Goal: Task Accomplishment & Management: Manage account settings

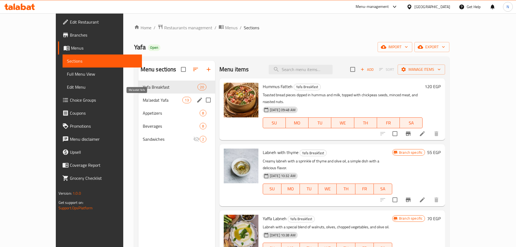
click at [154, 101] on span "Ma'aedat Yafa" at bounding box center [163, 100] width 40 height 7
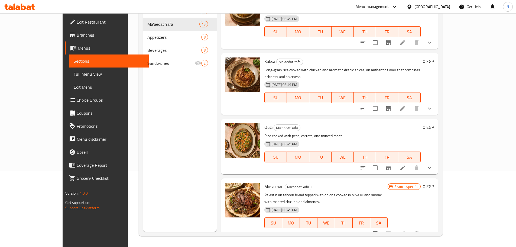
scroll to position [374, 0]
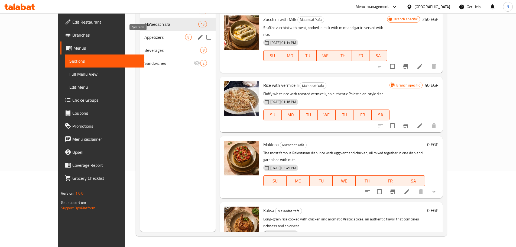
click at [160, 37] on span "Appetizers" at bounding box center [164, 37] width 41 height 7
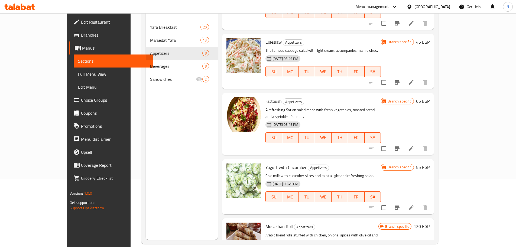
scroll to position [76, 0]
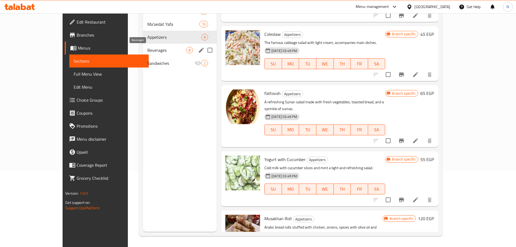
click at [163, 49] on span "Beverages" at bounding box center [166, 50] width 39 height 7
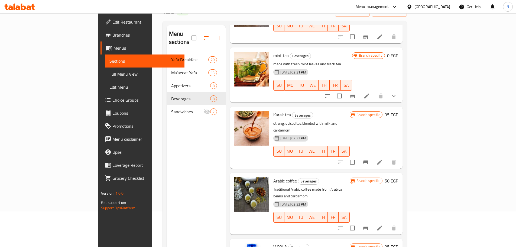
scroll to position [76, 0]
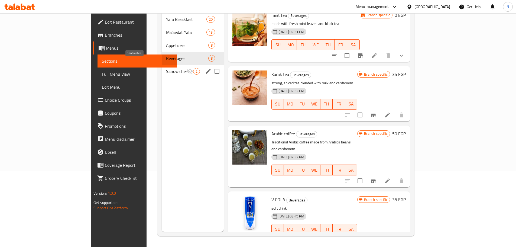
click at [166, 68] on span "Sandwiches" at bounding box center [176, 71] width 21 height 7
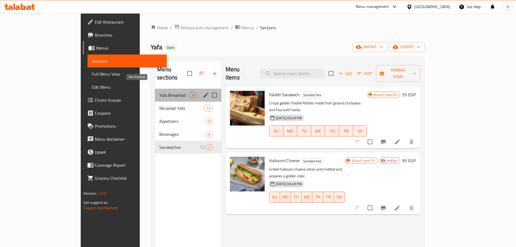
click at [159, 92] on span "Yafa Breakfast" at bounding box center [173, 95] width 29 height 7
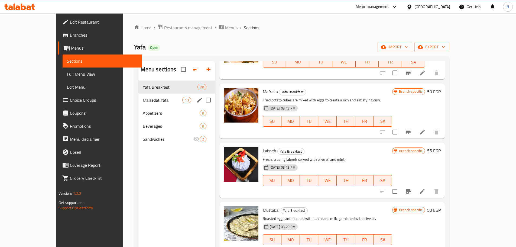
click at [144, 97] on span "Ma'aedat Yafa" at bounding box center [163, 100] width 40 height 7
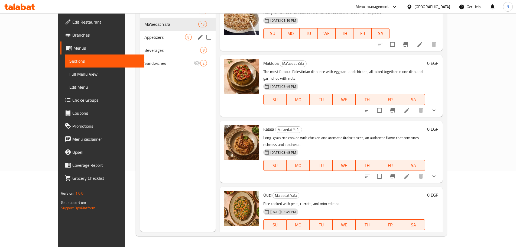
click at [170, 38] on span "Appetizers" at bounding box center [164, 37] width 41 height 7
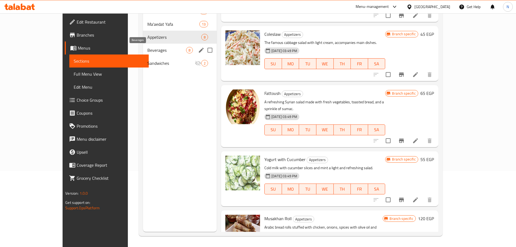
click at [148, 51] on span "Beverages" at bounding box center [166, 50] width 39 height 7
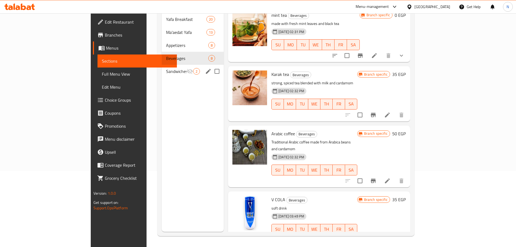
click at [166, 68] on span "Sandwiches" at bounding box center [176, 71] width 21 height 7
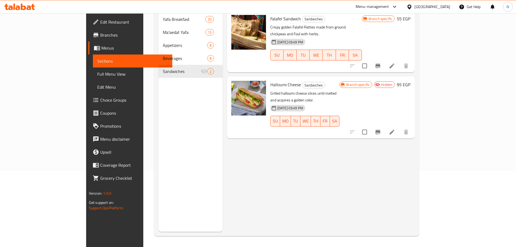
click at [100, 36] on span "Branches" at bounding box center [134, 35] width 68 height 7
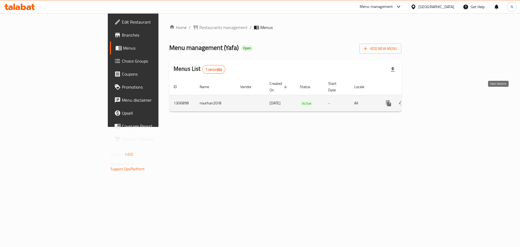
click at [431, 100] on icon "enhanced table" at bounding box center [428, 103] width 7 height 7
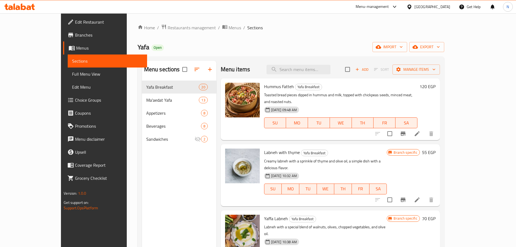
click at [72, 75] on span "Full Menu View" at bounding box center [107, 74] width 71 height 7
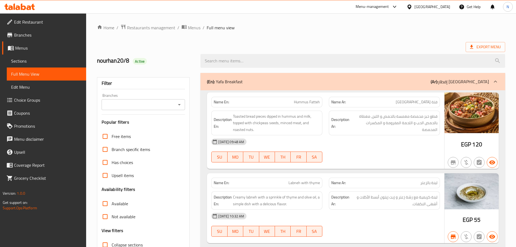
click at [143, 109] on div "Branches" at bounding box center [144, 104] width 84 height 11
click at [179, 101] on icon "Open" at bounding box center [179, 104] width 7 height 7
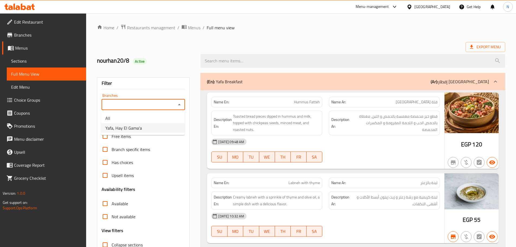
click at [161, 125] on li "Yafa, Hay El Gama'a" at bounding box center [143, 128] width 84 height 10
type input "Yafa, Hay El Gama'a"
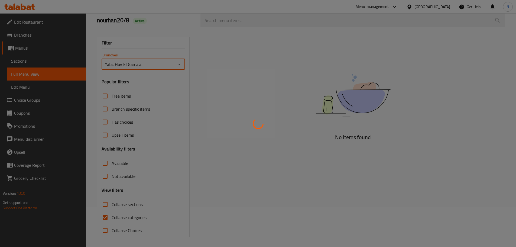
scroll to position [41, 0]
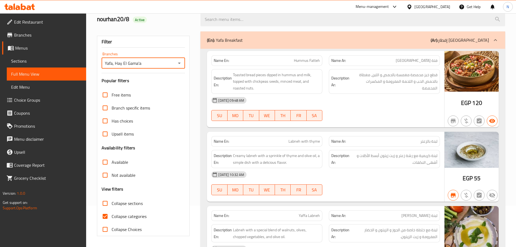
click at [105, 218] on input "Collapse categories" at bounding box center [105, 216] width 13 height 13
checkbox input "false"
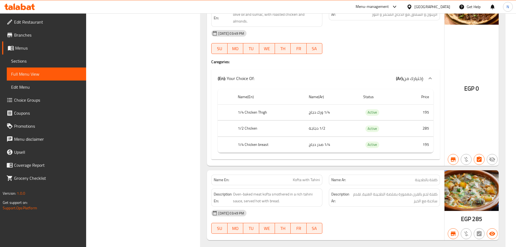
scroll to position [3016, 0]
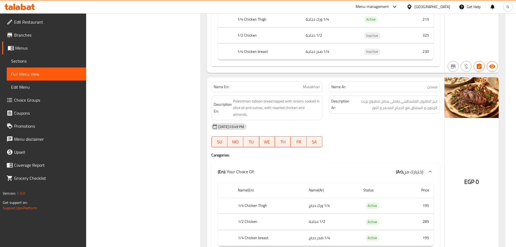
click at [28, 49] on span "Menus" at bounding box center [48, 48] width 67 height 7
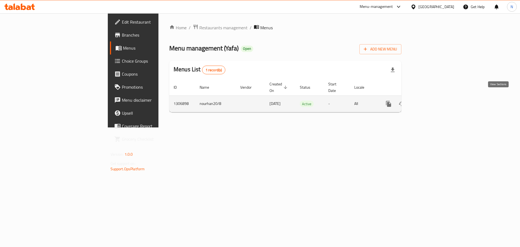
click at [430, 101] on icon "enhanced table" at bounding box center [428, 103] width 5 height 5
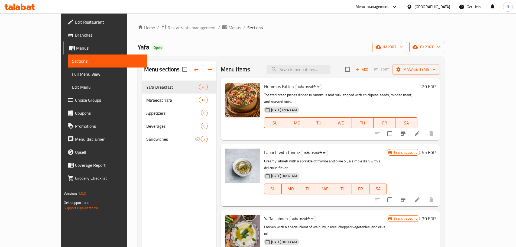
click at [444, 50] on button "export" at bounding box center [427, 47] width 35 height 10
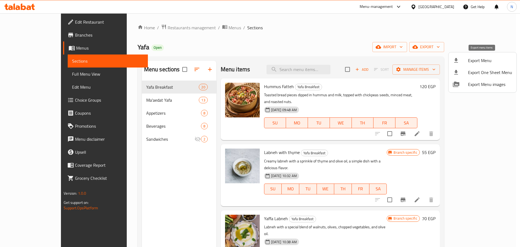
click at [479, 63] on span "Export Menu" at bounding box center [490, 60] width 44 height 7
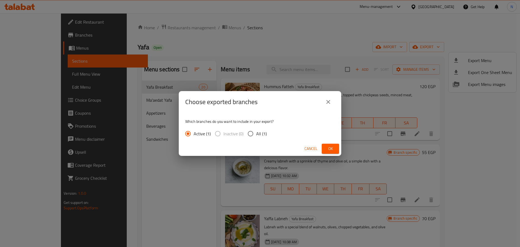
click at [330, 148] on span "Ok" at bounding box center [330, 148] width 9 height 7
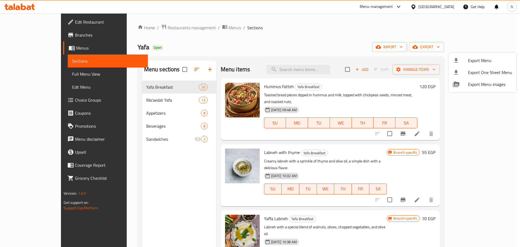
click at [396, 41] on div at bounding box center [260, 123] width 520 height 247
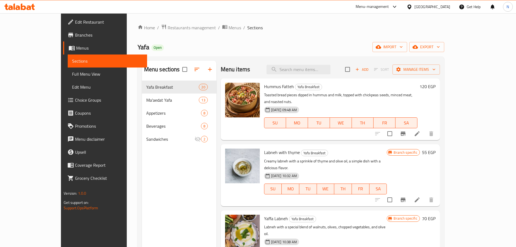
click at [407, 130] on icon "Branch-specific-item" at bounding box center [403, 133] width 7 height 7
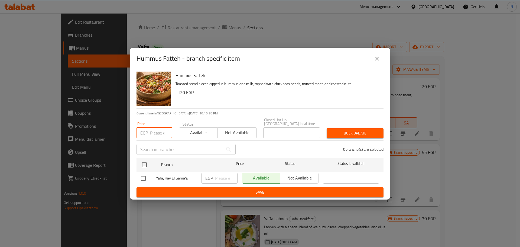
click at [153, 128] on input "number" at bounding box center [161, 132] width 22 height 11
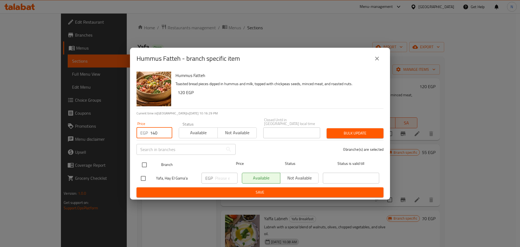
type input "140"
click at [145, 161] on input "checkbox" at bounding box center [144, 164] width 11 height 11
checkbox input "true"
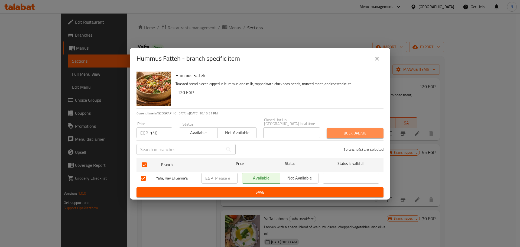
click at [342, 130] on span "Bulk update" at bounding box center [355, 133] width 48 height 7
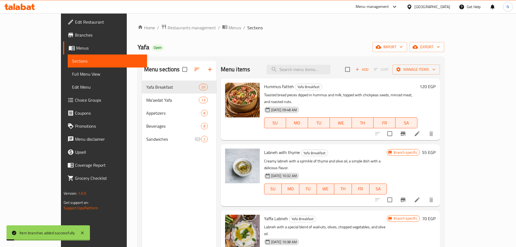
click at [436, 89] on h6 "120 EGP" at bounding box center [428, 87] width 16 height 8
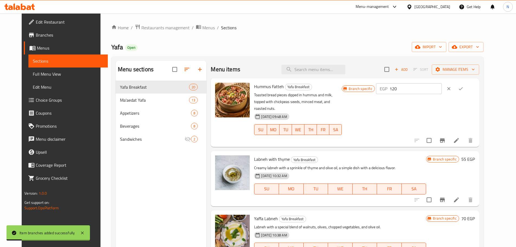
click at [442, 89] on input "120" at bounding box center [416, 88] width 52 height 11
type input "140"
click at [464, 86] on icon "ok" at bounding box center [460, 88] width 5 height 5
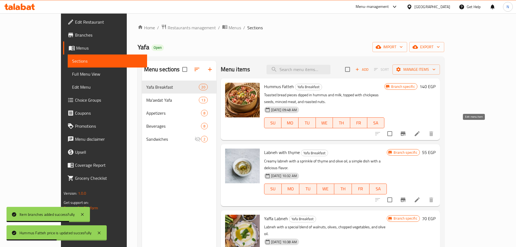
click at [421, 130] on icon at bounding box center [417, 133] width 7 height 7
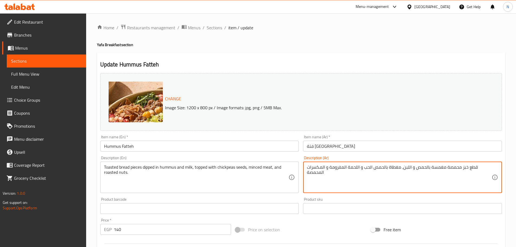
paste textarea "قطع خبز محمصة مغمسة بال[GEOGRAPHIC_DATA] واللبن مغطاة بال[GEOGRAPHIC_DATA] الحب…"
type textarea "قطع خبز محمصة مغمسة بالحمص و اللبن، مغطاة بالحمص الحب و اللحمة المفرومة و المكس…"
click at [212, 30] on span "Sections" at bounding box center [214, 27] width 15 height 7
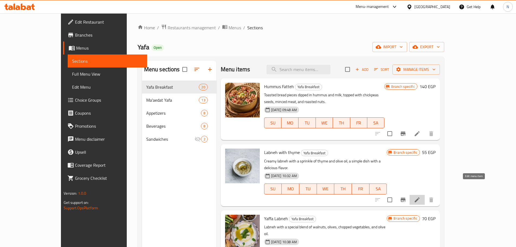
click at [420, 197] on icon at bounding box center [417, 199] width 5 height 5
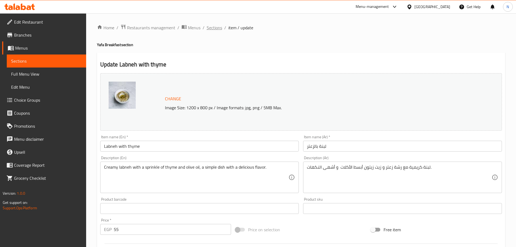
click at [207, 28] on span "Sections" at bounding box center [214, 27] width 15 height 7
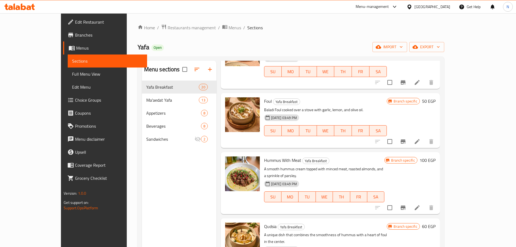
scroll to position [569, 0]
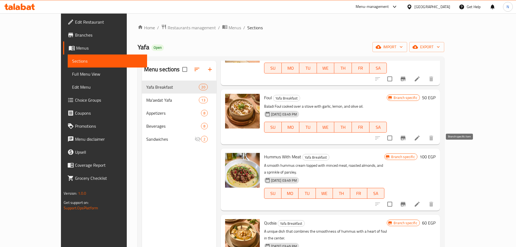
click at [407, 201] on icon "Branch-specific-item" at bounding box center [403, 204] width 7 height 7
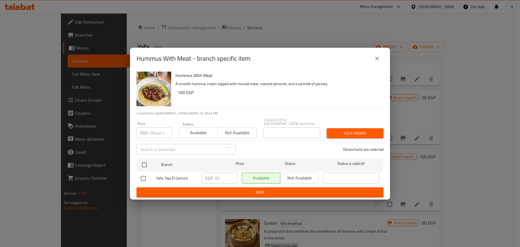
click at [148, 134] on p "EGP" at bounding box center [144, 133] width 8 height 7
click at [153, 134] on input "number" at bounding box center [161, 132] width 22 height 11
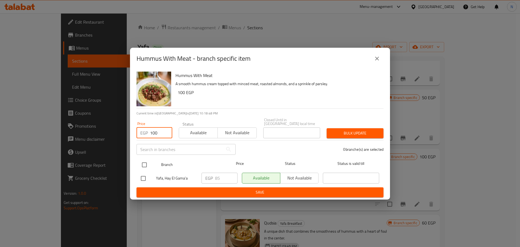
type input "100"
click at [144, 165] on input "checkbox" at bounding box center [144, 164] width 11 height 11
checkbox input "true"
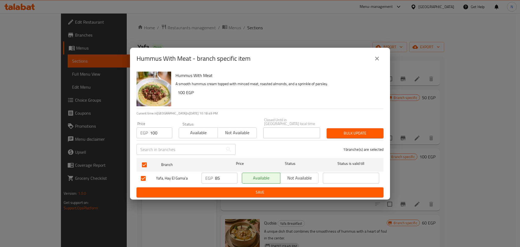
click at [375, 132] on span "Bulk update" at bounding box center [355, 133] width 48 height 7
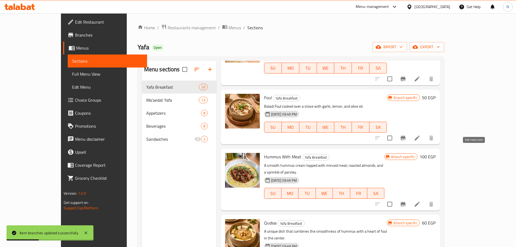
click at [421, 201] on icon at bounding box center [417, 204] width 7 height 7
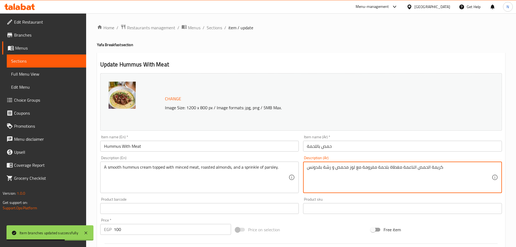
paste textarea "كريمة الحمص الناعمة مغطاة بلحمة مفرومة مع لوز محمص ورشة بقدونس"
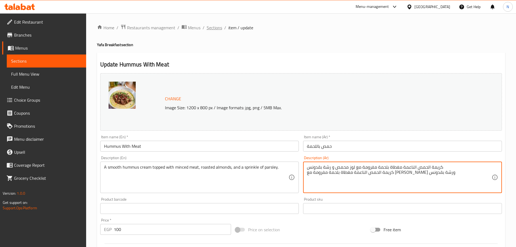
type textarea "كريمة الحمص الناعمة مغطاة بلحمة مفرومة مع لوز محمص و رشة بقدونس كريمة الحمص الن…"
click at [212, 28] on span "Sections" at bounding box center [214, 27] width 15 height 7
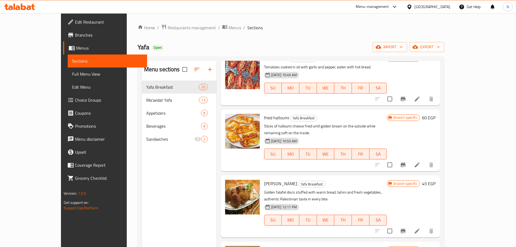
scroll to position [379, 0]
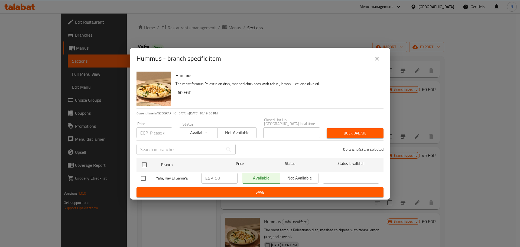
click at [156, 135] on input "number" at bounding box center [161, 132] width 22 height 11
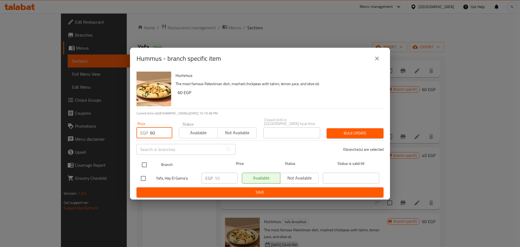
type input "60"
click at [145, 159] on input "checkbox" at bounding box center [144, 164] width 11 height 11
checkbox input "true"
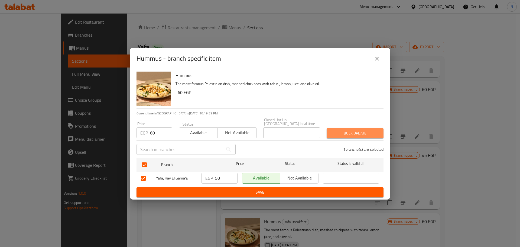
click at [334, 130] on span "Bulk update" at bounding box center [355, 133] width 48 height 7
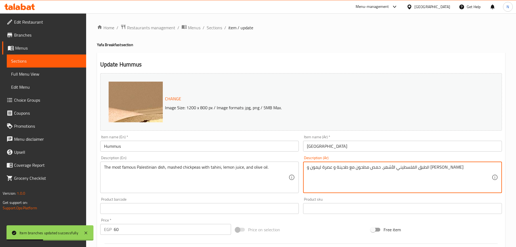
paste textarea "الطبق الفلسطيني الأشهر حمص مطحون الطحينة وعصرة ليمون و[PERSON_NAME]"
type textarea "الطبق الفلسطيني الأشهر، حمص مطحون مع طحينة و عصرة ليمون و زيت زيتون الطبق الفلس…"
click at [219, 30] on span "Sections" at bounding box center [214, 27] width 15 height 7
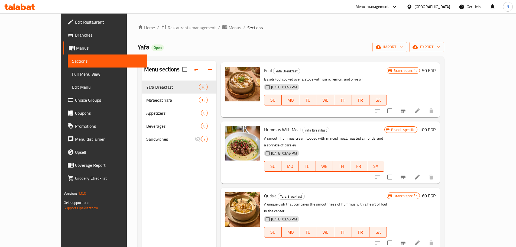
scroll to position [650, 0]
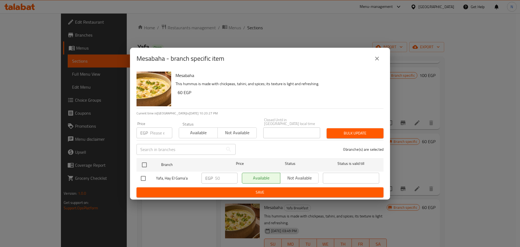
click at [159, 130] on input "number" at bounding box center [161, 132] width 22 height 11
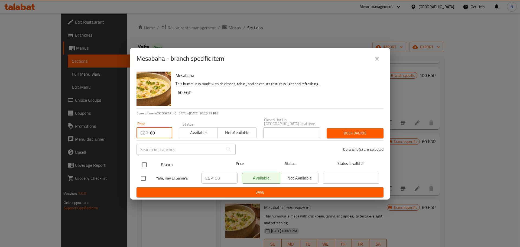
type input "60"
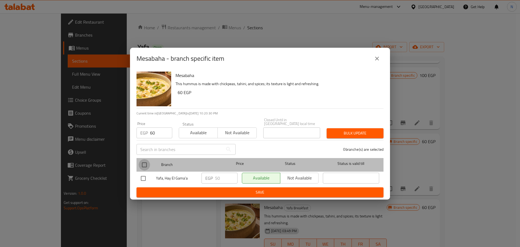
click at [146, 164] on input "checkbox" at bounding box center [144, 164] width 11 height 11
checkbox input "true"
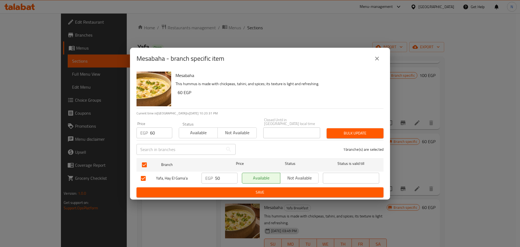
click at [360, 130] on span "Bulk update" at bounding box center [355, 133] width 48 height 7
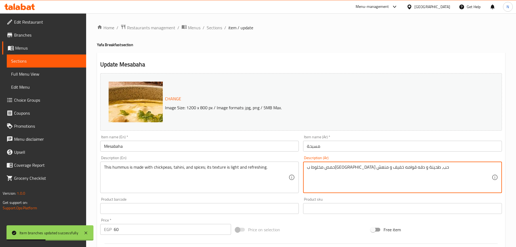
paste textarea "حمص مخلوط ب[GEOGRAPHIC_DATA] حب ، طحينة ودقة. قوامه خفيف ومنعش"
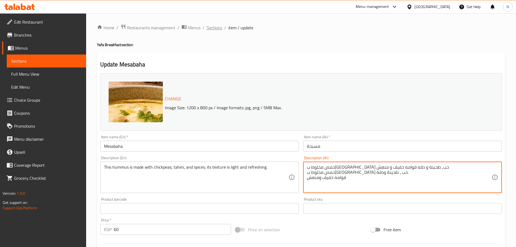
type textarea "حمص مخلوط ب[GEOGRAPHIC_DATA] حب، طحينة و دقه قوامه خفيف و منعش حمص مخلوط ب[GEOG…"
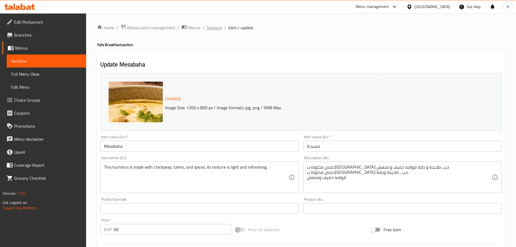
click at [208, 29] on span "Sections" at bounding box center [214, 27] width 15 height 7
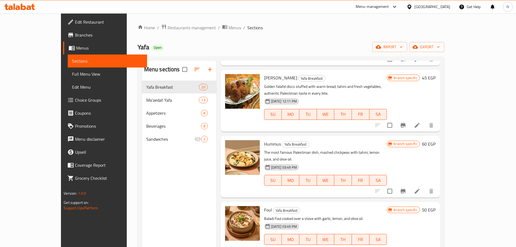
scroll to position [488, 0]
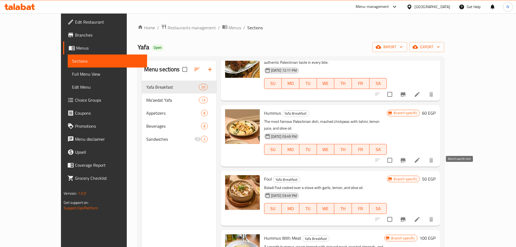
click at [406, 217] on icon "Branch-specific-item" at bounding box center [403, 219] width 5 height 4
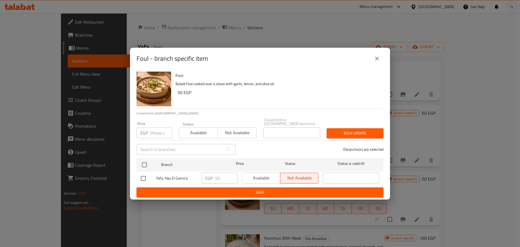
click at [153, 132] on input "number" at bounding box center [161, 132] width 22 height 11
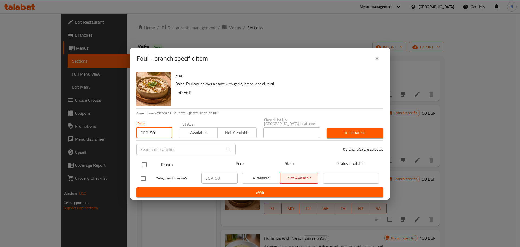
type input "50"
click at [146, 159] on input "checkbox" at bounding box center [144, 164] width 11 height 11
checkbox input "true"
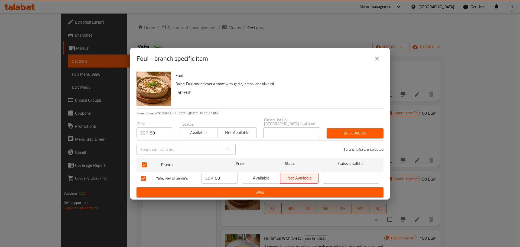
click at [375, 131] on span "Bulk update" at bounding box center [355, 133] width 48 height 7
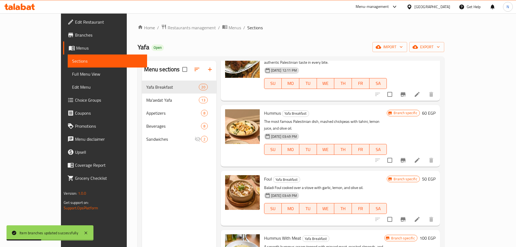
click at [425, 214] on li at bounding box center [417, 219] width 15 height 10
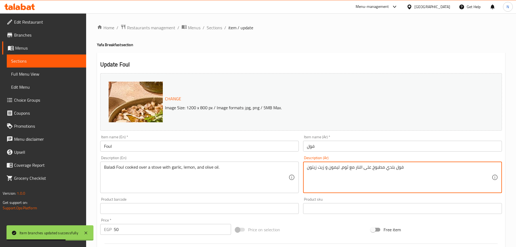
paste textarea "قول بلدي مطبوخ على النار مع الثوم والليمون وزيت الزيتون"
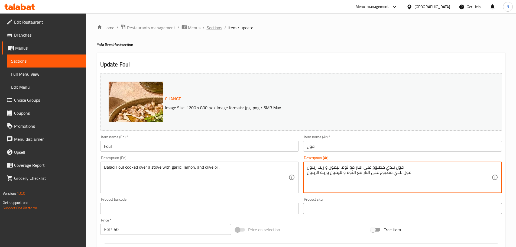
type textarea "فول بلدي مطبوخ على النار مع ثوم، ليمون و زيت زيتون قول بلدي مطبوخ على النار مع …"
click at [210, 27] on span "Sections" at bounding box center [214, 27] width 15 height 7
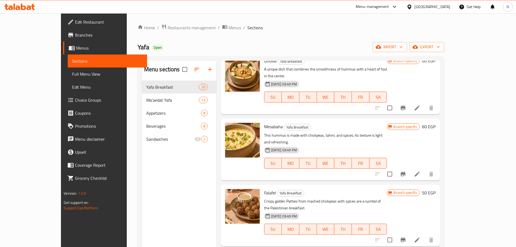
scroll to position [732, 0]
click at [406, 237] on icon "Branch-specific-item" at bounding box center [403, 239] width 5 height 4
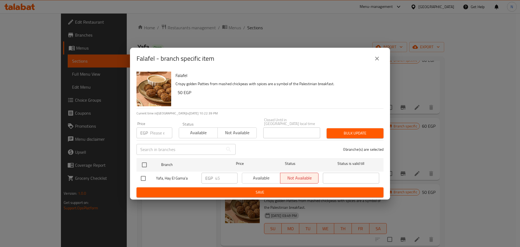
click at [155, 129] on input "number" at bounding box center [161, 132] width 22 height 11
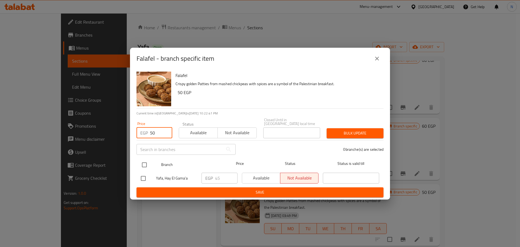
type input "50"
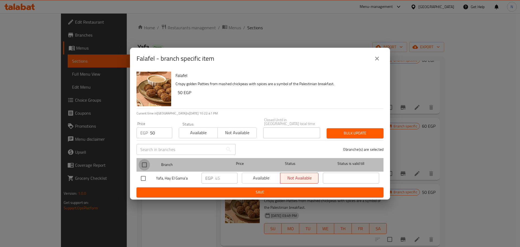
click at [144, 164] on input "checkbox" at bounding box center [144, 164] width 11 height 11
checkbox input "true"
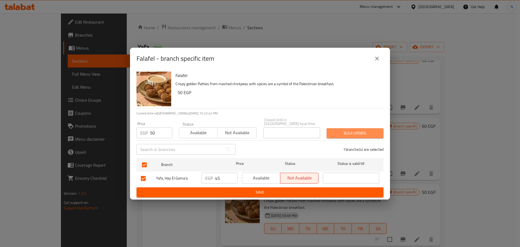
click at [352, 130] on span "Bulk update" at bounding box center [355, 133] width 48 height 7
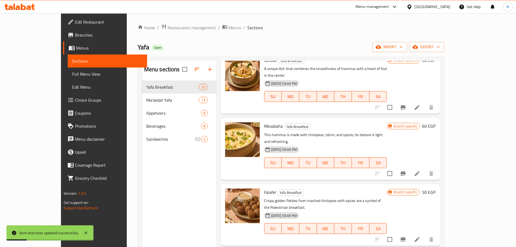
click at [407, 236] on icon "Branch-specific-item" at bounding box center [403, 239] width 7 height 7
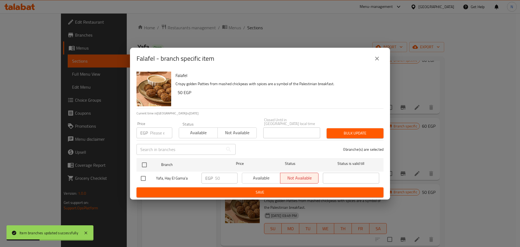
click at [373, 64] on button "close" at bounding box center [377, 58] width 13 height 13
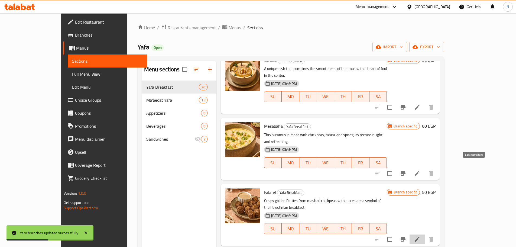
click at [421, 236] on icon at bounding box center [417, 239] width 7 height 7
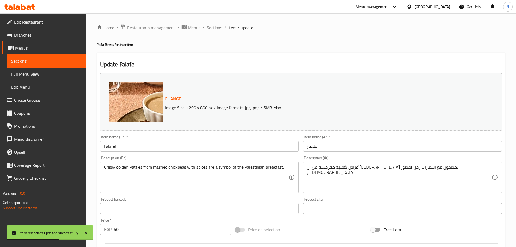
click at [460, 164] on div "أقراص ذهبية مقرمشة من ال[GEOGRAPHIC_DATA] المطحون مع البهارات رمز الفطور ال[DEM…" at bounding box center [402, 177] width 199 height 31
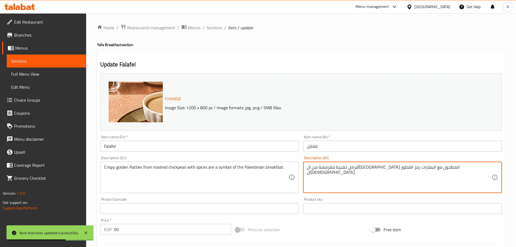
click at [459, 166] on textarea "أقراص ذهبية مقرمشة من ال[GEOGRAPHIC_DATA] المطحون مع البهارات رمز الفطور ال[DEM…" at bounding box center [399, 178] width 185 height 26
paste textarea "أقراص ذهبية مقرمشة من ال[GEOGRAPHIC_DATA] المطحون مع البهارات، رمز الفطور ال[DE…"
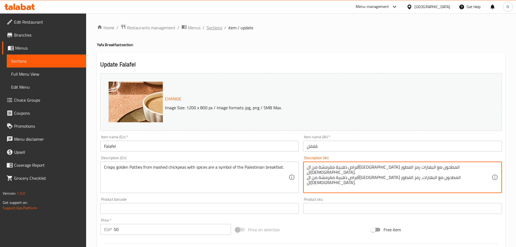
type textarea "أقراص ذهبية مقرمشة من ال[GEOGRAPHIC_DATA] المطحون مع البهارات رمز الفطور ال[DEM…"
click at [212, 30] on span "Sections" at bounding box center [214, 27] width 15 height 7
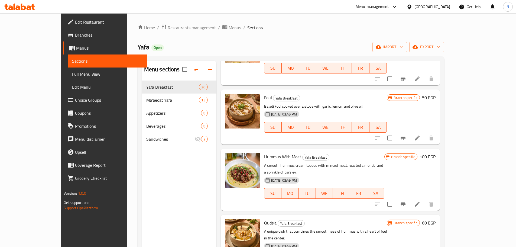
scroll to position [596, 0]
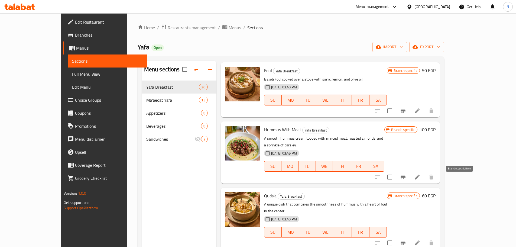
click at [406, 241] on icon "Branch-specific-item" at bounding box center [403, 243] width 5 height 4
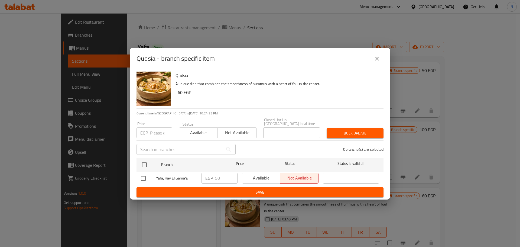
click at [154, 129] on input "number" at bounding box center [161, 132] width 22 height 11
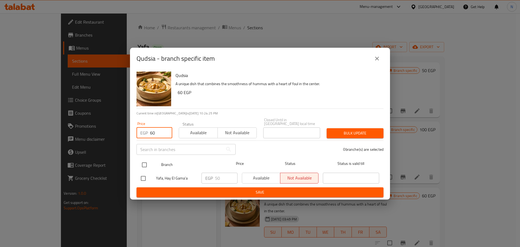
type input "60"
click at [143, 164] on input "checkbox" at bounding box center [144, 164] width 11 height 11
checkbox input "true"
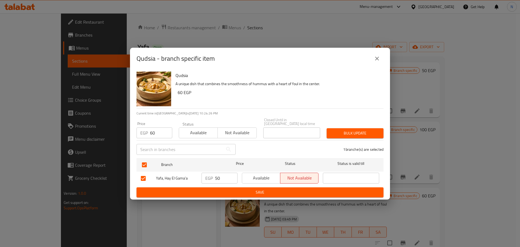
click at [378, 130] on span "Bulk update" at bounding box center [355, 133] width 48 height 7
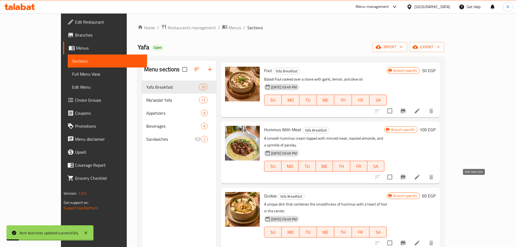
click at [421, 240] on icon at bounding box center [417, 243] width 7 height 7
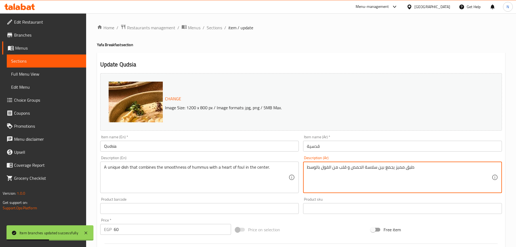
paste textarea "طبق مميز يجمع بين سلاسة الحمص وقلب من الفول بالوسط"
type textarea "طبق مميز يجمع بين سلاسة الحمص و قلب من الفول بالوسط طبق مميز يجمع بين سلاسة الح…"
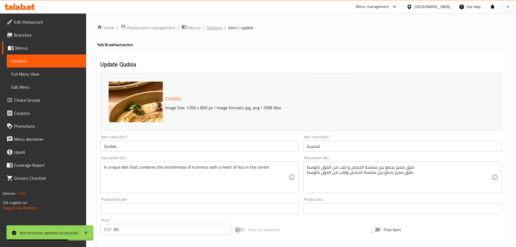
click at [217, 27] on span "Sections" at bounding box center [214, 27] width 15 height 7
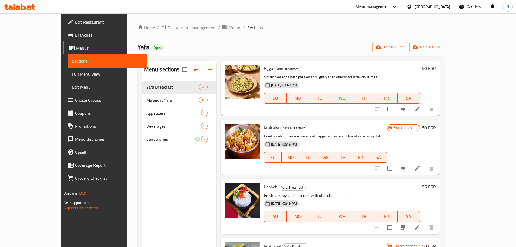
scroll to position [951, 0]
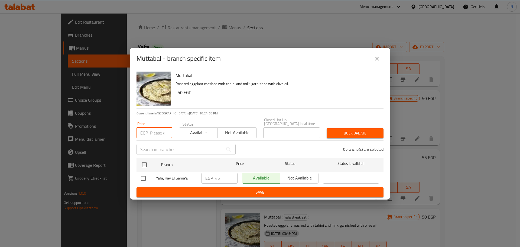
click at [159, 131] on input "number" at bounding box center [161, 132] width 22 height 11
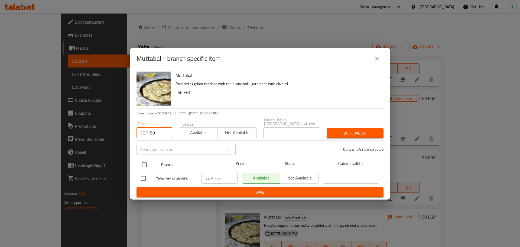
type input "50"
click at [143, 162] on input "checkbox" at bounding box center [144, 164] width 11 height 11
checkbox input "true"
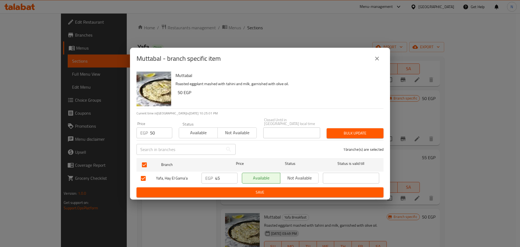
click at [336, 128] on button "Bulk update" at bounding box center [355, 133] width 57 height 10
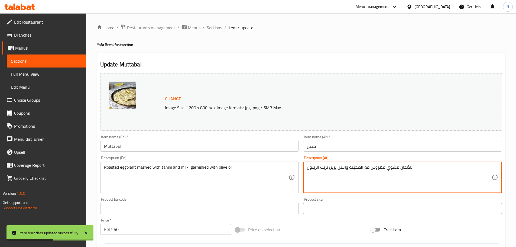
paste textarea "باذنجان مشوي ومهروس مع الطحينة واللبن، يُزين بزيت الزيتون"
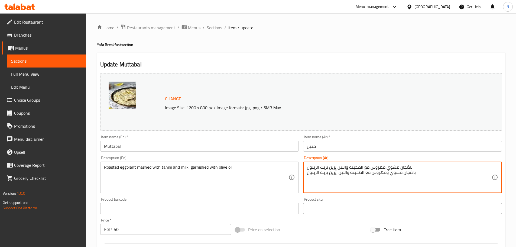
type textarea "باذنجان مشوي مهروس مع الطحينة واللبن يزين بزيت الزيتون. باذنجان مشوي ومهروس مع …"
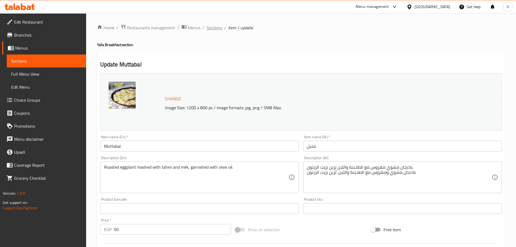
click at [213, 28] on span "Sections" at bounding box center [214, 27] width 15 height 7
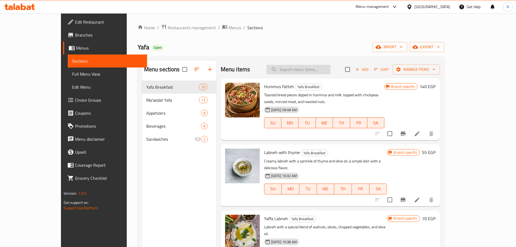
click at [296, 68] on input "search" at bounding box center [299, 69] width 64 height 9
paste input "لبنة بالزعتر"
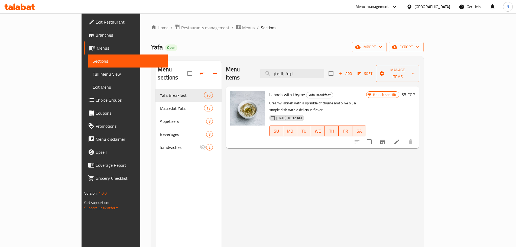
type input "لبنة بالزعتر"
click at [386, 138] on icon "Branch-specific-item" at bounding box center [382, 141] width 7 height 7
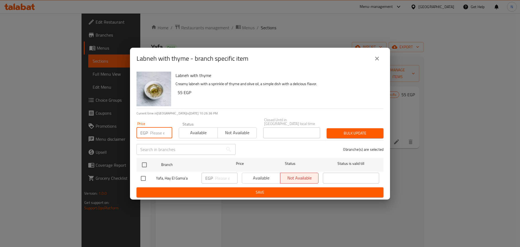
click at [154, 132] on input "number" at bounding box center [161, 132] width 22 height 11
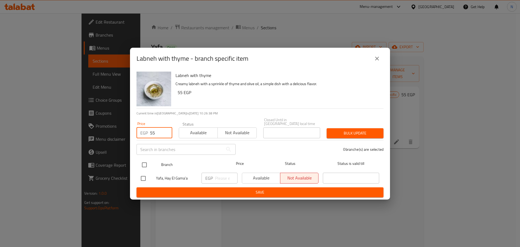
type input "55"
click at [146, 162] on input "checkbox" at bounding box center [144, 164] width 11 height 11
checkbox input "true"
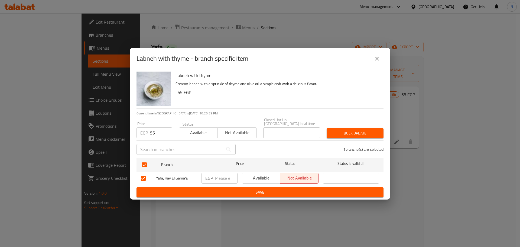
click at [365, 130] on span "Bulk update" at bounding box center [355, 133] width 48 height 7
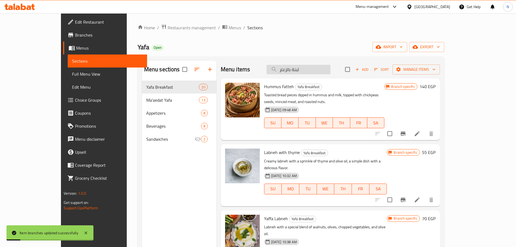
click at [321, 69] on input "لبنة بالزعتر" at bounding box center [299, 69] width 64 height 9
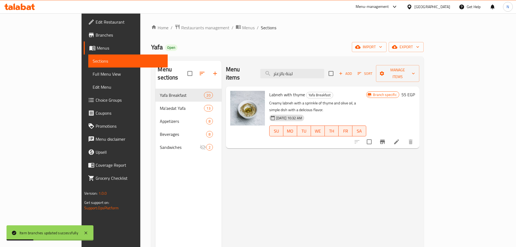
type input "لبنة بالزعتر"
click at [400, 138] on icon at bounding box center [397, 141] width 7 height 7
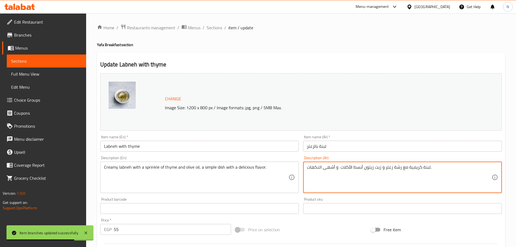
paste textarea "لبنة كريمية مع رشة زعتر وزيت الزيتون، أبسط الأكلات وأشهى النكهات"
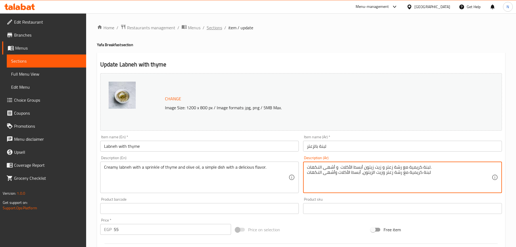
type textarea "لبنة كريمية مع رشة زعتر و زيت زيتون أبسط الأكلات و أشهى النكهات. لبنة كريمية مع…"
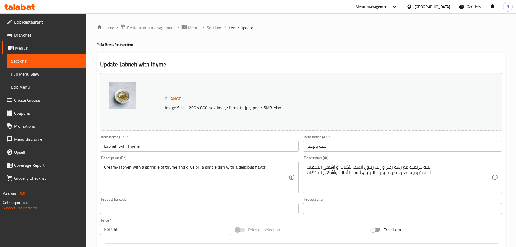
click at [218, 28] on span "Sections" at bounding box center [214, 27] width 15 height 7
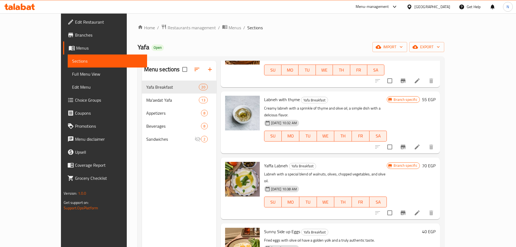
scroll to position [54, 0]
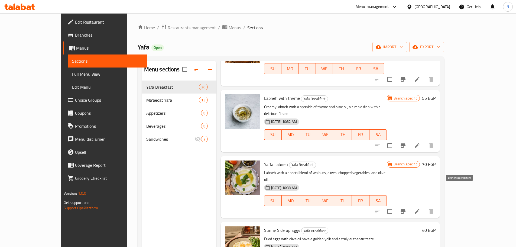
click at [407, 208] on icon "Branch-specific-item" at bounding box center [403, 211] width 7 height 7
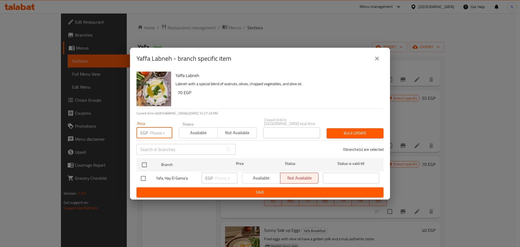
click at [159, 132] on input "number" at bounding box center [161, 132] width 22 height 11
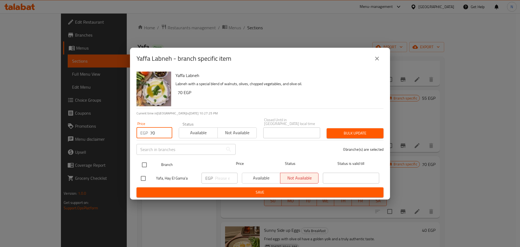
type input "70"
click at [143, 160] on input "checkbox" at bounding box center [144, 164] width 11 height 11
checkbox input "true"
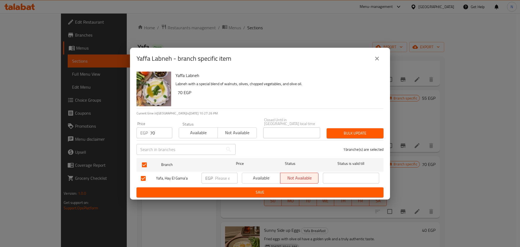
click at [361, 134] on span "Bulk update" at bounding box center [355, 133] width 48 height 7
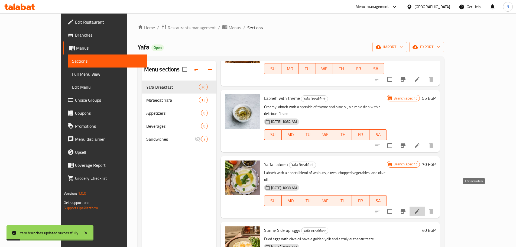
click at [420, 209] on icon at bounding box center [417, 211] width 5 height 5
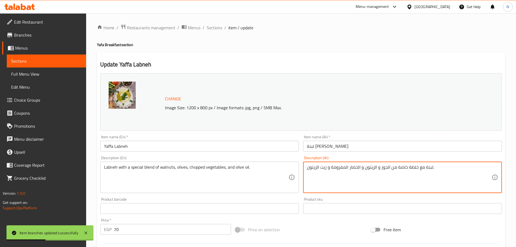
paste textarea "لبنة مع خلطة خاصة من الجوز والزيتون والخضار المفرومة وزيت الزيتون"
type textarea "لبنة مع خلطة خاصة من الجوز و الزيتون و الخضار المفرومة و زيت الزيتون. لبنة مع خ…"
click at [217, 28] on span "Sections" at bounding box center [214, 27] width 15 height 7
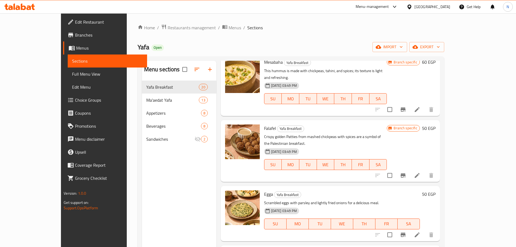
scroll to position [813, 0]
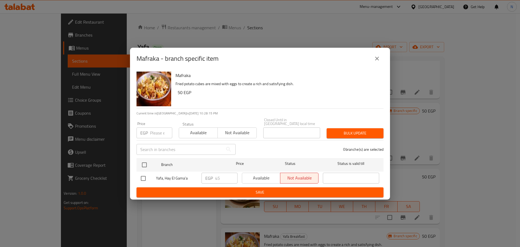
click at [161, 133] on input "number" at bounding box center [161, 132] width 22 height 11
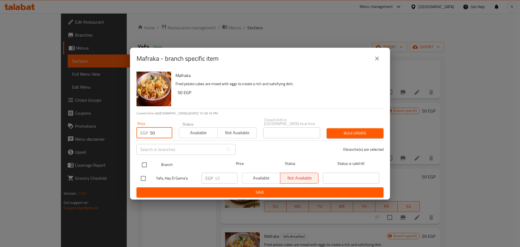
type input "50"
click at [148, 162] on input "checkbox" at bounding box center [144, 164] width 11 height 11
checkbox input "true"
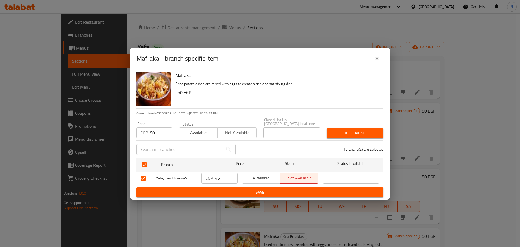
click at [357, 131] on span "Bulk update" at bounding box center [355, 133] width 48 height 7
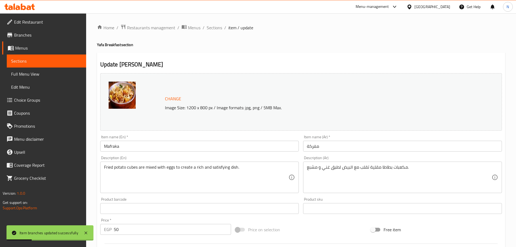
click at [414, 163] on div "مكعبات بطاطا مقلية تقلب مع البيض لطبق غني و مشبع. Description (Ar)" at bounding box center [402, 177] width 199 height 31
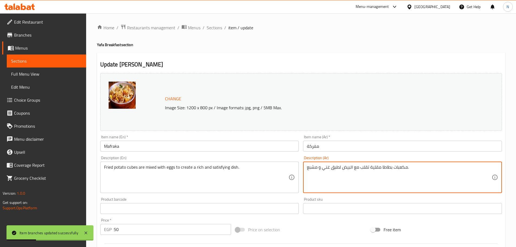
click at [414, 168] on textarea "مكعبات بطاطا مقلية تقلب مع البيض لطبق غني و مشبع." at bounding box center [399, 178] width 185 height 26
paste textarea "مكعبات بطاطا مقلية تقلب مع البيض لطبق غني ومشبع"
type textarea "مكعبات بطاطا مقلية تقلب مع البيض لطبق غني و مشبع. مكعبات بطاطا مقلية تقلب مع ال…"
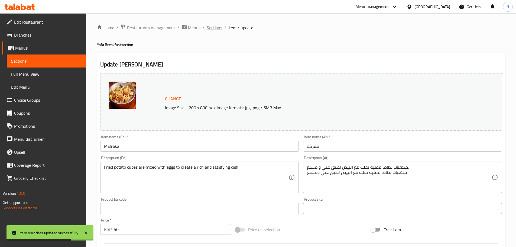
click at [218, 28] on span "Sections" at bounding box center [214, 27] width 15 height 7
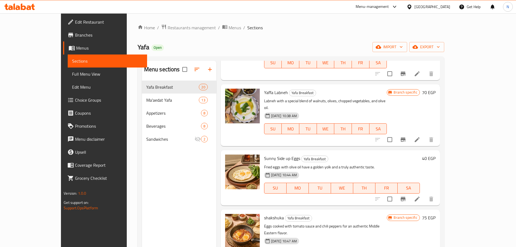
scroll to position [136, 0]
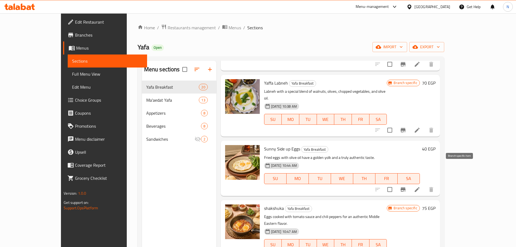
click at [406, 187] on icon "Branch-specific-item" at bounding box center [403, 189] width 5 height 4
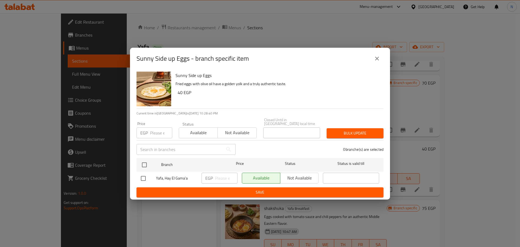
click at [156, 135] on input "number" at bounding box center [161, 132] width 22 height 11
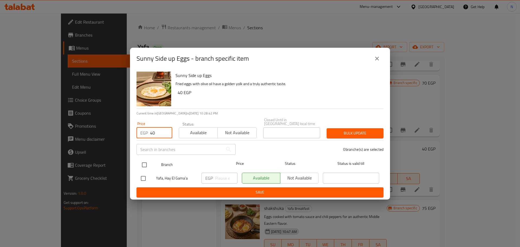
type input "40"
click at [147, 162] on input "checkbox" at bounding box center [144, 164] width 11 height 11
checkbox input "true"
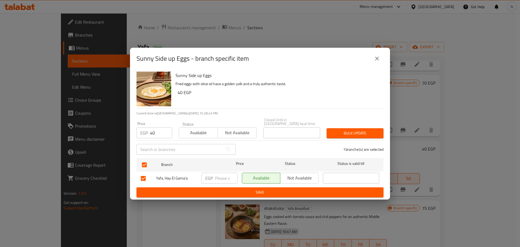
click at [359, 131] on span "Bulk update" at bounding box center [355, 133] width 48 height 7
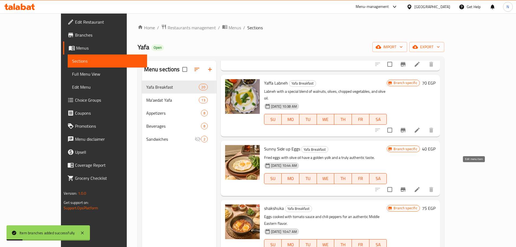
click at [421, 186] on icon at bounding box center [417, 189] width 7 height 7
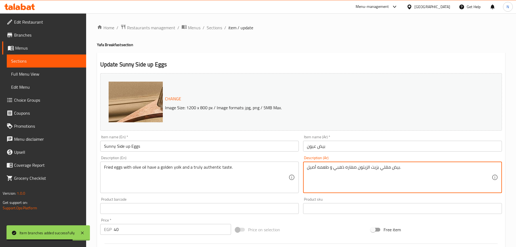
paste textarea "بيض مقلي بزيت الزيتون، صفاره ذهبي وطعمه أصيل"
type textarea "بيض مقلي بزيت الزيتون صفاره ذهبي و طعمه أصيل. بيض مقلي بزيت الزيتون، صفاره ذهبي…"
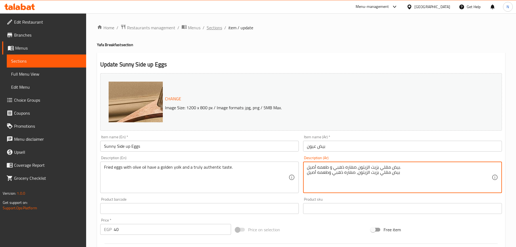
click at [217, 28] on span "Sections" at bounding box center [214, 27] width 15 height 7
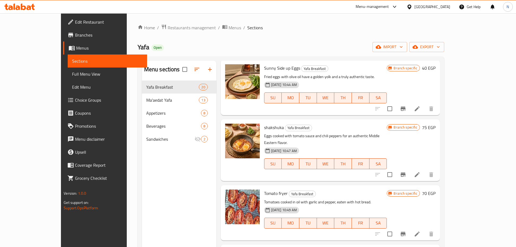
scroll to position [217, 0]
click at [406, 172] on icon "Branch-specific-item" at bounding box center [403, 174] width 5 height 4
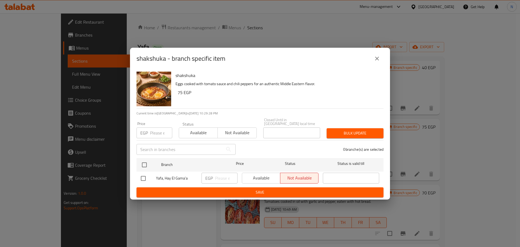
click at [159, 132] on input "number" at bounding box center [161, 132] width 22 height 11
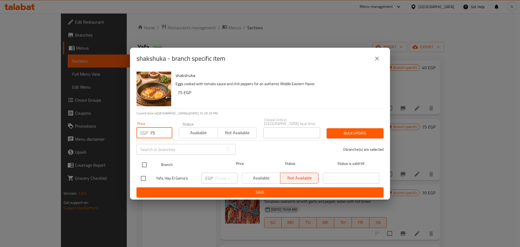
type input "75"
click at [144, 163] on input "checkbox" at bounding box center [144, 164] width 11 height 11
checkbox input "true"
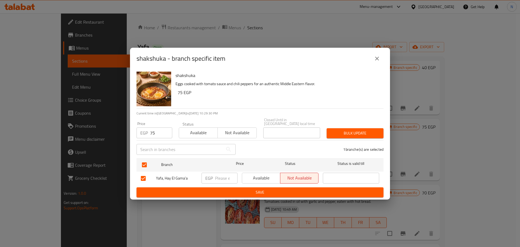
click at [344, 130] on span "Bulk update" at bounding box center [355, 133] width 48 height 7
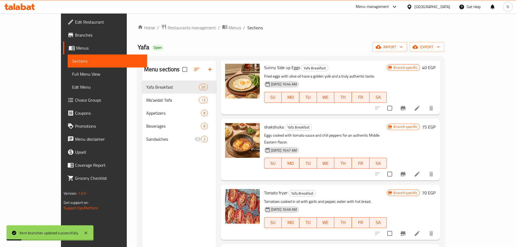
click at [420, 172] on icon at bounding box center [417, 174] width 5 height 5
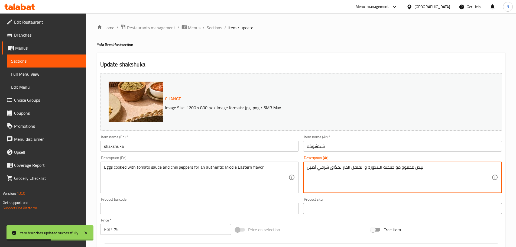
paste textarea "بيض مطبوخ مع صلصة البندورة والفلفل الحار لمذاق شرقي أصيل"
type textarea "بيض مطبوخ مع صلصة البندورة و الفلفل الحار لمذاق شرقي أصيل بيض مطبوخ مع صلصة الب…"
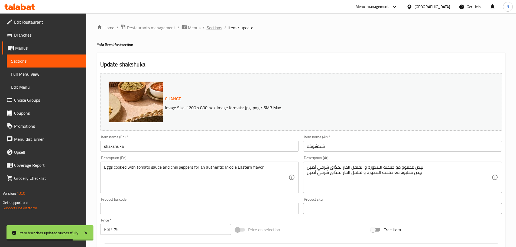
click at [215, 27] on span "Sections" at bounding box center [214, 27] width 15 height 7
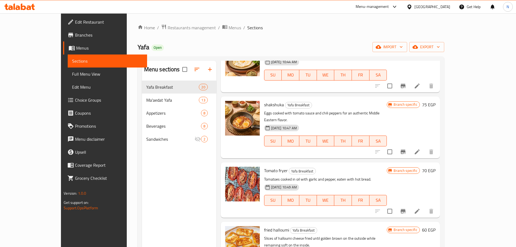
scroll to position [244, 0]
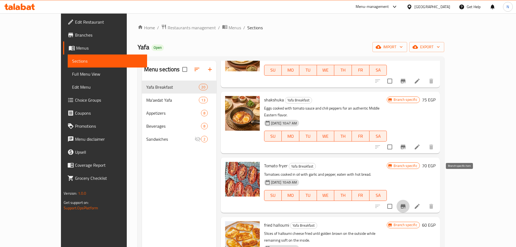
click at [406, 204] on icon "Branch-specific-item" at bounding box center [403, 206] width 5 height 4
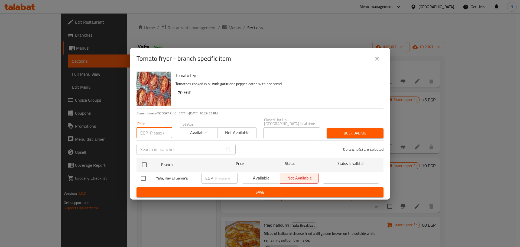
click at [157, 130] on input "number" at bounding box center [161, 132] width 22 height 11
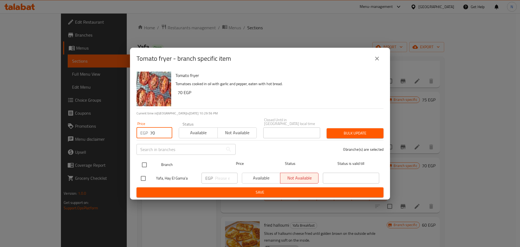
type input "70"
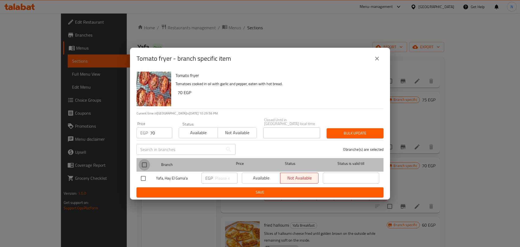
click at [149, 161] on input "checkbox" at bounding box center [144, 164] width 11 height 11
checkbox input "true"
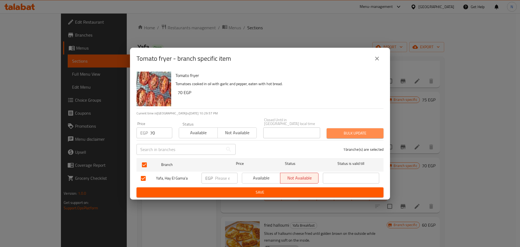
click at [338, 130] on span "Bulk update" at bounding box center [355, 133] width 48 height 7
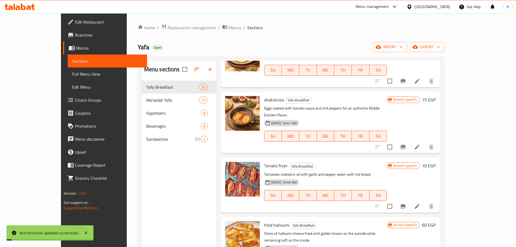
click at [425, 201] on li at bounding box center [417, 206] width 15 height 10
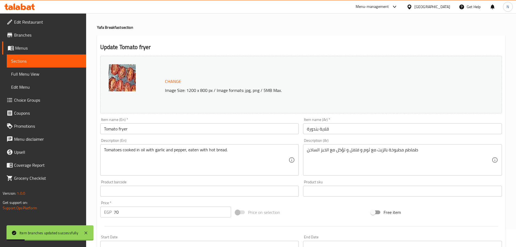
scroll to position [27, 0]
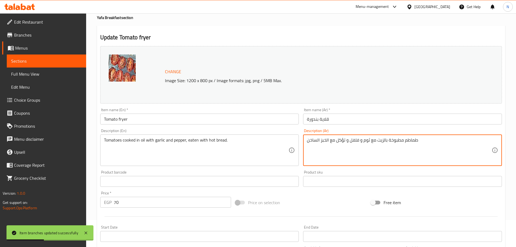
paste textarea "البندورة (طماطم) مطبوخة بالزيت مع ثوم وفلفل، وتؤكل مع الخبز الساخن"
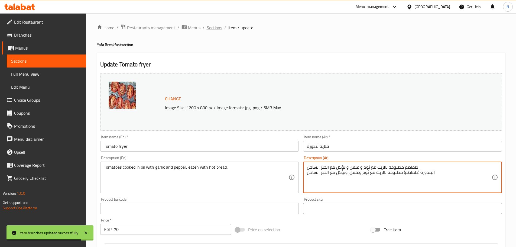
type textarea "طماطم مطبوخة بالزيت مع ثوم و فلفل و تؤكل مع الخبز الساخن البندورة (طماطم) مطبوخ…"
drag, startPoint x: 217, startPoint y: 30, endPoint x: 158, endPoint y: 3, distance: 65.1
click at [217, 30] on span "Sections" at bounding box center [214, 27] width 15 height 7
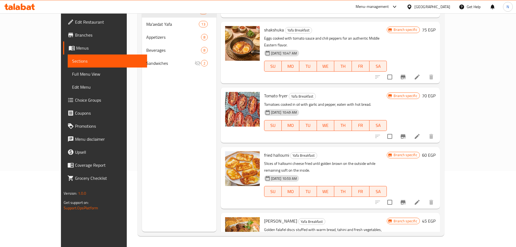
scroll to position [219, 0]
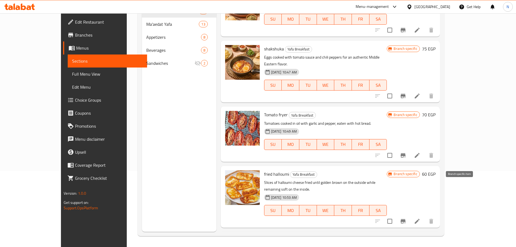
click at [406, 219] on icon "Branch-specific-item" at bounding box center [403, 221] width 5 height 4
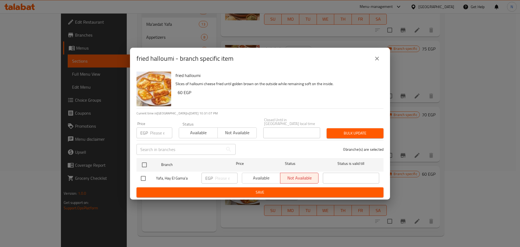
click at [150, 132] on div "EGP Price" at bounding box center [155, 132] width 36 height 11
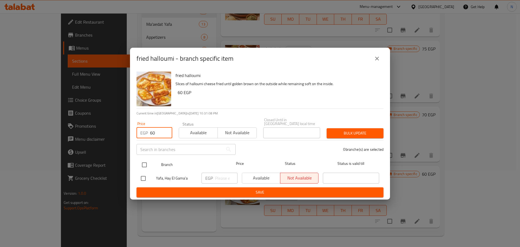
type input "60"
click at [143, 163] on input "checkbox" at bounding box center [144, 164] width 11 height 11
checkbox input "true"
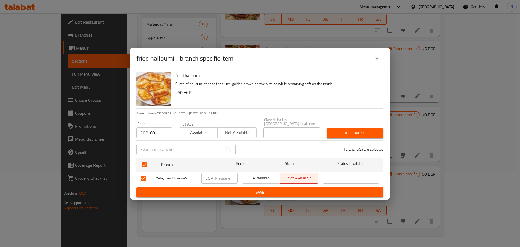
click at [341, 131] on span "Bulk update" at bounding box center [355, 133] width 48 height 7
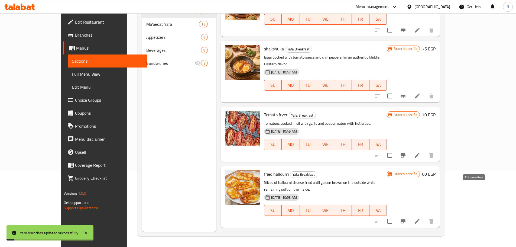
click at [421, 218] on icon at bounding box center [417, 221] width 7 height 7
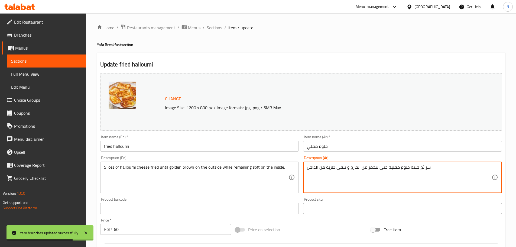
paste textarea "شرائح جبنة حلوم مقلية حتى تتحمر من الخارج وتبقى طرية من الداخل"
type textarea "شرائح جبنة حلوم مقلية حتى تتحمر من الخارج و تبقى طرية من الداخل شرائح جبنة حلوم…"
click at [123, 147] on input "fried halloumi" at bounding box center [199, 146] width 199 height 11
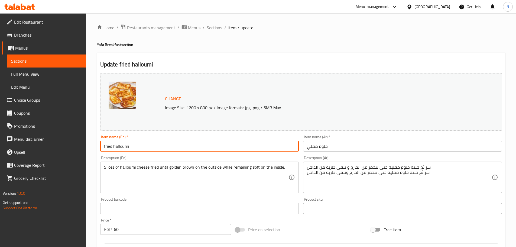
click at [123, 147] on input "fried halloumi" at bounding box center [199, 146] width 199 height 11
drag, startPoint x: 212, startPoint y: 28, endPoint x: 213, endPoint y: 36, distance: 7.4
click at [212, 28] on span "Sections" at bounding box center [214, 27] width 15 height 7
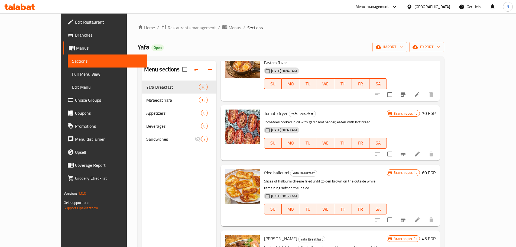
scroll to position [298, 0]
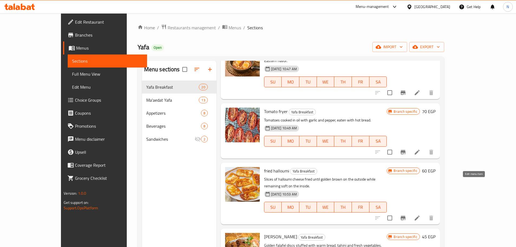
click at [421, 215] on icon at bounding box center [417, 218] width 7 height 7
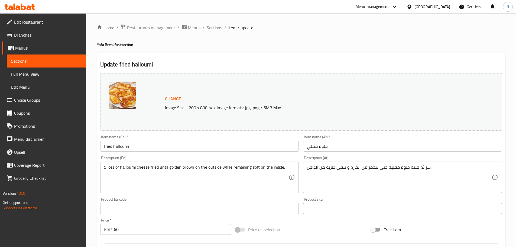
click at [119, 147] on input "fried halloumi" at bounding box center [199, 146] width 199 height 11
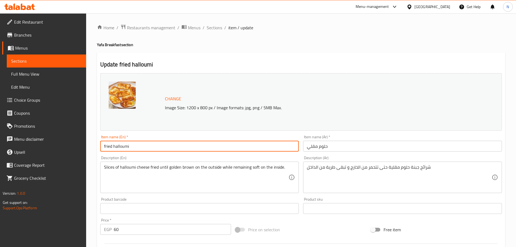
click at [119, 147] on input "fried halloumi" at bounding box center [199, 146] width 199 height 11
type input "Fried Halloumi"
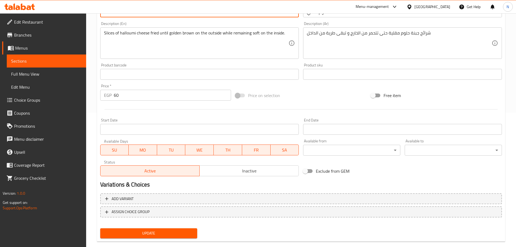
scroll to position [144, 0]
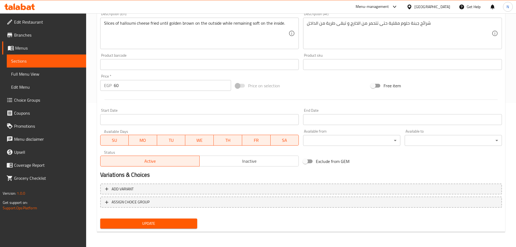
click at [172, 218] on button "Update" at bounding box center [148, 223] width 97 height 10
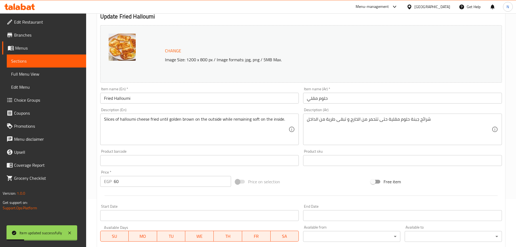
scroll to position [0, 0]
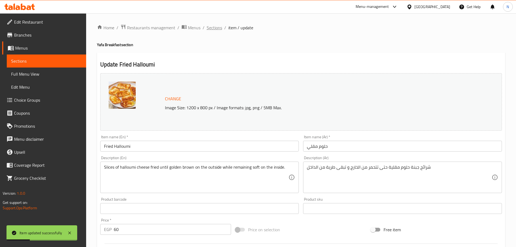
click at [214, 31] on span "Sections" at bounding box center [214, 27] width 15 height 7
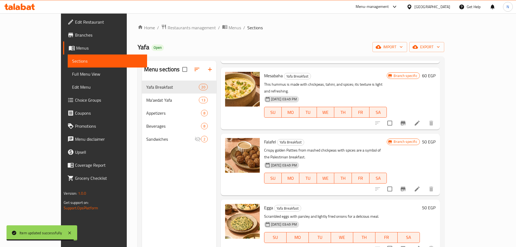
scroll to position [813, 0]
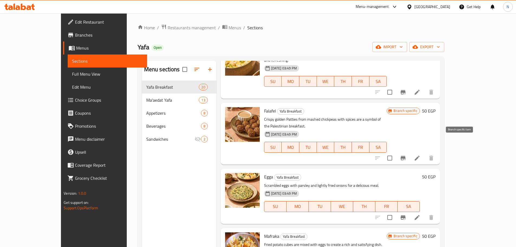
click at [407, 214] on icon "Branch-specific-item" at bounding box center [403, 217] width 7 height 7
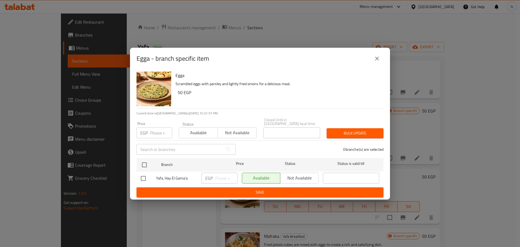
click at [149, 133] on div "EGP Price" at bounding box center [155, 132] width 36 height 11
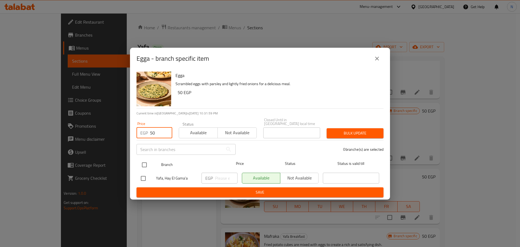
type input "50"
click at [144, 163] on input "checkbox" at bounding box center [144, 164] width 11 height 11
checkbox input "true"
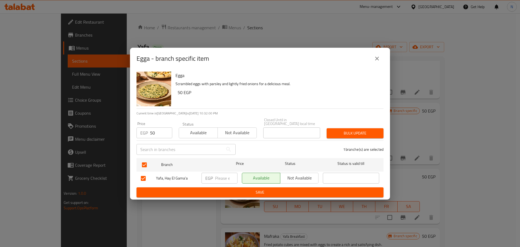
click at [350, 133] on span "Bulk update" at bounding box center [355, 133] width 48 height 7
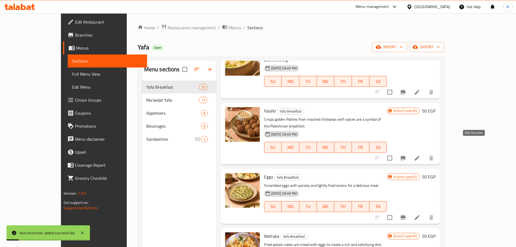
click at [421, 214] on icon at bounding box center [417, 217] width 7 height 7
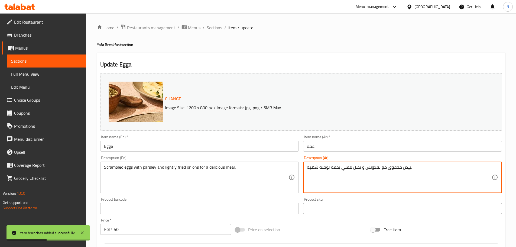
paste textarea "بيض مخفوق مع بقدونس وبصل مقلي بخفة لوجبة شهية"
type textarea "بيض مخفوق مع بقدونس و بصل مقلي بخفة لوجبة شهية. بيض مخفوق مع بقدونس وبصل مقلي ب…"
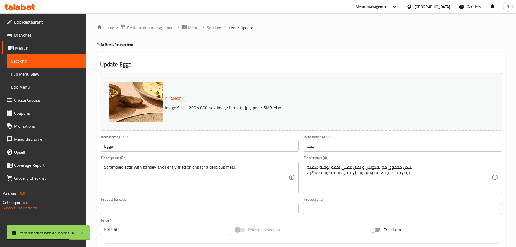
click at [216, 26] on span "Sections" at bounding box center [214, 27] width 15 height 7
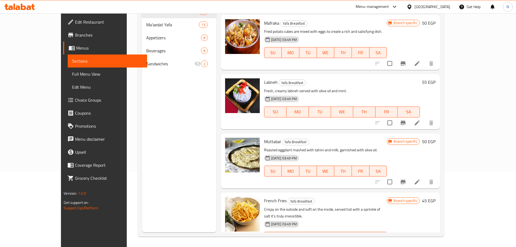
scroll to position [76, 0]
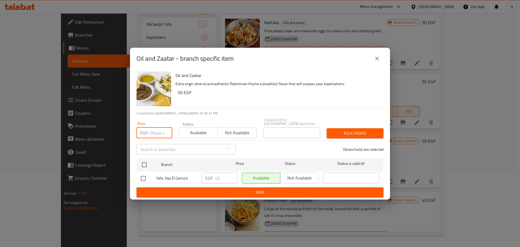
click at [155, 133] on input "number" at bounding box center [161, 132] width 22 height 11
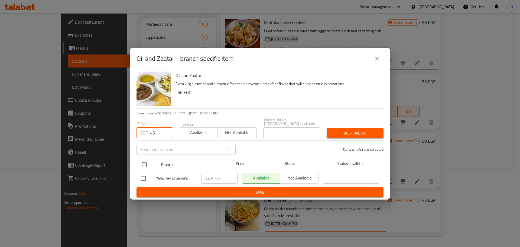
type input "45"
click at [145, 164] on input "checkbox" at bounding box center [144, 164] width 11 height 11
checkbox input "true"
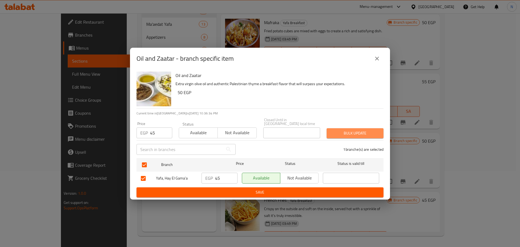
click at [353, 131] on span "Bulk update" at bounding box center [355, 133] width 48 height 7
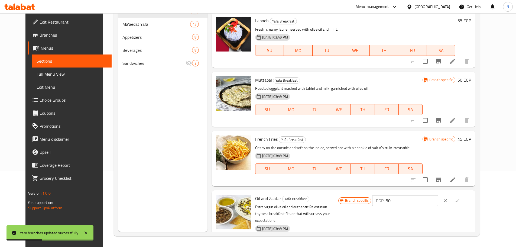
click at [421, 195] on input "50" at bounding box center [412, 200] width 52 height 11
type input "45"
click at [460, 198] on icon "ok" at bounding box center [457, 200] width 5 height 5
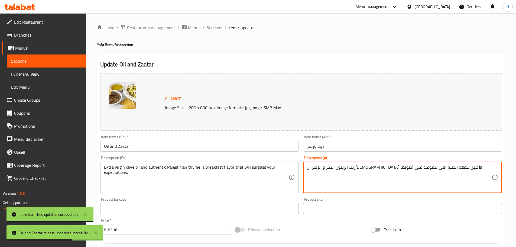
paste textarea "زيت الزيتون البكر والزعتر ال[DEMOGRAPHIC_DATA] الأصيل..... نكهة الصبح اللي بتفو…"
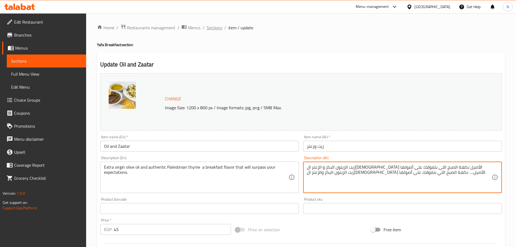
type textarea "زيت الزيتون البكر و الزعتر ال[DEMOGRAPHIC_DATA] الأصيل نكهة الصبح اللى بتفوقك ع…"
click at [215, 27] on span "Sections" at bounding box center [214, 27] width 15 height 7
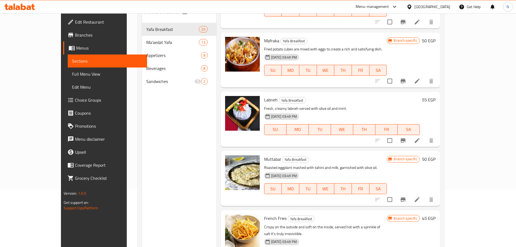
scroll to position [76, 0]
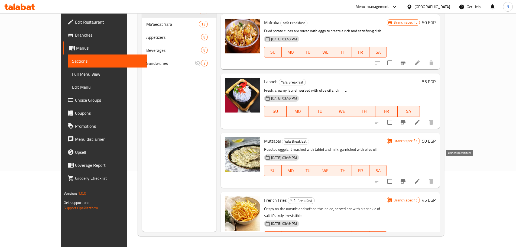
click at [406, 245] on icon "Branch-specific-item" at bounding box center [403, 247] width 5 height 4
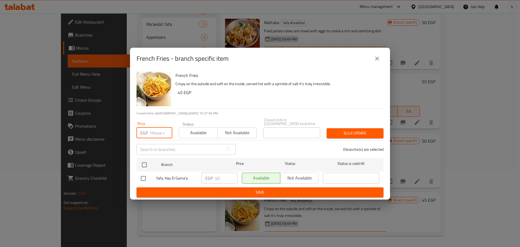
click at [159, 131] on input "number" at bounding box center [161, 132] width 22 height 11
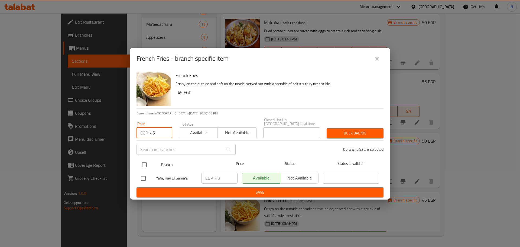
type input "45"
click at [148, 164] on input "checkbox" at bounding box center [144, 164] width 11 height 11
checkbox input "true"
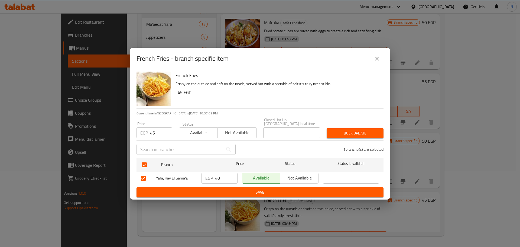
click at [335, 130] on span "Bulk update" at bounding box center [355, 133] width 48 height 7
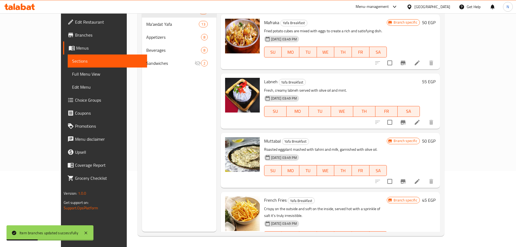
click at [142, 189] on div "Menu sections Yafa Breakfast 20 Ma'aedat Yafa 13 Appetizers 8 Beverages 8 Sandw…" at bounding box center [179, 108] width 75 height 247
click at [420, 245] on icon at bounding box center [417, 247] width 5 height 5
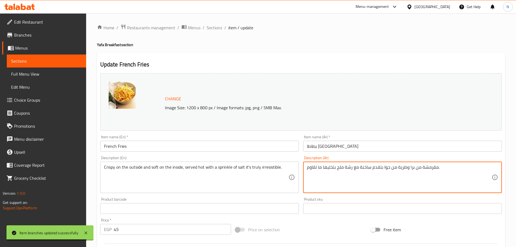
paste textarea "مقرمشة من برا طرية من جوا... تتقدم ساخنة مع رشة ملح بتخليها ما تتقاوم"
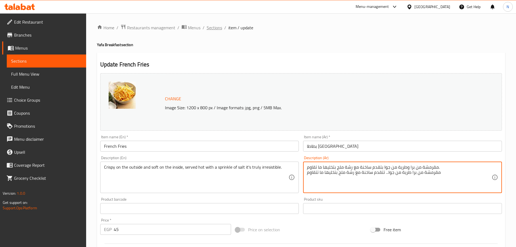
type textarea "مقرمشة من برا وطرية من جوا بتقدم ساخنة مع رشة ملح بتخليها ما تقاوم. مقرمشة من ب…"
click at [217, 28] on span "Sections" at bounding box center [214, 27] width 15 height 7
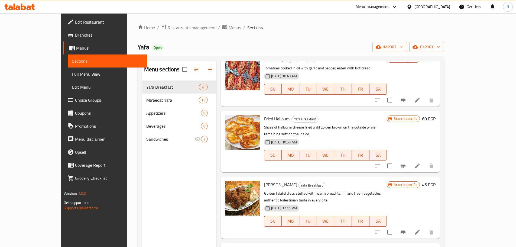
scroll to position [352, 0]
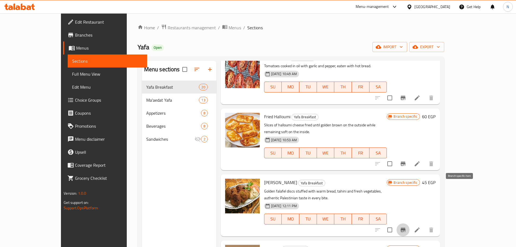
click at [406, 228] on icon "Branch-specific-item" at bounding box center [403, 230] width 5 height 4
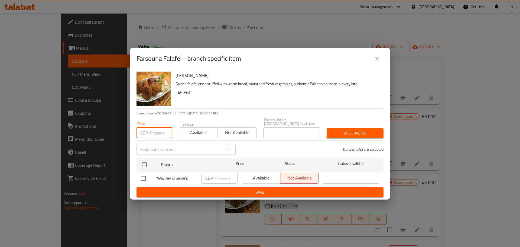
click at [161, 134] on input "number" at bounding box center [161, 132] width 22 height 11
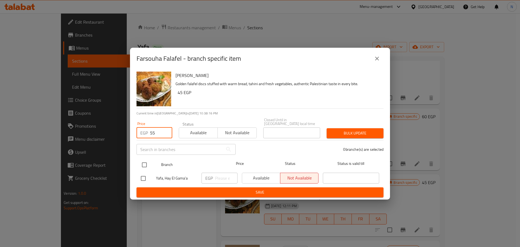
type input "55"
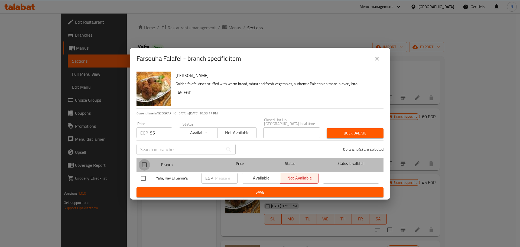
click at [143, 163] on input "checkbox" at bounding box center [144, 164] width 11 height 11
checkbox input "true"
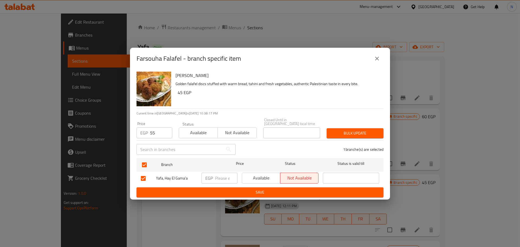
click at [334, 131] on span "Bulk update" at bounding box center [355, 133] width 48 height 7
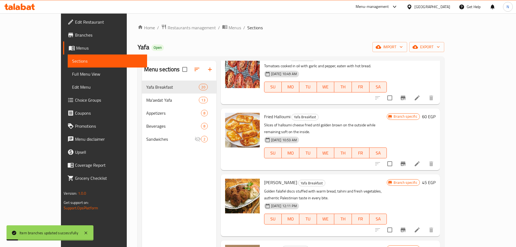
click at [436, 179] on h6 "45 EGP" at bounding box center [429, 183] width 14 height 8
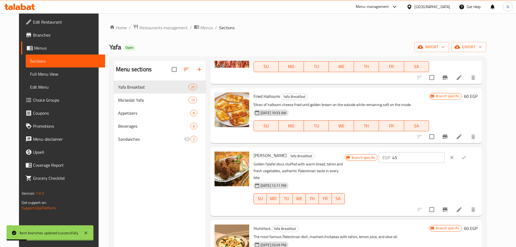
click at [421, 152] on input "45" at bounding box center [418, 157] width 52 height 11
type input "55"
click at [470, 152] on button "ok" at bounding box center [464, 158] width 12 height 12
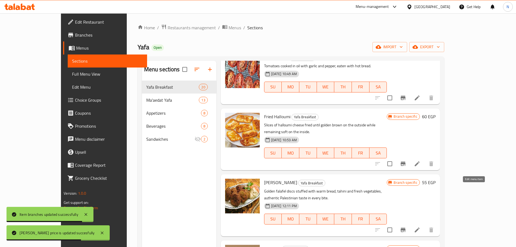
click at [421, 227] on icon at bounding box center [417, 230] width 7 height 7
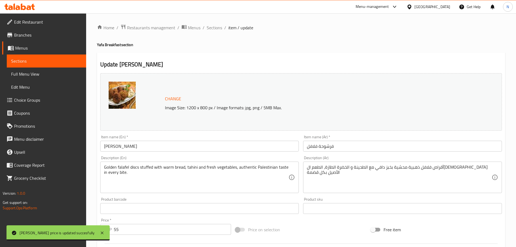
click at [485, 164] on div "أقراص فلافل ذهبية محشية بخبز دافي مع الطحينة و الخضرة الطازة، الطعم ال[DEMOGRAP…" at bounding box center [402, 177] width 199 height 31
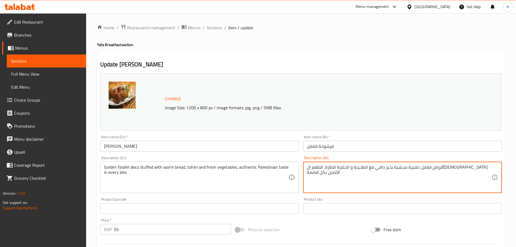
click at [444, 183] on textarea "أقراص فلافل ذهبية محشية بخبز دافي مع الطحينة و الخضرة الطازة، الطعم ال[DEMOGRAP…" at bounding box center [399, 178] width 185 height 26
paste textarea "أقراص فلافل ذهبية محشية بخبز دافي مع الطحينة والخضرة الطازة..... الطعم ال[DEMOG…"
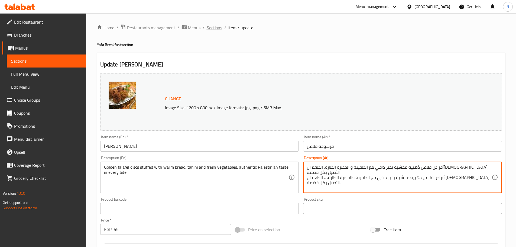
type textarea "أقراص فلافل ذهبية محشية بخبز دافي مع الطحينة و الخضرة الطازة، الطعم ال[DEMOGRAP…"
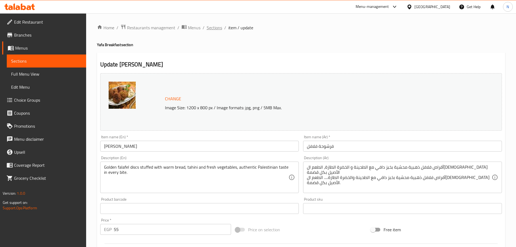
click at [214, 24] on span "Sections" at bounding box center [214, 27] width 15 height 7
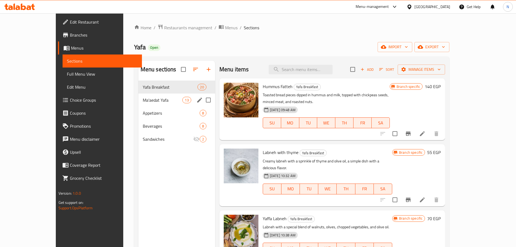
click at [138, 105] on div "Ma'aedat Yafa 13" at bounding box center [176, 100] width 77 height 13
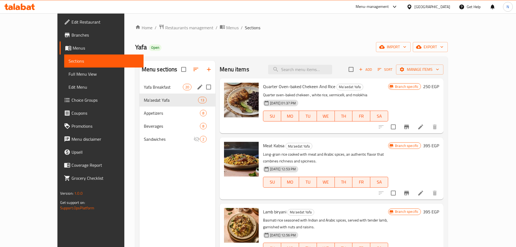
click at [152, 81] on div "Yafa Breakfast 20" at bounding box center [178, 86] width 76 height 13
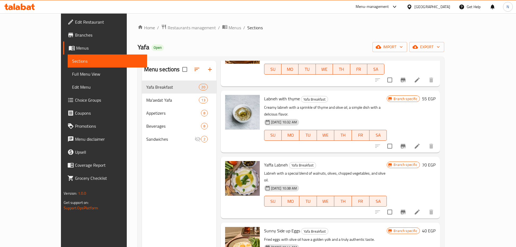
scroll to position [54, 0]
click at [421, 142] on icon at bounding box center [417, 145] width 7 height 7
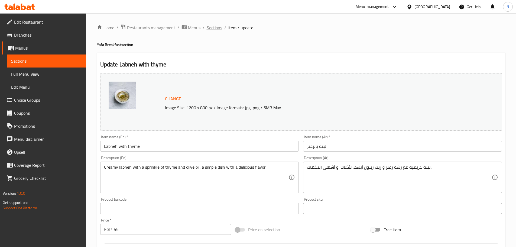
click at [209, 25] on span "Sections" at bounding box center [214, 27] width 15 height 7
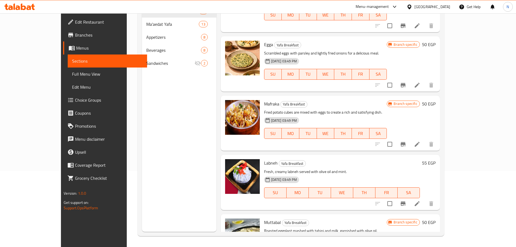
scroll to position [842, 0]
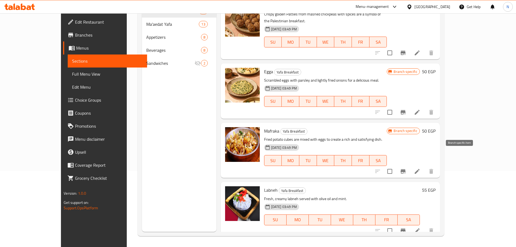
click at [407, 227] on icon "Branch-specific-item" at bounding box center [403, 230] width 7 height 7
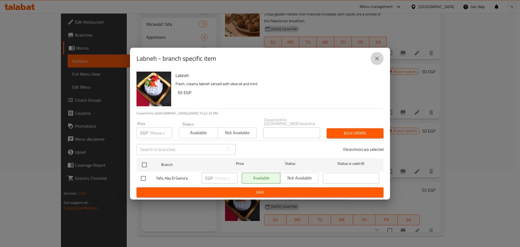
click at [378, 58] on icon "close" at bounding box center [377, 58] width 7 height 7
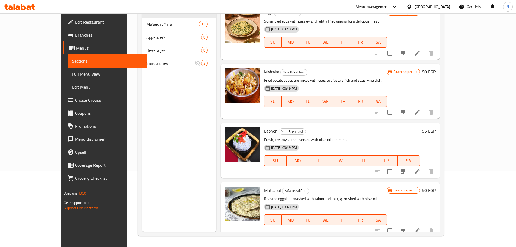
scroll to position [897, 0]
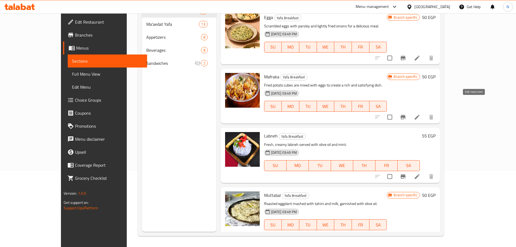
click at [420, 174] on icon at bounding box center [417, 176] width 5 height 5
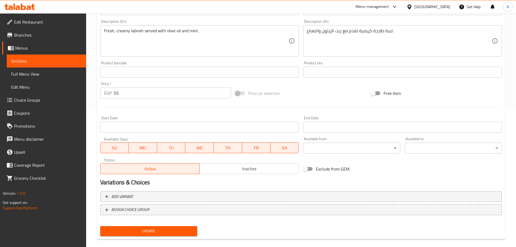
scroll to position [144, 0]
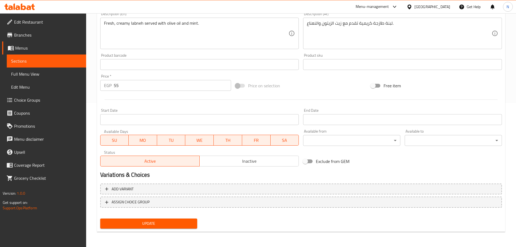
click at [241, 157] on span "Inactive" at bounding box center [249, 161] width 95 height 8
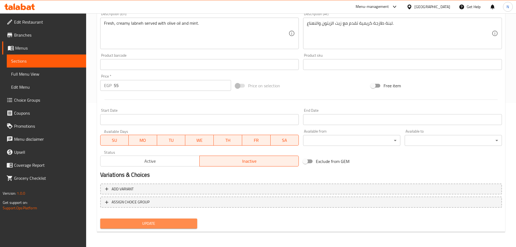
click at [183, 227] on button "Update" at bounding box center [148, 223] width 97 height 10
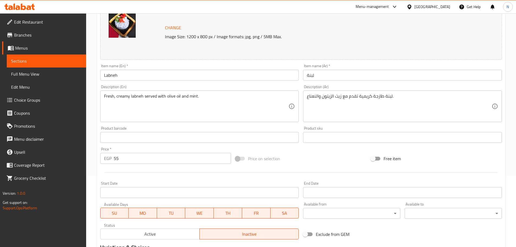
scroll to position [0, 0]
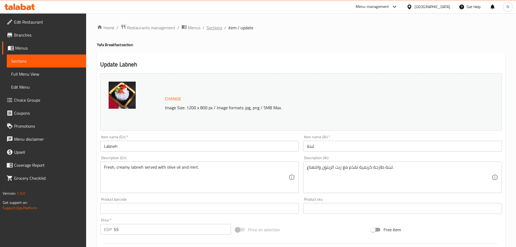
click at [216, 27] on span "Sections" at bounding box center [214, 27] width 15 height 7
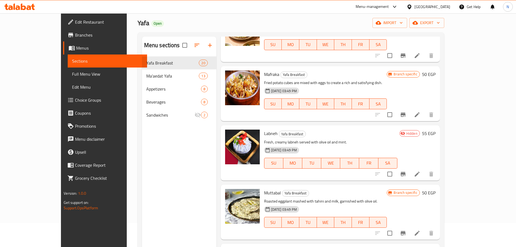
scroll to position [22, 0]
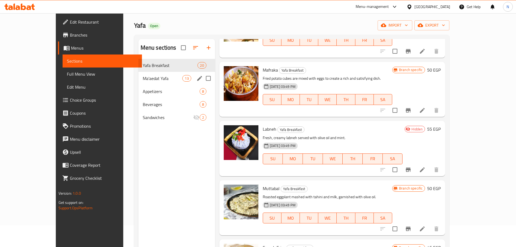
click at [138, 82] on div "Ma'aedat Yafa 13" at bounding box center [176, 78] width 77 height 13
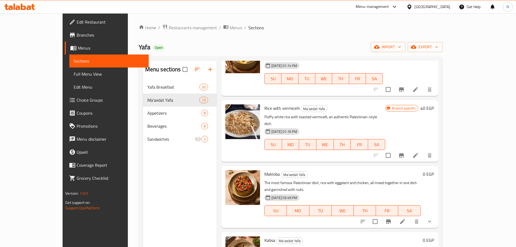
scroll to position [434, 0]
click at [436, 215] on button "show more" at bounding box center [429, 221] width 13 height 13
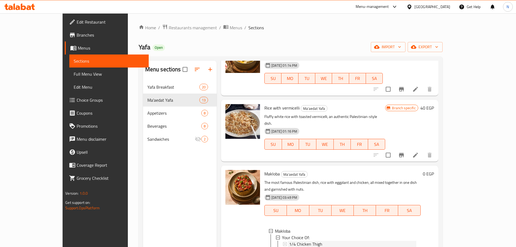
click at [292, 241] on span "1/4 Chicken Thigh" at bounding box center [305, 244] width 33 height 7
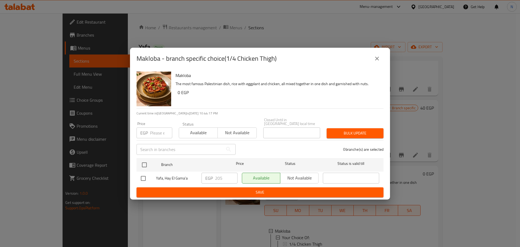
click at [382, 61] on button "close" at bounding box center [377, 58] width 13 height 13
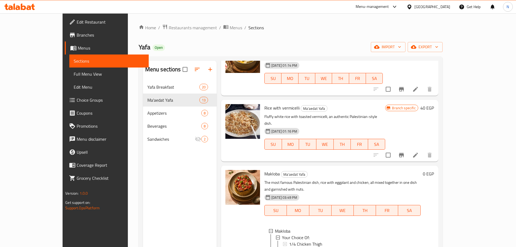
click at [304, 247] on div "1/2 Chicken" at bounding box center [352, 250] width 127 height 7
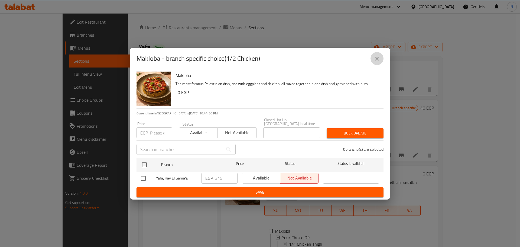
click at [379, 62] on icon "close" at bounding box center [377, 58] width 7 height 7
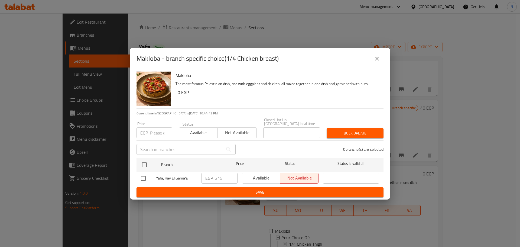
click at [377, 57] on icon "close" at bounding box center [377, 58] width 7 height 7
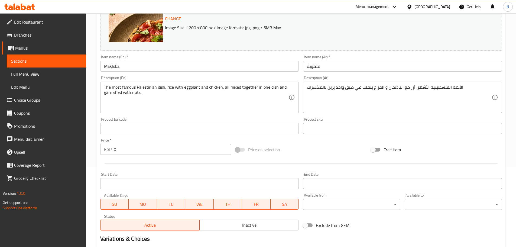
scroll to position [172, 0]
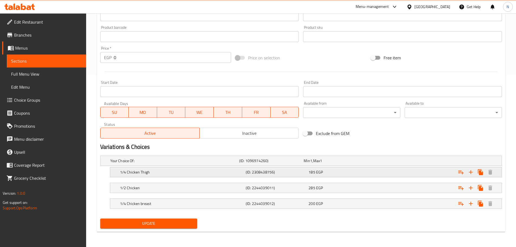
click at [360, 166] on div "1/4 Chicken Thigh (ID: 2308438756) 185 EGP" at bounding box center [308, 172] width 378 height 12
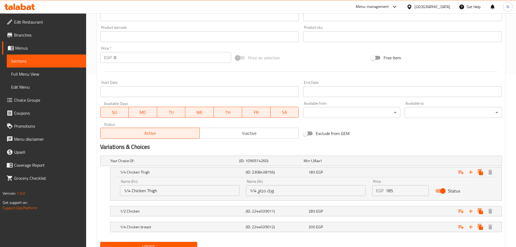
click at [387, 192] on input "185" at bounding box center [407, 190] width 43 height 11
type input "205"
click at [388, 150] on h2 "Variations & Choices" at bounding box center [301, 147] width 402 height 8
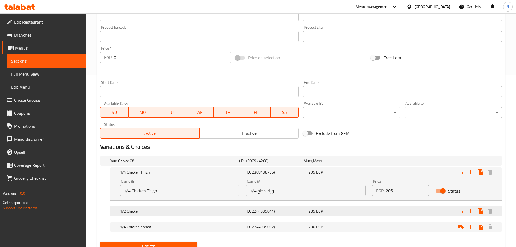
click at [343, 212] on div "285 EGP" at bounding box center [339, 210] width 61 height 5
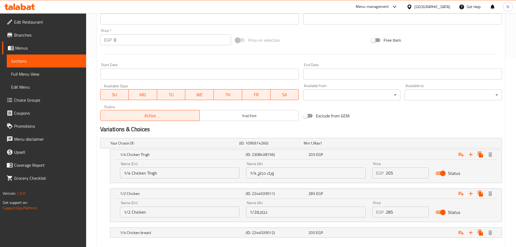
scroll to position [199, 0]
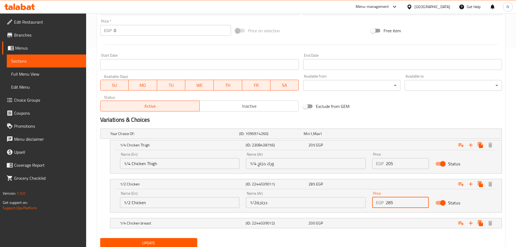
click at [389, 201] on input "285" at bounding box center [407, 202] width 43 height 11
type input "315"
click at [413, 121] on h2 "Variations & Choices" at bounding box center [301, 120] width 402 height 8
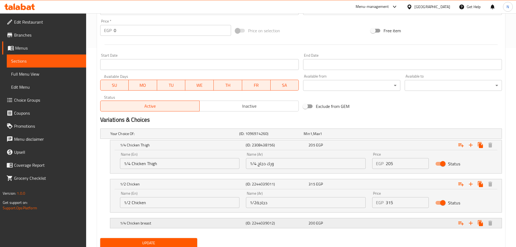
click at [367, 220] on div "200 EGP" at bounding box center [339, 223] width 63 height 8
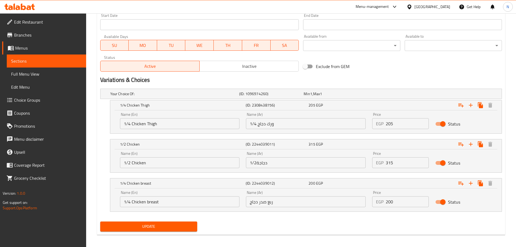
scroll to position [242, 0]
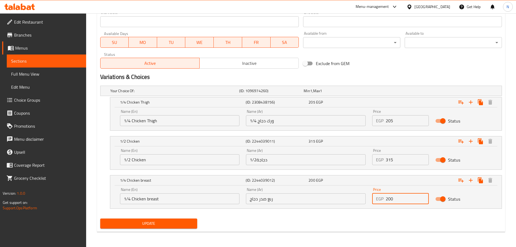
click at [388, 199] on input "200" at bounding box center [407, 198] width 43 height 11
click at [387, 199] on input "200" at bounding box center [407, 198] width 43 height 11
type input "215"
click at [333, 230] on div "Update" at bounding box center [301, 223] width 406 height 14
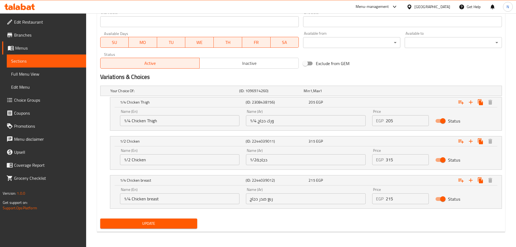
click at [179, 222] on span "Update" at bounding box center [149, 223] width 89 height 7
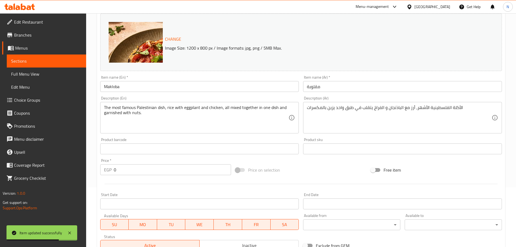
scroll to position [0, 0]
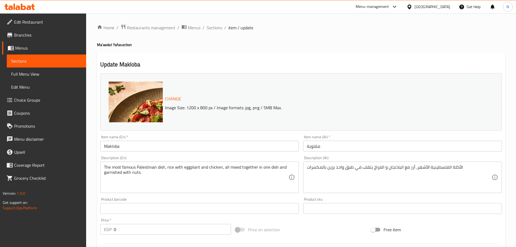
click at [463, 162] on div "الأكلة الفلسطينية الأشهر، أرز مع الباذنجان و الفراخ يتقلب في طبق واحد يزين بالم…" at bounding box center [402, 177] width 199 height 31
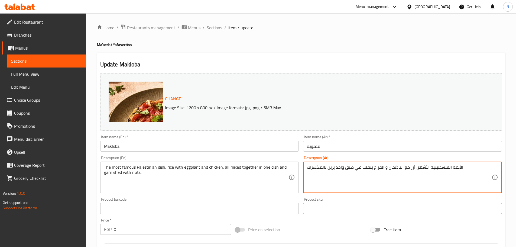
click at [468, 168] on textarea "الأكلة الفلسطينية الأشهر، أرز مع الباذنجان و الفراخ يتقلب في طبق واحد يزين بالم…" at bounding box center [399, 178] width 185 height 26
paste textarea "الأكلة الفلسطينية الأشهر. أرز مع الباذنجان والفراخ يتقلب في طبق واحد يزين بالمك…"
type textarea "الأكلة الفلسطينية الأشهر، أرز مع الباذنجان و الفراخ يتقلب في طبق واحد يزين بالم…"
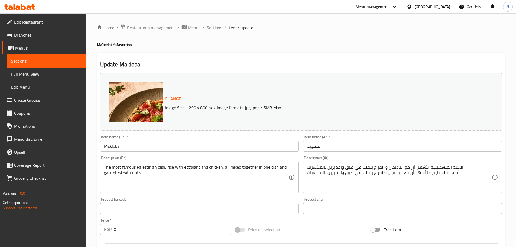
click at [219, 30] on span "Sections" at bounding box center [214, 27] width 15 height 7
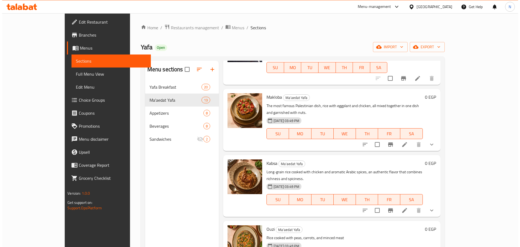
scroll to position [515, 0]
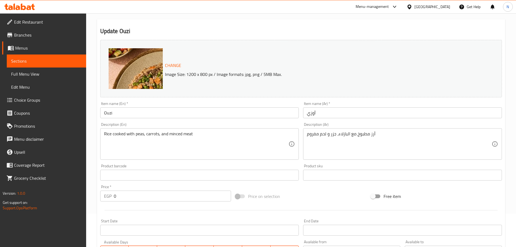
scroll to position [54, 0]
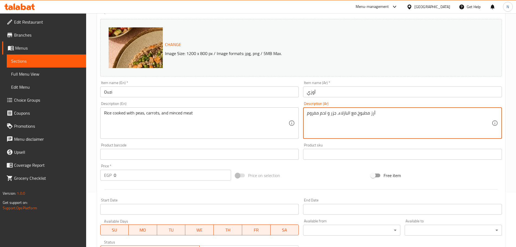
paste textarea "أرز مطبوخ مع البازيلاء والجزر واللحم المفروم."
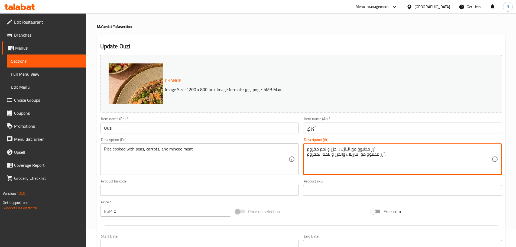
scroll to position [0, 0]
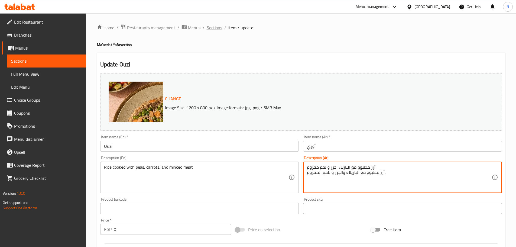
type textarea "أرز مطبوخ مع البازلاء، جزر و لحم مفروم أرز مطبوخ مع البازيلاء والجزر واللحم الم…"
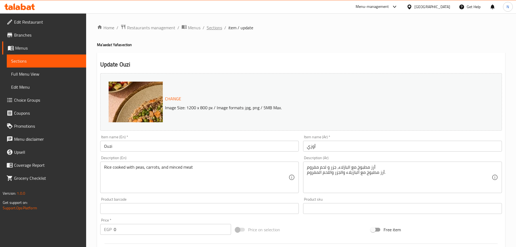
click at [209, 28] on span "Sections" at bounding box center [214, 27] width 15 height 7
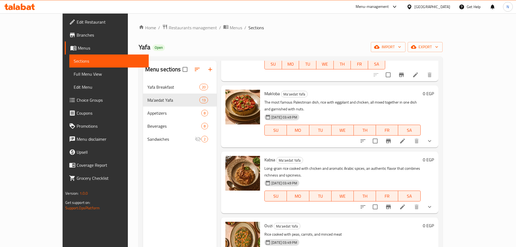
scroll to position [515, 0]
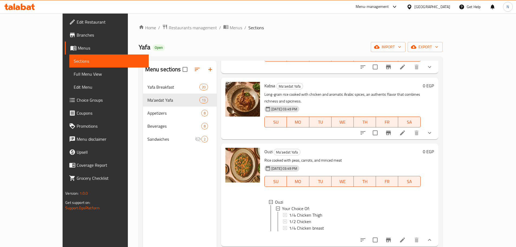
scroll to position [588, 0]
click at [291, 211] on span "1/4 Chicken Thigh" at bounding box center [305, 214] width 33 height 7
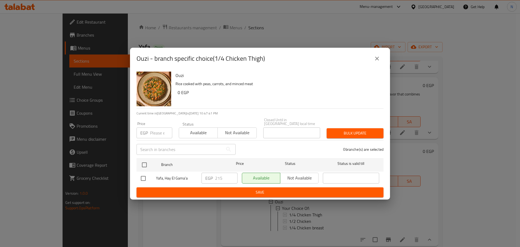
click at [375, 59] on icon "close" at bounding box center [377, 58] width 7 height 7
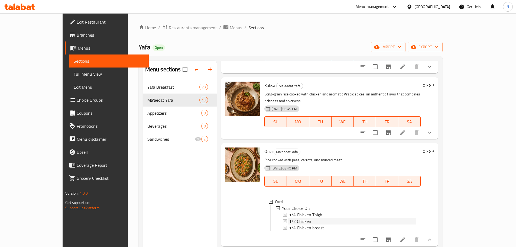
click at [303, 218] on div "1/2 Chicken" at bounding box center [352, 221] width 127 height 7
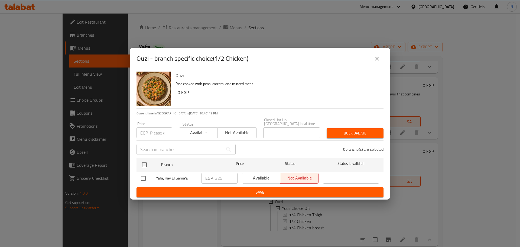
click at [379, 58] on icon "close" at bounding box center [377, 58] width 7 height 7
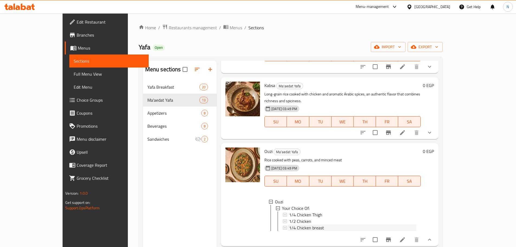
click at [322, 224] on div "1/4 Chicken breast" at bounding box center [352, 227] width 127 height 7
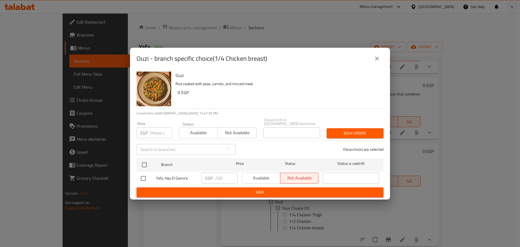
click at [380, 60] on icon "close" at bounding box center [377, 58] width 7 height 7
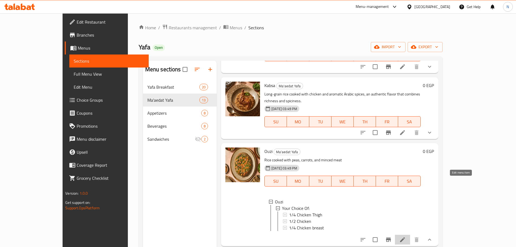
click at [406, 236] on icon at bounding box center [402, 239] width 7 height 7
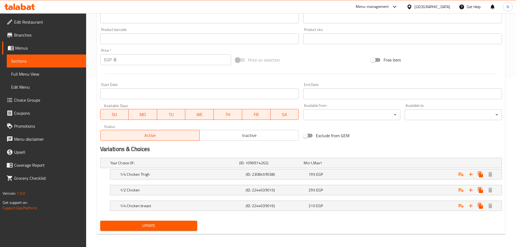
scroll to position [172, 0]
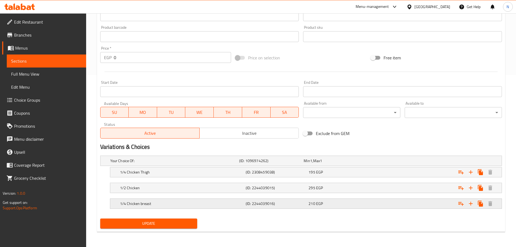
click at [378, 203] on div "Expand" at bounding box center [433, 204] width 126 height 12
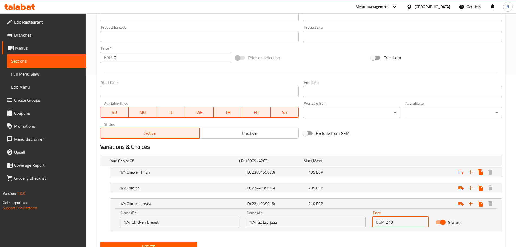
click at [388, 221] on input "210" at bounding box center [407, 222] width 43 height 11
type input "230"
click at [373, 188] on div "Expand" at bounding box center [433, 188] width 126 height 12
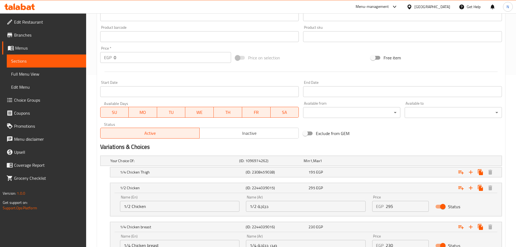
click at [389, 208] on input "295" at bounding box center [407, 206] width 43 height 11
type input "325"
click at [431, 146] on h2 "Variations & Choices" at bounding box center [301, 147] width 402 height 8
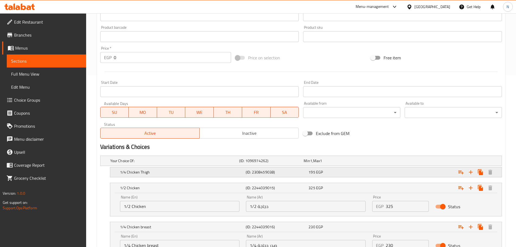
click at [372, 173] on div "Expand" at bounding box center [433, 172] width 126 height 12
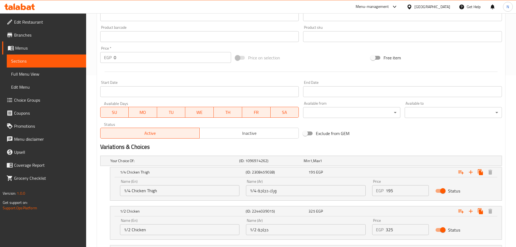
click at [392, 191] on input "195" at bounding box center [407, 190] width 43 height 11
click at [391, 191] on input "195" at bounding box center [407, 190] width 43 height 11
type input "215"
click at [401, 143] on h2 "Variations & Choices" at bounding box center [301, 147] width 402 height 8
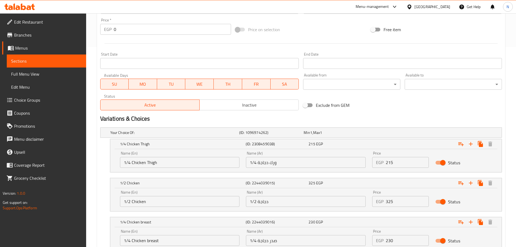
scroll to position [242, 0]
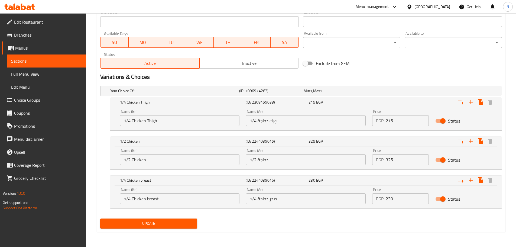
click at [160, 225] on span "Update" at bounding box center [149, 223] width 89 height 7
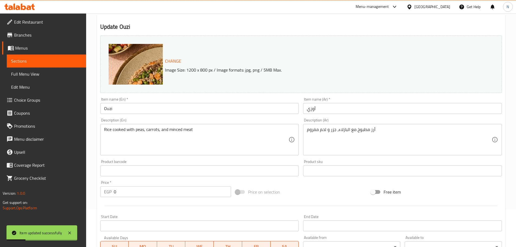
scroll to position [0, 0]
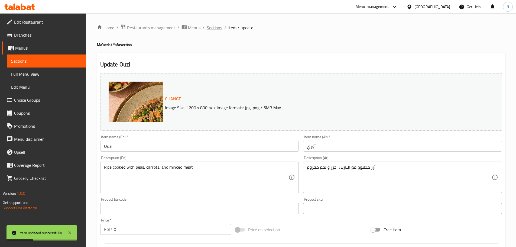
click at [208, 26] on span "Sections" at bounding box center [214, 27] width 15 height 7
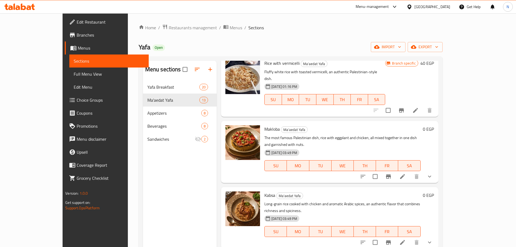
scroll to position [488, 0]
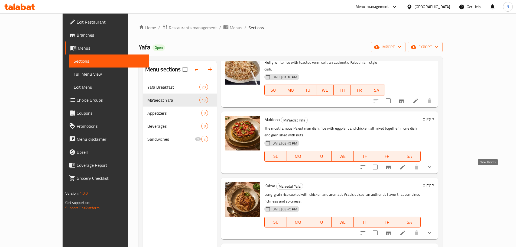
click at [431, 232] on icon "show more" at bounding box center [429, 233] width 3 height 2
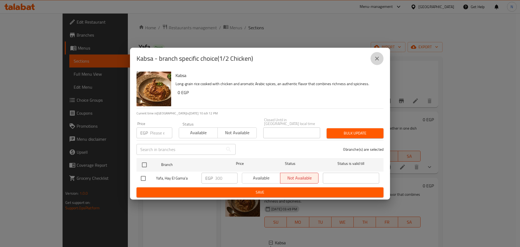
click at [373, 58] on button "close" at bounding box center [377, 58] width 13 height 13
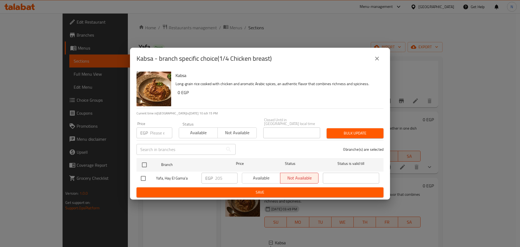
click at [375, 61] on icon "close" at bounding box center [377, 58] width 7 height 7
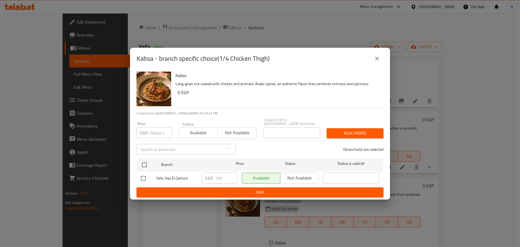
click at [373, 58] on button "close" at bounding box center [377, 58] width 13 height 13
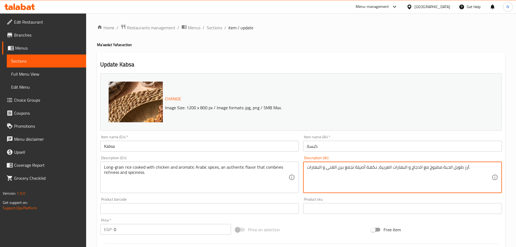
paste textarea "أرز طويل الحبة مطبوخ مع الدجاج والبهارات العربية نكهة أصيلة تجمع بين الغنى والب…"
type textarea "أرز طويل الحبة مطبوخ مع الدجاج و البهارات العربية، نكهة أصيلة تجمع بين الغنى و …"
click at [207, 28] on span "Sections" at bounding box center [214, 27] width 15 height 7
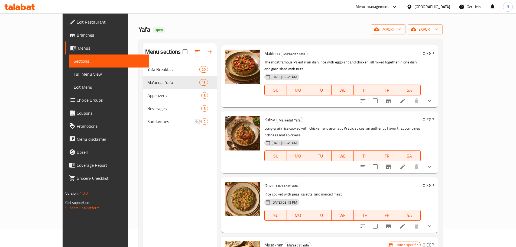
scroll to position [27, 0]
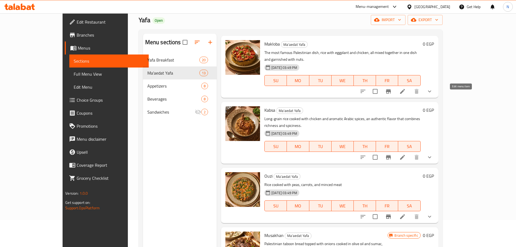
click at [406, 154] on icon at bounding box center [402, 157] width 7 height 7
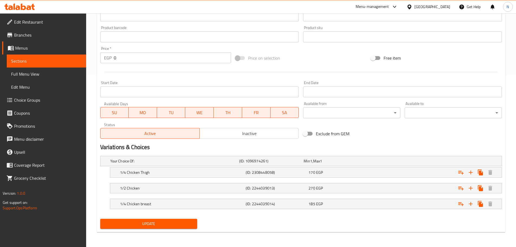
scroll to position [172, 0]
click at [391, 188] on div "Expand" at bounding box center [433, 188] width 126 height 12
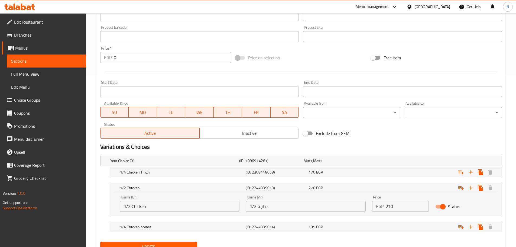
click at [389, 207] on input "270" at bounding box center [407, 206] width 43 height 11
type input "300"
click at [410, 134] on div "Exclude from GEM" at bounding box center [369, 133] width 136 height 15
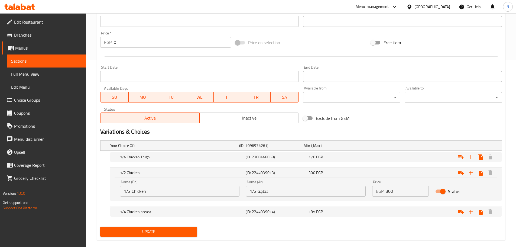
scroll to position [195, 0]
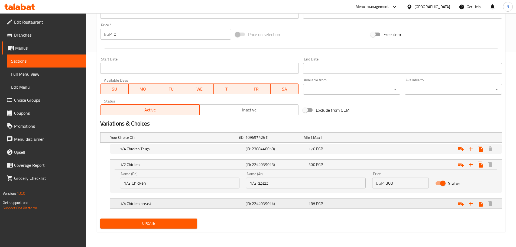
click at [373, 204] on div "Expand" at bounding box center [433, 204] width 126 height 12
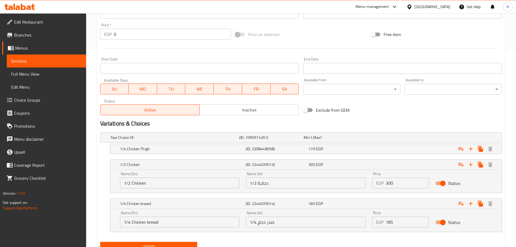
click at [390, 221] on input "185" at bounding box center [407, 222] width 43 height 11
click at [391, 221] on input "185" at bounding box center [407, 222] width 43 height 11
type input "205"
click at [399, 115] on div "Exclude from GEM" at bounding box center [369, 110] width 136 height 15
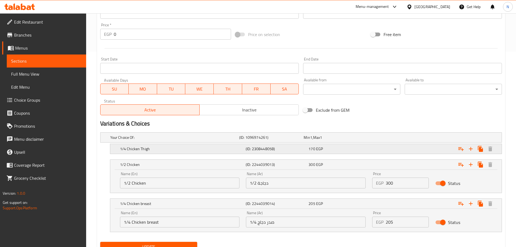
click at [395, 148] on div "Expand" at bounding box center [433, 149] width 126 height 12
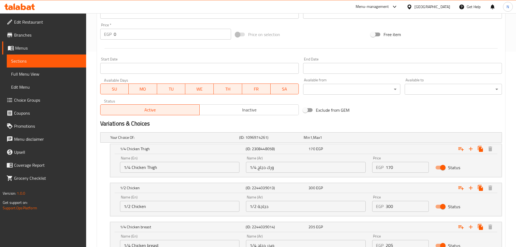
click at [389, 170] on input "170" at bounding box center [407, 167] width 43 height 11
type input "190"
click at [397, 121] on h2 "Variations & Choices" at bounding box center [301, 124] width 402 height 8
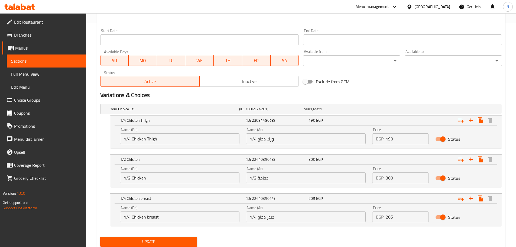
scroll to position [242, 0]
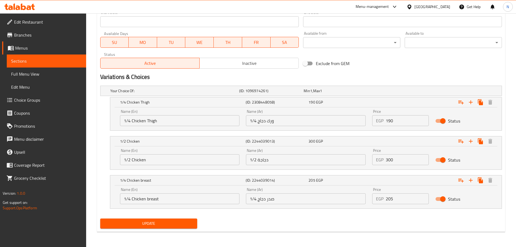
click at [139, 223] on span "Update" at bounding box center [149, 223] width 89 height 7
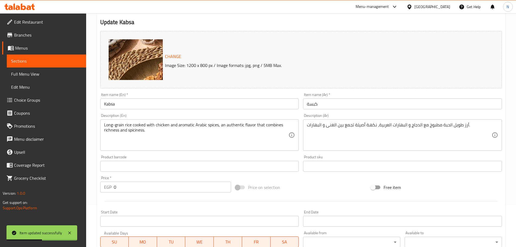
scroll to position [0, 0]
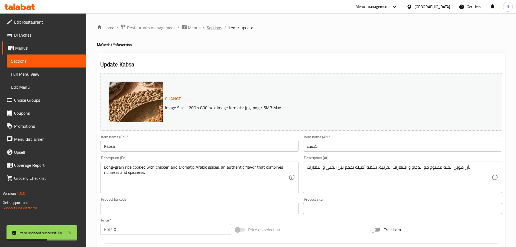
click at [215, 27] on span "Sections" at bounding box center [214, 27] width 15 height 7
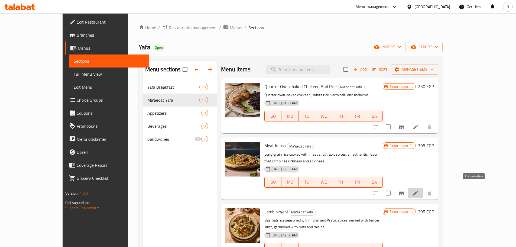
click at [419, 190] on icon at bounding box center [415, 193] width 7 height 7
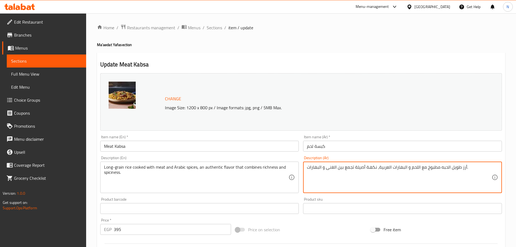
paste textarea "أرز طويل الحبة مطبوخ مع اللحم والبهارات العربية، نكهة أصيلة تجمع بين الغنى والب…"
type textarea "أرز طويل الحبه مطبوخ مع اللحم و البهارات العربية، نكهة أصيلة تجمع بين الغنى و ا…"
drag, startPoint x: 220, startPoint y: 28, endPoint x: 231, endPoint y: 40, distance: 16.1
click at [220, 28] on span "Sections" at bounding box center [214, 27] width 15 height 7
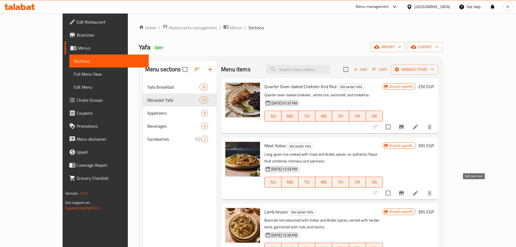
click at [419, 190] on icon at bounding box center [415, 193] width 7 height 7
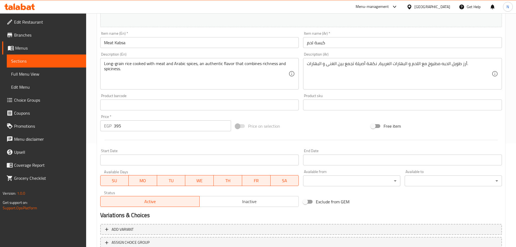
scroll to position [144, 0]
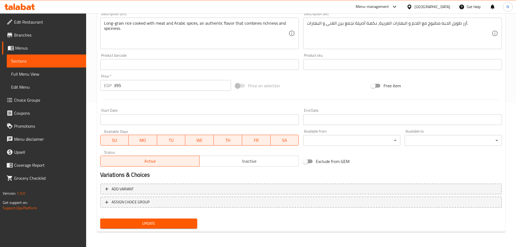
click at [114, 86] on input "395" at bounding box center [173, 85] width 118 height 11
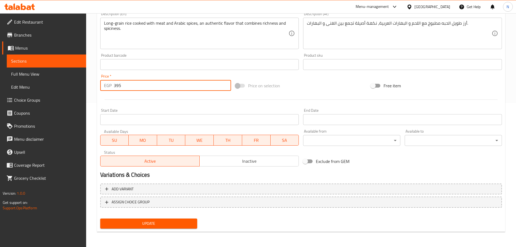
click at [114, 86] on input "395" at bounding box center [173, 85] width 118 height 11
type input "400"
click at [340, 90] on div "Price on selection" at bounding box center [301, 85] width 136 height 15
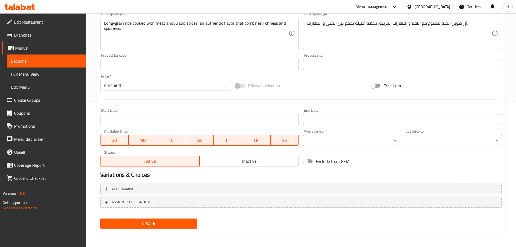
click at [159, 229] on div "Update" at bounding box center [149, 223] width 102 height 14
click at [159, 223] on span "Update" at bounding box center [149, 223] width 89 height 7
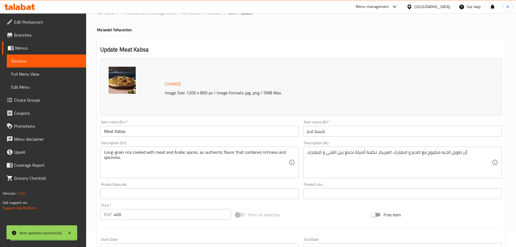
scroll to position [0, 0]
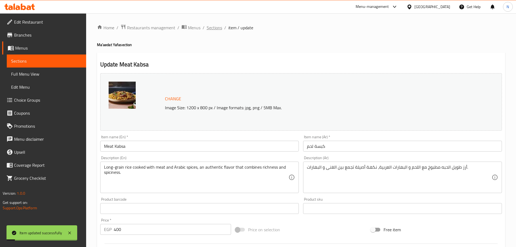
click at [217, 27] on span "Sections" at bounding box center [214, 27] width 15 height 7
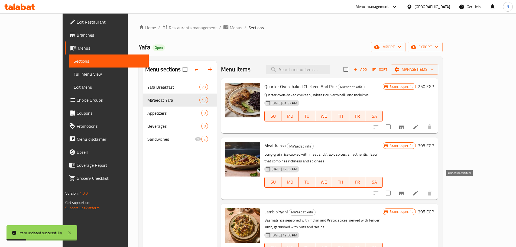
click at [405, 190] on icon "Branch-specific-item" at bounding box center [401, 193] width 7 height 7
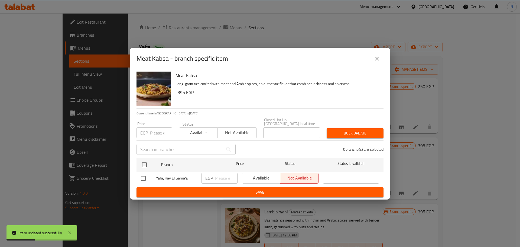
click at [160, 132] on input "number" at bounding box center [161, 132] width 22 height 11
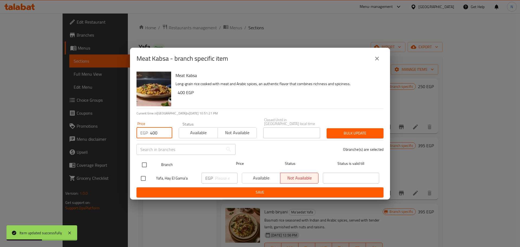
type input "400"
click at [142, 164] on input "checkbox" at bounding box center [144, 164] width 11 height 11
checkbox input "true"
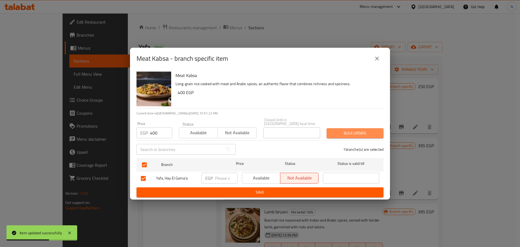
click at [342, 133] on span "Bulk update" at bounding box center [355, 133] width 48 height 7
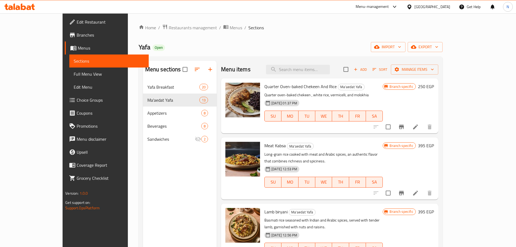
scroll to position [27, 0]
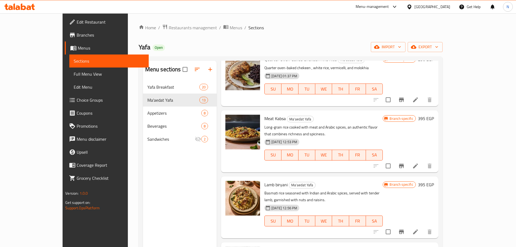
click at [404, 230] on icon "Branch-specific-item" at bounding box center [401, 232] width 5 height 4
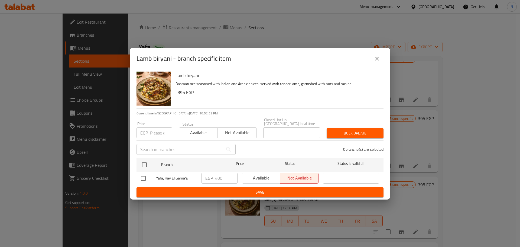
click at [155, 127] on input "number" at bounding box center [161, 132] width 22 height 11
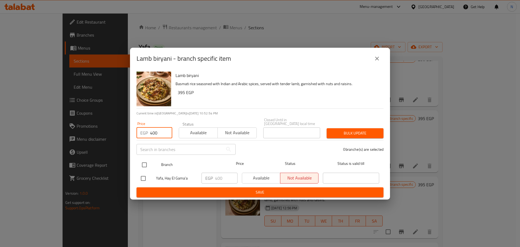
type input "400"
click at [146, 164] on input "checkbox" at bounding box center [144, 164] width 11 height 11
checkbox input "true"
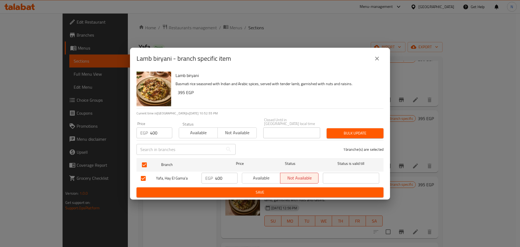
click at [347, 132] on span "Bulk update" at bounding box center [355, 133] width 48 height 7
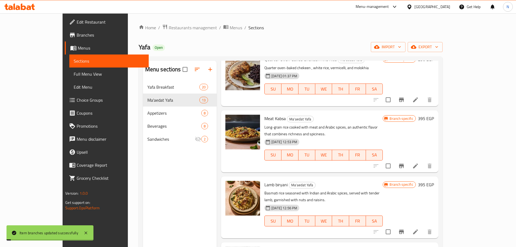
click at [434, 181] on h6 "395 EGP" at bounding box center [426, 185] width 16 height 8
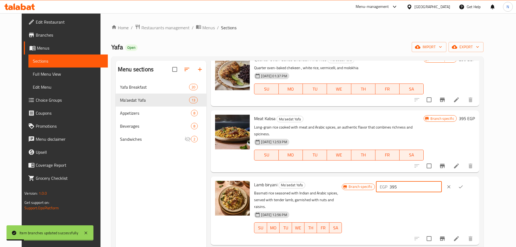
click at [420, 181] on input "395" at bounding box center [416, 186] width 52 height 11
type input "400"
click at [464, 184] on icon "ok" at bounding box center [460, 186] width 5 height 5
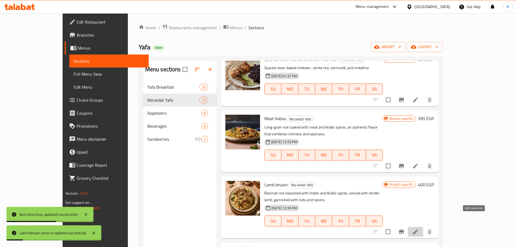
click at [419, 228] on icon at bounding box center [415, 231] width 7 height 7
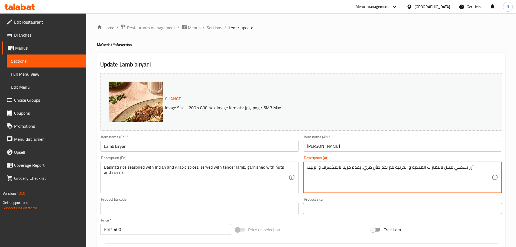
paste textarea "أرز بسمتي متبل بالبهارات الهندية والعربية مع لحم الضأن الطري، يقدم مزينا بالمكس…"
type textarea "أرز بسمتي متبل بالبهارات الهندية و العربية مع لحم ضأن طري، يقدم مزينا بالمكسرات…"
click at [210, 25] on span "Sections" at bounding box center [214, 27] width 15 height 7
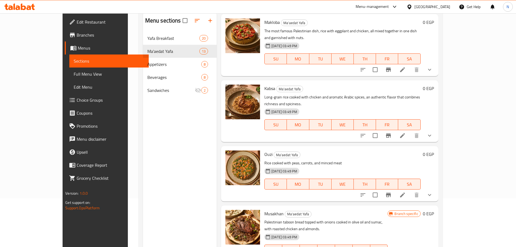
scroll to position [54, 0]
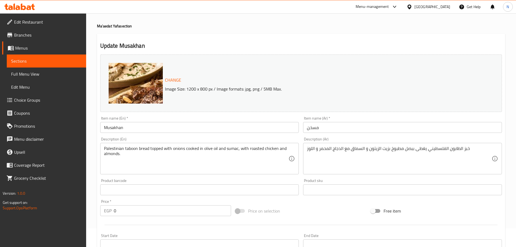
scroll to position [27, 0]
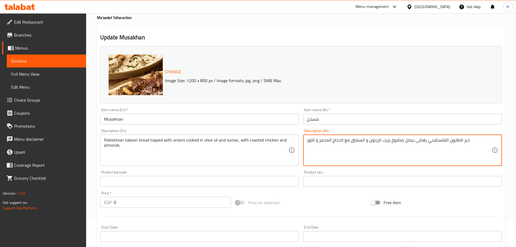
paste textarea "خبز الطابون الفلسطيني يغطى بيصل مطبوخ بزيت الزيتون والسماق مع الدجاج المحمر وال…"
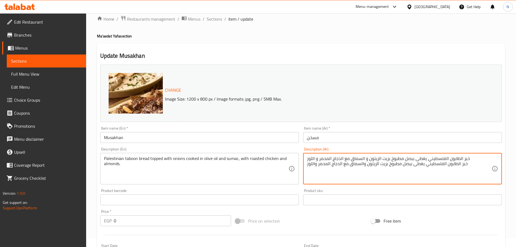
scroll to position [0, 0]
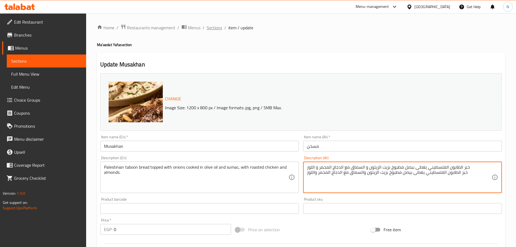
type textarea "خبز الطابون الفلسطيني يغطى ببصل مطبوخ بزيت الزيتون و السماق مع الدجاج المحمر و …"
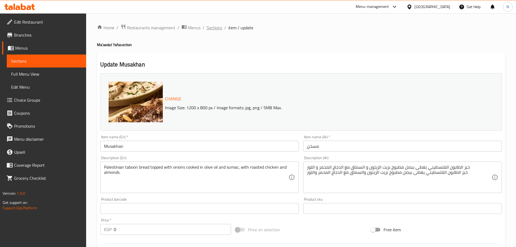
click at [213, 29] on span "Sections" at bounding box center [214, 27] width 15 height 7
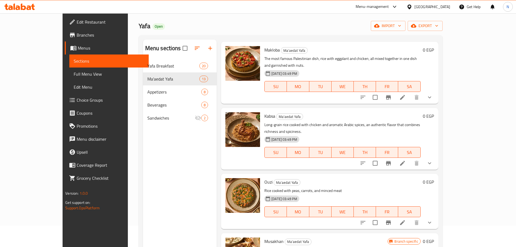
scroll to position [27, 0]
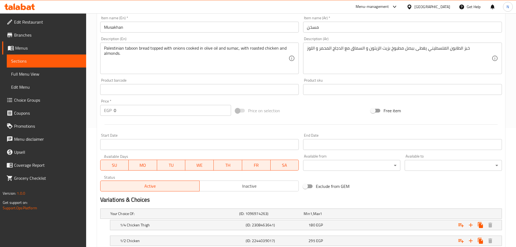
scroll to position [172, 0]
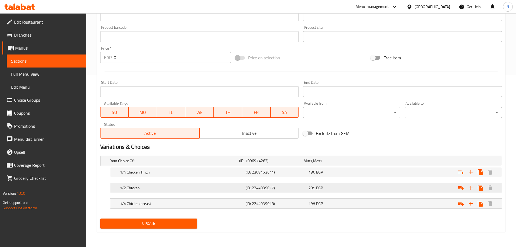
click at [369, 188] on div "295 EGP" at bounding box center [339, 187] width 61 height 5
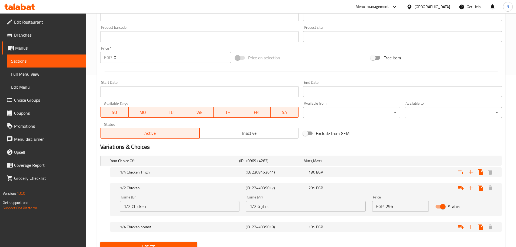
click at [389, 207] on input "295" at bounding box center [407, 206] width 43 height 11
type input "285"
click at [362, 169] on div "180 EGP" at bounding box center [339, 172] width 63 height 8
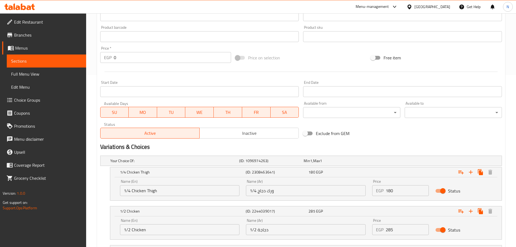
click at [391, 188] on input "180" at bounding box center [407, 190] width 43 height 11
type input "195"
click at [432, 143] on div "Variations & Choices" at bounding box center [301, 147] width 406 height 12
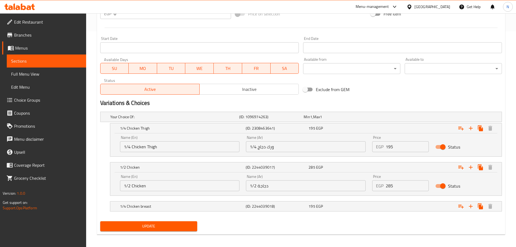
scroll to position [218, 0]
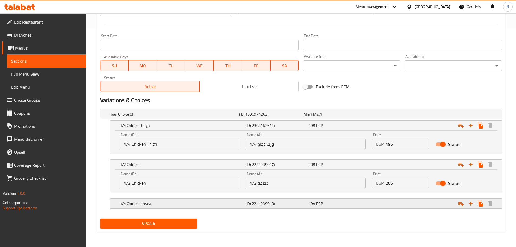
click at [411, 202] on div "Expand" at bounding box center [433, 204] width 126 height 12
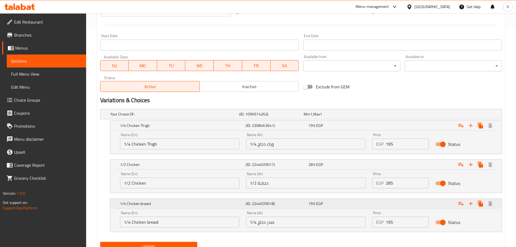
scroll to position [242, 0]
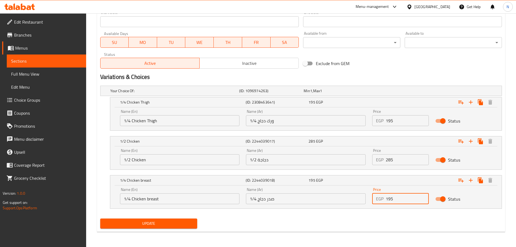
click at [389, 203] on input "195" at bounding box center [407, 198] width 43 height 11
type input "210"
click at [414, 78] on h2 "Variations & Choices" at bounding box center [301, 77] width 402 height 8
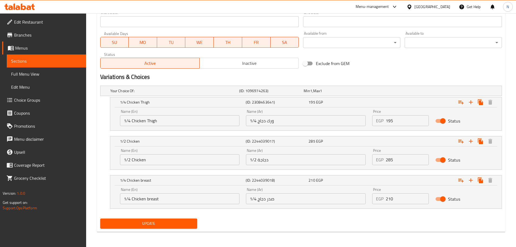
click at [154, 224] on span "Update" at bounding box center [149, 223] width 89 height 7
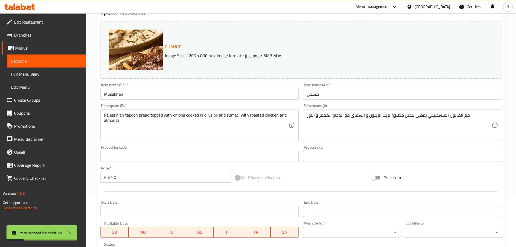
scroll to position [0, 0]
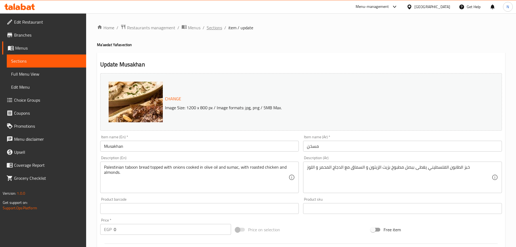
click at [218, 28] on span "Sections" at bounding box center [214, 27] width 15 height 7
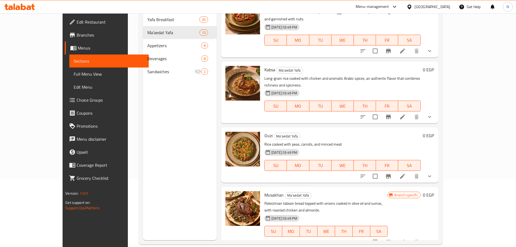
scroll to position [76, 0]
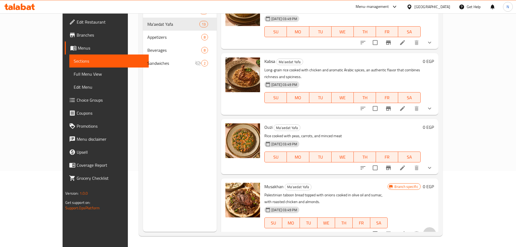
click at [436, 227] on button "show more" at bounding box center [429, 233] width 13 height 13
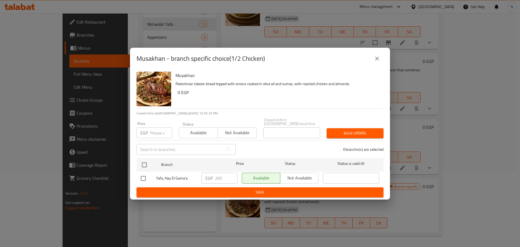
click at [378, 62] on icon "close" at bounding box center [377, 58] width 7 height 7
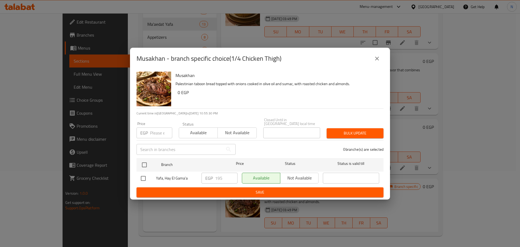
click at [379, 60] on icon "close" at bounding box center [377, 58] width 7 height 7
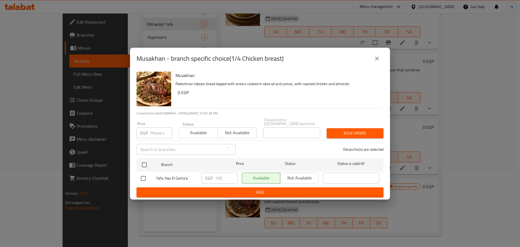
click at [155, 129] on input "number" at bounding box center [161, 132] width 22 height 11
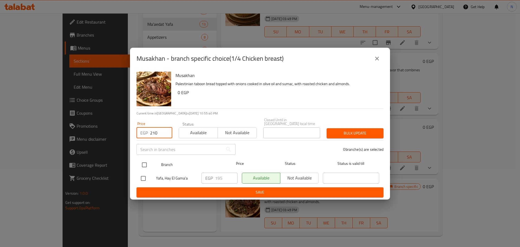
type input "210"
click at [145, 162] on input "checkbox" at bounding box center [144, 164] width 11 height 11
checkbox input "true"
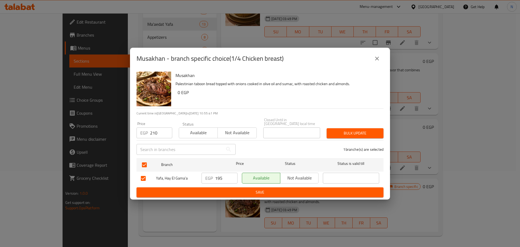
click at [347, 130] on span "Bulk update" at bounding box center [355, 133] width 48 height 7
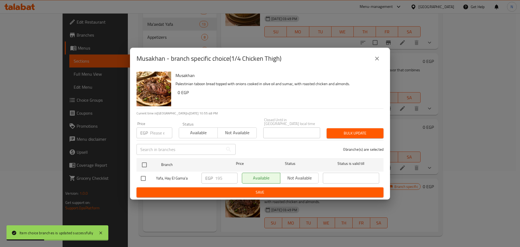
click at [380, 62] on icon "close" at bounding box center [377, 58] width 7 height 7
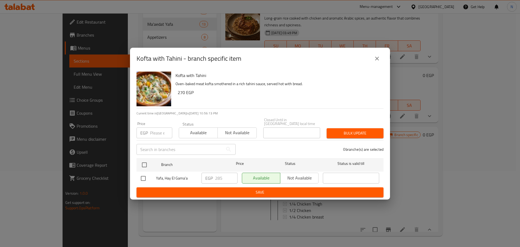
click at [375, 62] on icon "close" at bounding box center [377, 58] width 7 height 7
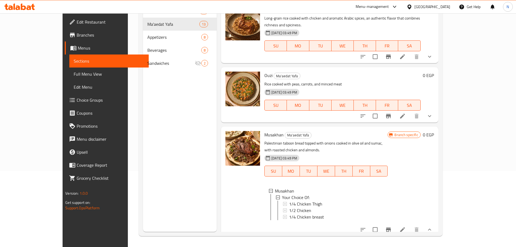
click at [434, 244] on h6 "270 EGP" at bounding box center [426, 248] width 16 height 8
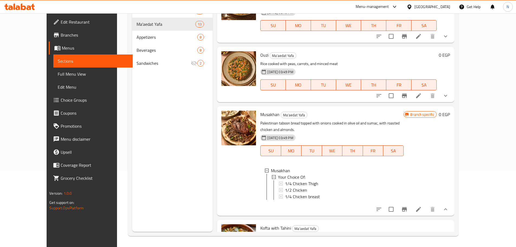
type input "285"
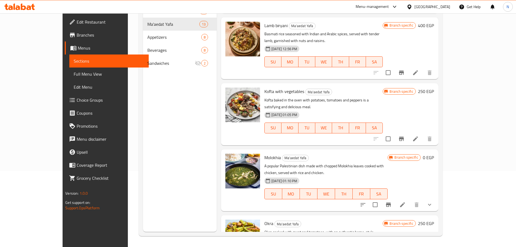
scroll to position [100, 0]
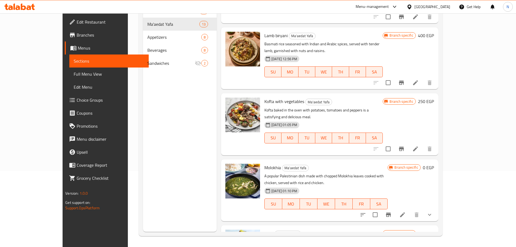
click at [404, 147] on icon "Branch-specific-item" at bounding box center [401, 149] width 5 height 4
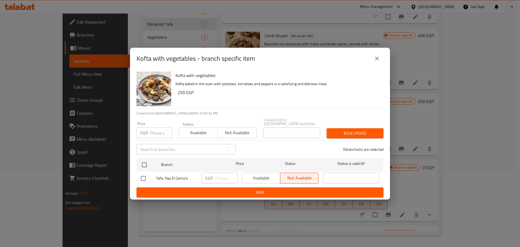
click at [160, 129] on input "number" at bounding box center [161, 132] width 22 height 11
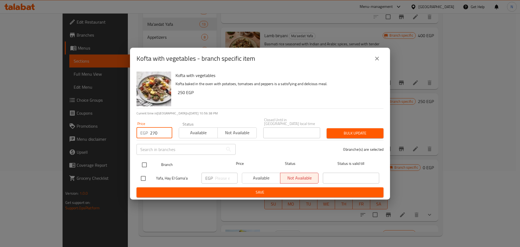
type input "270"
click at [143, 164] on input "checkbox" at bounding box center [144, 164] width 11 height 11
checkbox input "true"
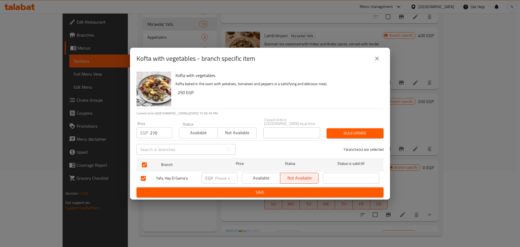
click at [377, 131] on span "Bulk update" at bounding box center [355, 133] width 48 height 7
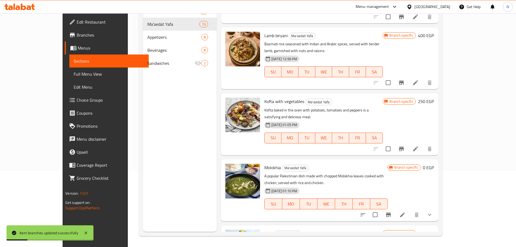
click at [434, 98] on h6 "250 EGP" at bounding box center [426, 102] width 16 height 8
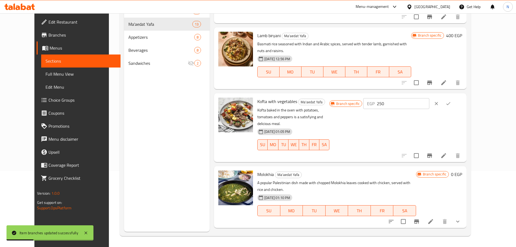
click at [429, 98] on input "250" at bounding box center [403, 103] width 52 height 11
type input "270"
click at [455, 98] on button "ok" at bounding box center [449, 104] width 12 height 12
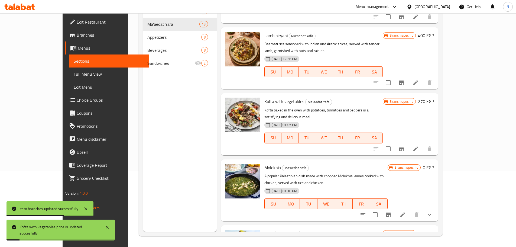
click at [419, 146] on icon at bounding box center [415, 149] width 7 height 7
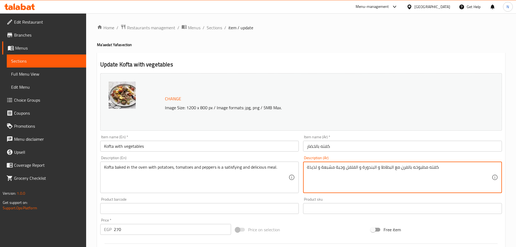
paste textarea "كفتة مطبوخة بالفرن مع البطاطا والبندورة والفلفل، وجبة مشبعة ولذيذة."
type textarea "كفته مطبوخه بالفرن مع البطاطا و البندورة و الفلفل وجبة مشبعة و لذيذة كفتة مطبوخ…"
click at [217, 31] on span "Sections" at bounding box center [214, 27] width 15 height 7
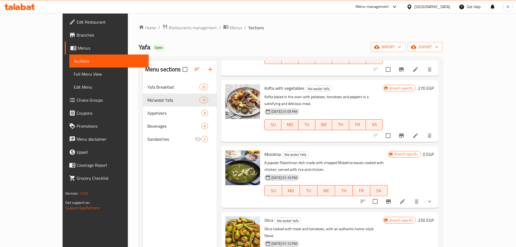
scroll to position [217, 0]
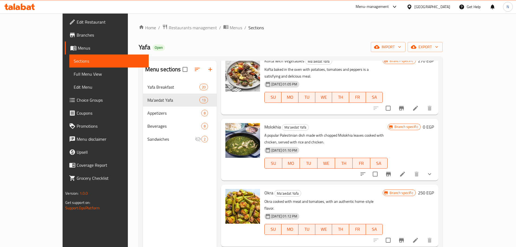
click at [433, 171] on icon "show more" at bounding box center [430, 174] width 7 height 7
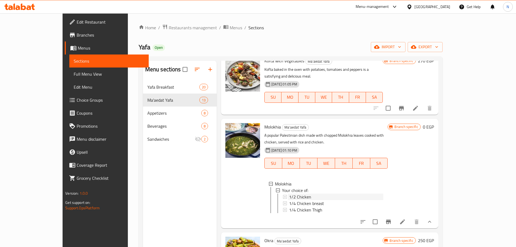
click at [289, 194] on span "1/2 Chicken" at bounding box center [300, 197] width 22 height 7
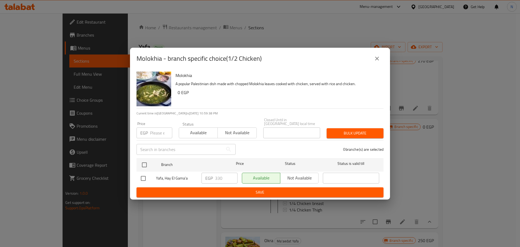
click at [382, 61] on button "close" at bounding box center [377, 58] width 13 height 13
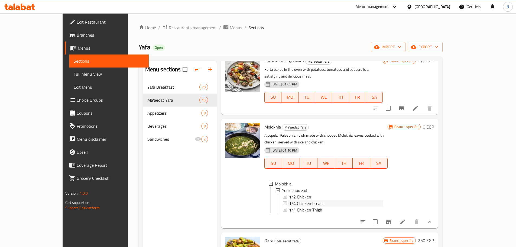
click at [289, 200] on span "1/4 Chicken breast" at bounding box center [306, 203] width 35 height 7
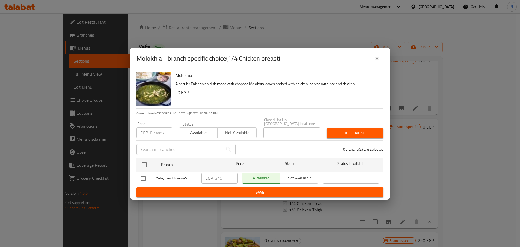
click at [375, 62] on icon "close" at bounding box center [377, 58] width 7 height 7
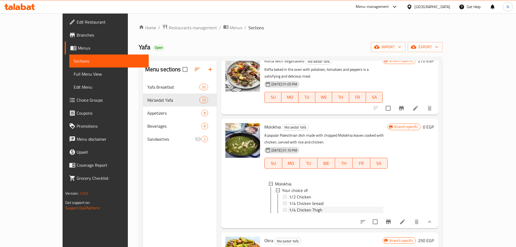
click at [291, 207] on span "1/4 Chicken Thigh" at bounding box center [305, 210] width 33 height 7
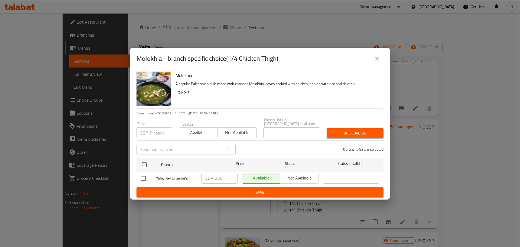
click at [375, 61] on icon "close" at bounding box center [377, 58] width 7 height 7
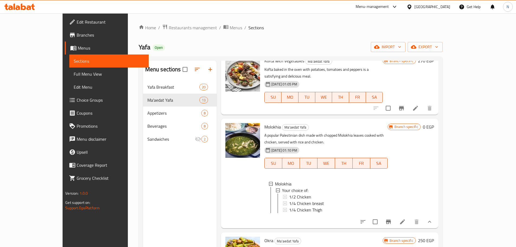
click at [410, 217] on li at bounding box center [402, 222] width 15 height 10
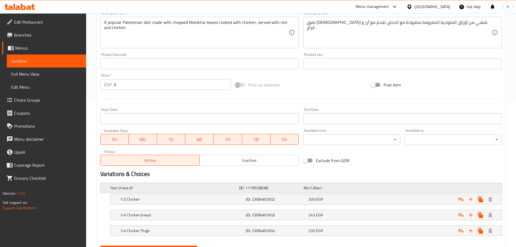
scroll to position [36, 0]
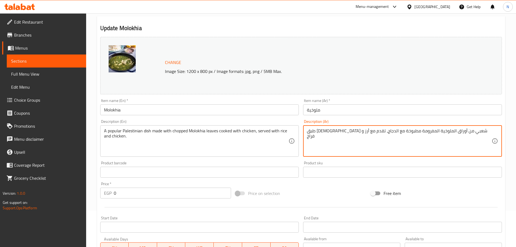
paste textarea "طبق فلسطيني شعبي من أوراق الملوخية المفرومة مطبوخة مع الدجاج ، تقدم مع الأرز وا…"
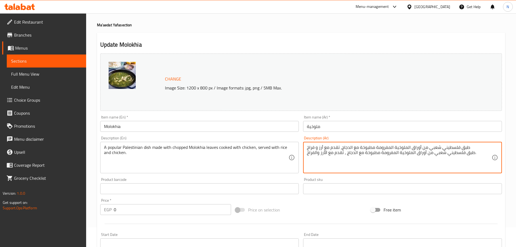
scroll to position [0, 0]
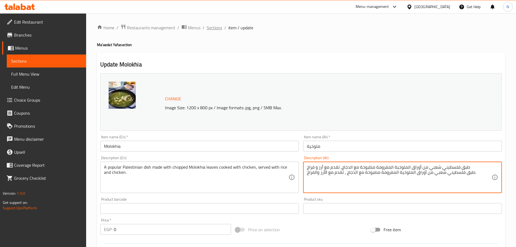
type textarea "طبق فلسطيني شعبي من أوراق الملوخية المفرومة مطبوخة مع الدجاج، تقدم مع أرز و فرا…"
click at [213, 25] on span "Sections" at bounding box center [214, 27] width 15 height 7
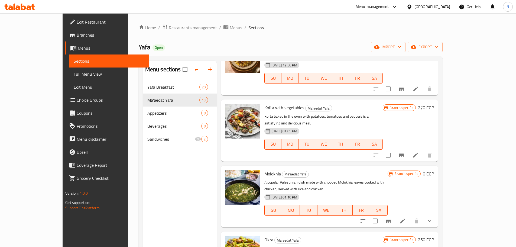
scroll to position [190, 0]
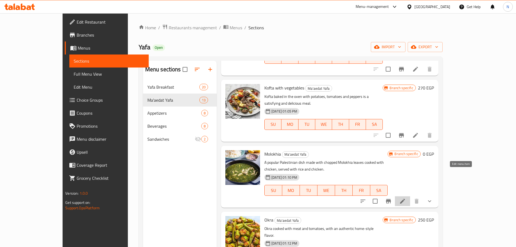
click at [406, 198] on icon at bounding box center [402, 201] width 7 height 7
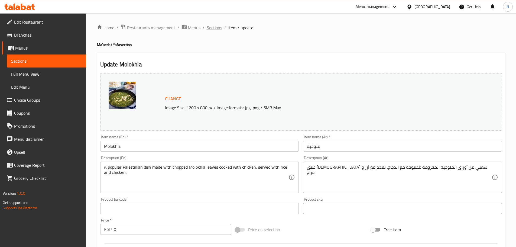
click at [215, 30] on span "Sections" at bounding box center [214, 27] width 15 height 7
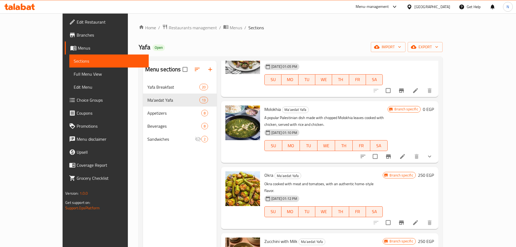
scroll to position [244, 0]
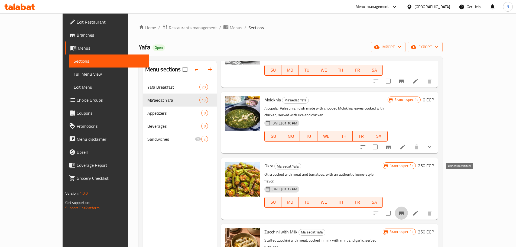
click at [405, 210] on icon "Branch-specific-item" at bounding box center [401, 213] width 7 height 7
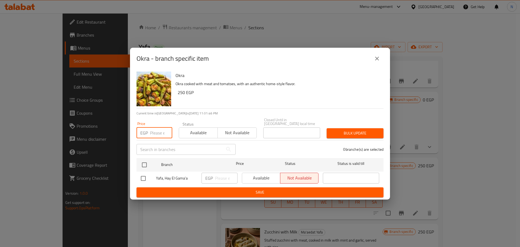
click at [152, 130] on input "number" at bounding box center [161, 132] width 22 height 11
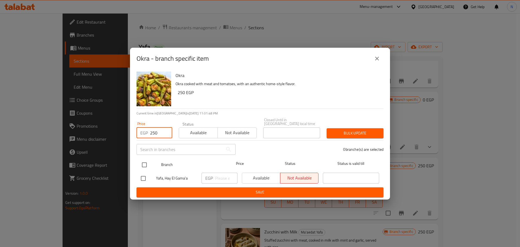
type input "250"
click at [143, 160] on input "checkbox" at bounding box center [144, 164] width 11 height 11
checkbox input "true"
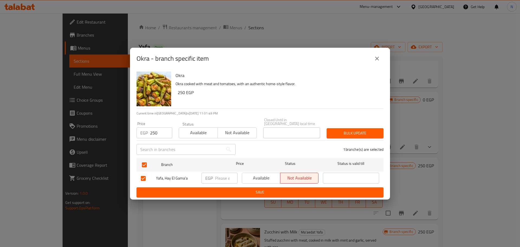
click at [366, 130] on span "Bulk update" at bounding box center [355, 133] width 48 height 7
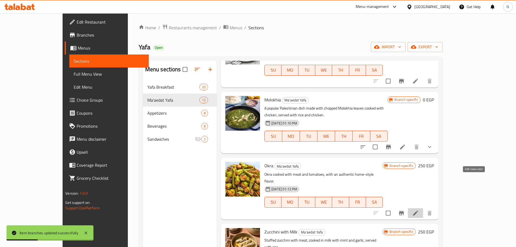
click at [419, 210] on icon at bounding box center [415, 213] width 7 height 7
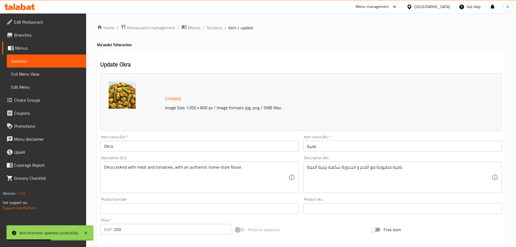
click at [411, 164] on div "بامية مطبوخة مع اللحم و البندورة بنكهة بيتية أصيلة Description (Ar)" at bounding box center [402, 177] width 199 height 31
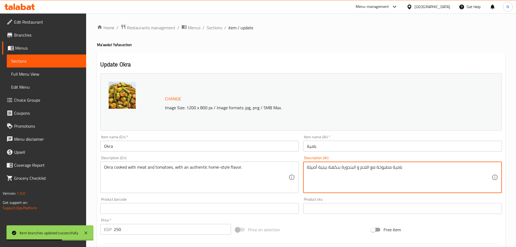
click at [411, 165] on textarea "بامية مطبوخة مع اللحم و البندورة بنكهة بيتية أصيلة" at bounding box center [399, 178] width 185 height 26
paste textarea "بامية مطبوخة مع اللحم والبندورة، بنكهة بيتية أصيلة"
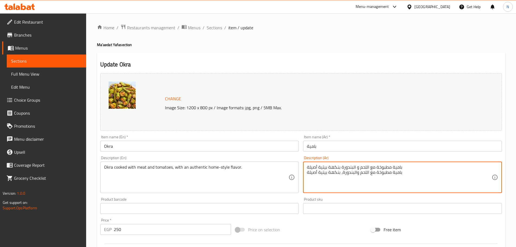
type textarea "بامية مطبوخة مع اللحم و البندورة بنكهة بيتية أصيلة بامية مطبوخة مع اللحم والبند…"
click at [212, 29] on span "Sections" at bounding box center [214, 27] width 15 height 7
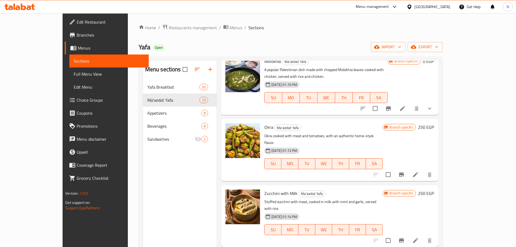
scroll to position [298, 0]
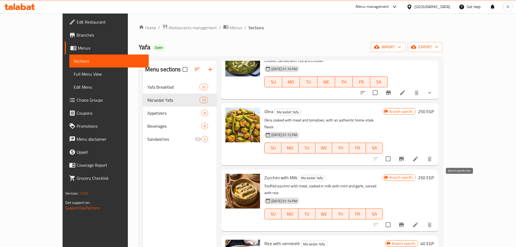
click at [404, 223] on icon "Branch-specific-item" at bounding box center [401, 225] width 5 height 4
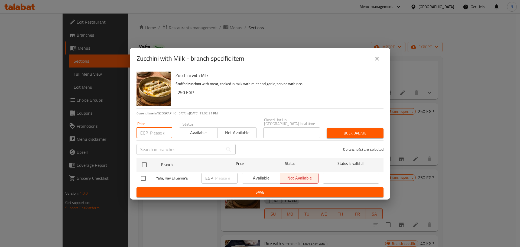
click at [159, 133] on input "number" at bounding box center [161, 132] width 22 height 11
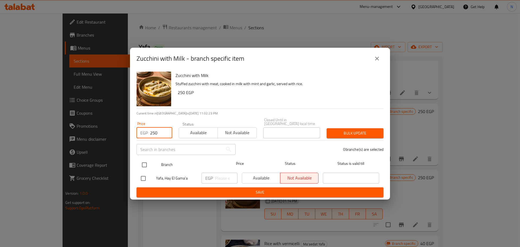
type input "250"
click at [146, 164] on input "checkbox" at bounding box center [144, 164] width 11 height 11
checkbox input "true"
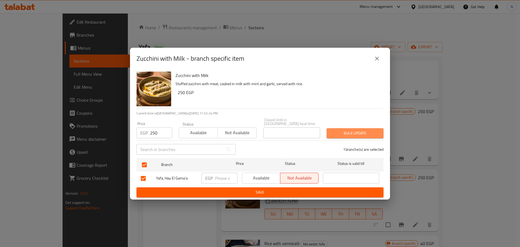
click at [359, 131] on span "Bulk update" at bounding box center [355, 133] width 48 height 7
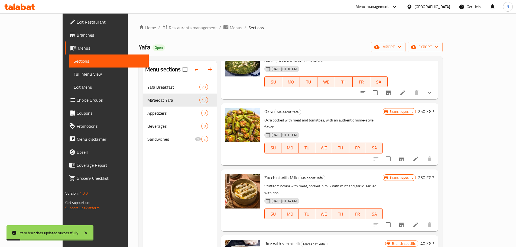
click at [423, 220] on li at bounding box center [415, 225] width 15 height 10
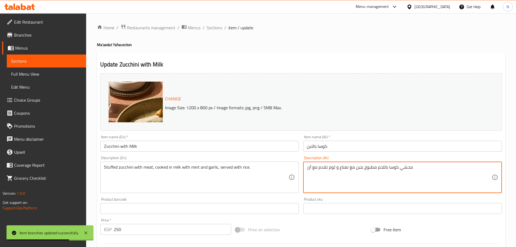
paste textarea "محشي الكوسا باللحم مطبوخ بلبن مطبوخ مع النعناع والثوم، تقدم مع الأرز"
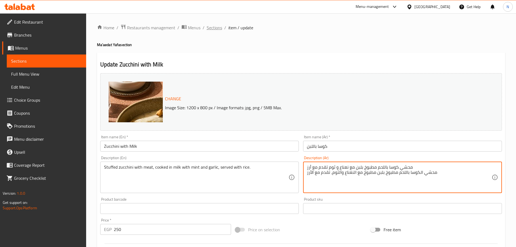
type textarea "محشي كوسا باللحم مطبوخ بلبن مع نعناع و ثوم تقدم مع أرز محشي الكوسا باللحم مطبوخ…"
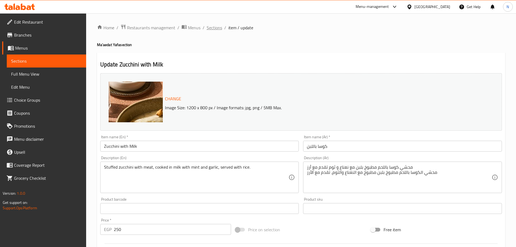
click at [207, 25] on span "Sections" at bounding box center [214, 27] width 15 height 7
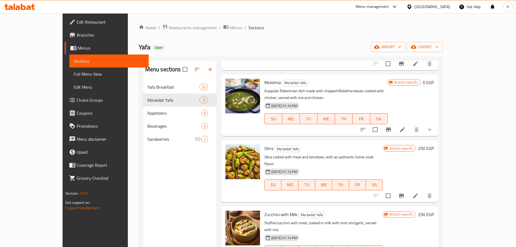
scroll to position [271, 0]
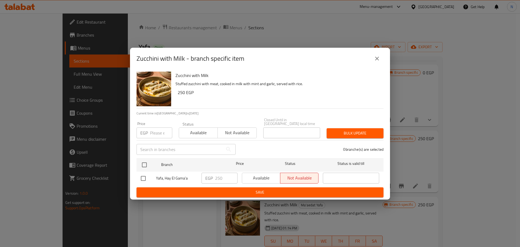
click at [381, 59] on button "close" at bounding box center [377, 58] width 13 height 13
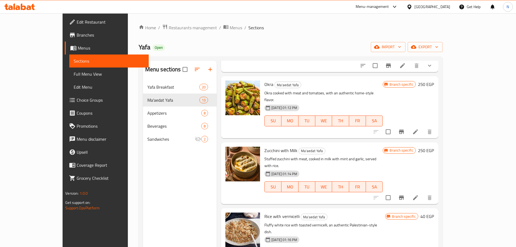
scroll to position [352, 0]
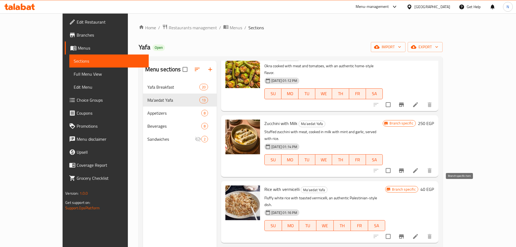
click at [405, 233] on icon "Branch-specific-item" at bounding box center [401, 236] width 7 height 7
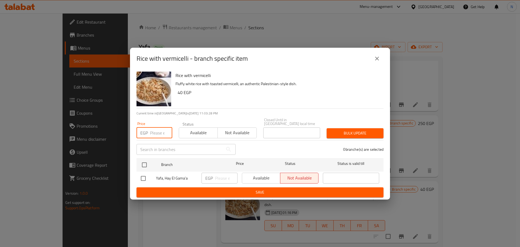
click at [157, 132] on input "number" at bounding box center [161, 132] width 22 height 11
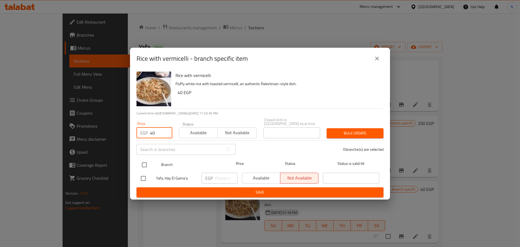
type input "40"
click at [146, 162] on input "checkbox" at bounding box center [144, 164] width 11 height 11
checkbox input "true"
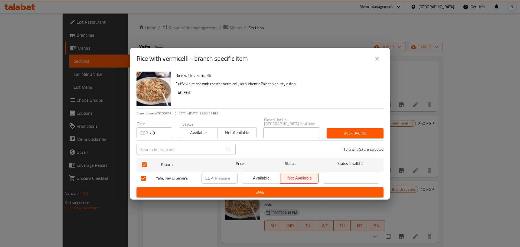
click at [378, 64] on button "close" at bounding box center [377, 58] width 13 height 13
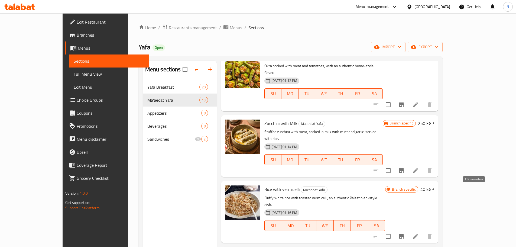
click at [419, 233] on icon at bounding box center [415, 236] width 7 height 7
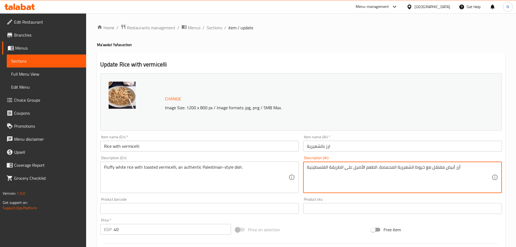
paste textarea "أرز أبيض مفلفل مع خيوط الشعيرية المحمصة... الطعم الأصيل على الطريقة الفلسطينية."
type textarea "أرز أبيض مفلفل مع خيوط الشعيرية المحمصة، الطعم الأصيل على الطريقة الفلسطينية أر…"
click at [219, 28] on span "Sections" at bounding box center [214, 27] width 15 height 7
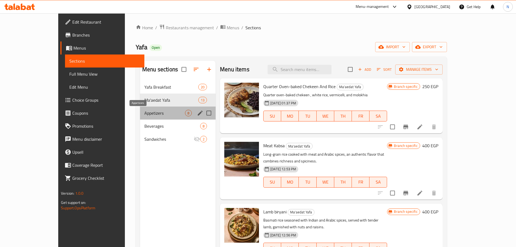
click at [144, 115] on span "Appetizers" at bounding box center [164, 113] width 41 height 7
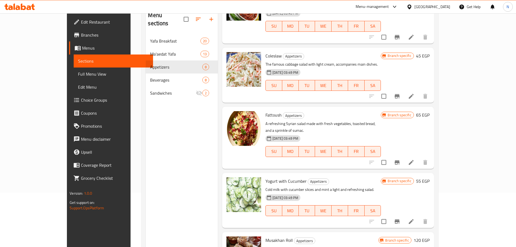
scroll to position [76, 0]
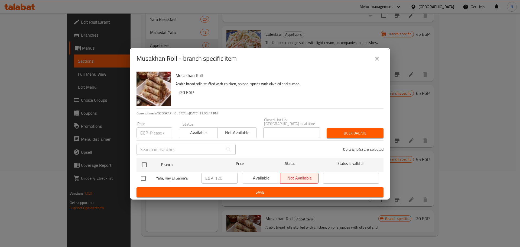
click at [152, 130] on input "number" at bounding box center [161, 132] width 22 height 11
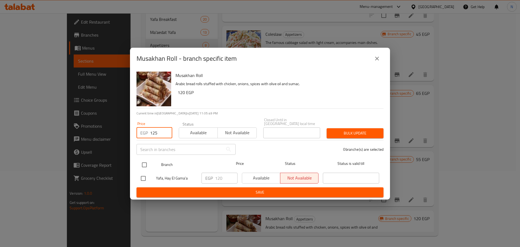
type input "125"
click at [145, 166] on input "checkbox" at bounding box center [144, 164] width 11 height 11
checkbox input "true"
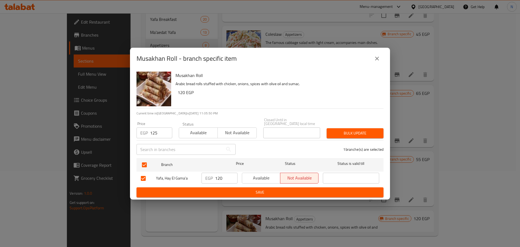
click at [370, 130] on span "Bulk update" at bounding box center [355, 133] width 48 height 7
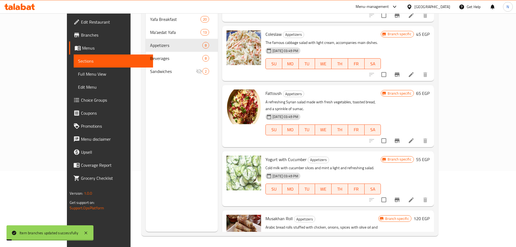
click at [430, 215] on h6 "120 EGP" at bounding box center [422, 219] width 16 height 8
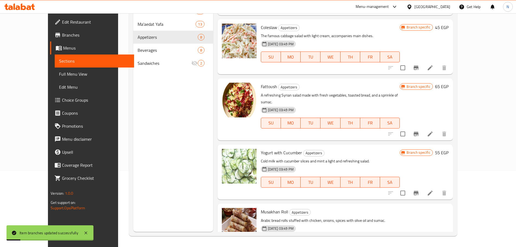
type input "125"
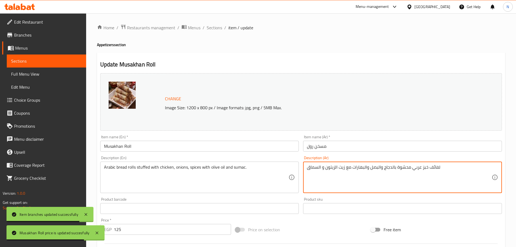
paste textarea "مسخن رول"
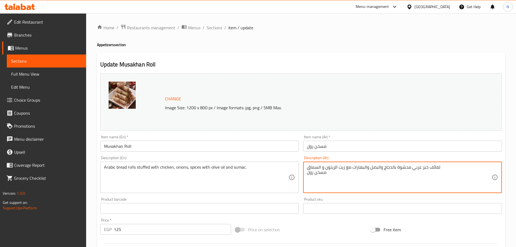
click at [317, 175] on textarea "لفائف خبز عربي محشوة بالدجاج والبصل والبهارات مع زيت الزيتون و السماق مسخن رول" at bounding box center [399, 178] width 185 height 26
paste textarea "فائف من الخبز العربي المحشو بالدجاج والبصل والبهارات مع زيت الزيتون وسماق"
type textarea "لفائف خبز عربي محشوة بالدجاج والبصل والبهارات مع زيت الزيتون و السماق لفائف من …"
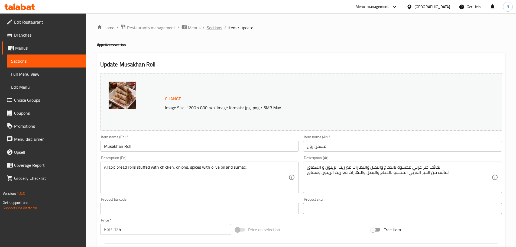
click at [215, 30] on span "Sections" at bounding box center [214, 27] width 15 height 7
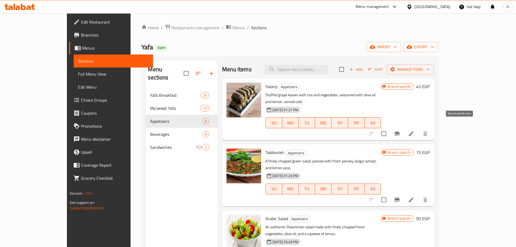
click at [400, 131] on icon "Branch-specific-item" at bounding box center [397, 133] width 5 height 4
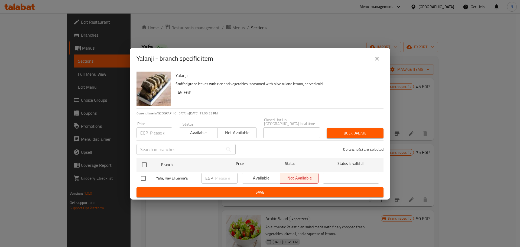
click at [158, 130] on input "number" at bounding box center [161, 132] width 22 height 11
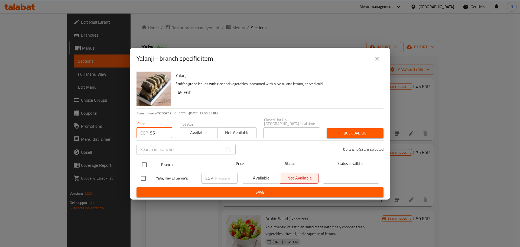
type input "55"
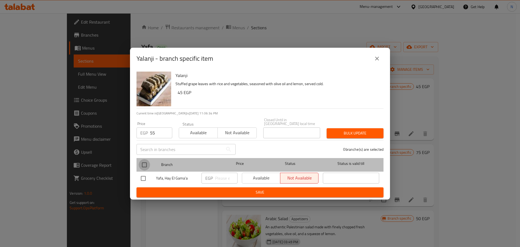
click at [145, 166] on input "checkbox" at bounding box center [144, 164] width 11 height 11
checkbox input "true"
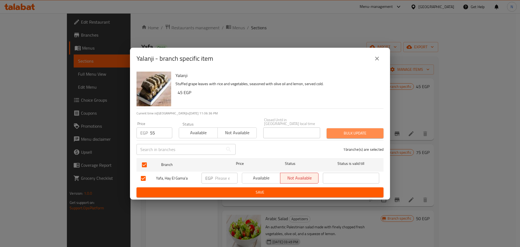
click at [369, 132] on span "Bulk update" at bounding box center [355, 133] width 48 height 7
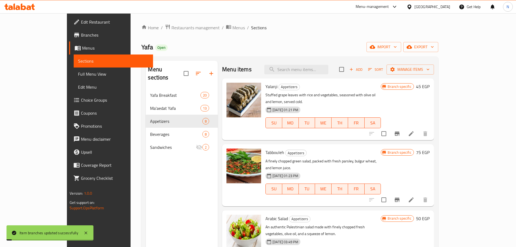
click at [430, 85] on h6 "45 EGP" at bounding box center [423, 87] width 14 height 8
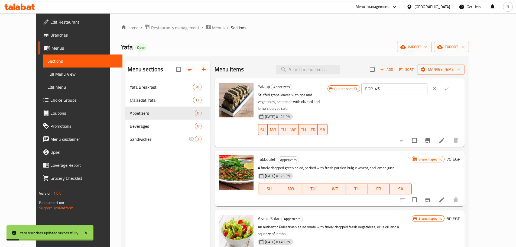
click at [427, 89] on input "45" at bounding box center [401, 88] width 52 height 11
type input "55"
click at [449, 89] on icon "ok" at bounding box center [446, 88] width 5 height 5
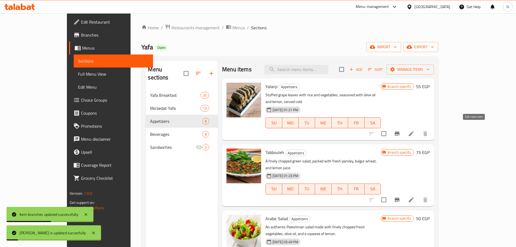
click at [415, 130] on icon at bounding box center [411, 133] width 7 height 7
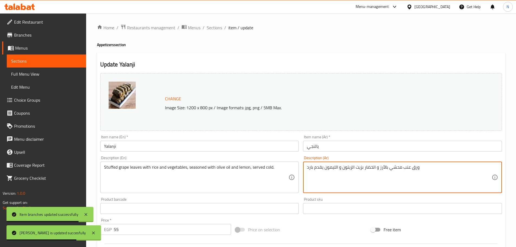
paste textarea "ورق عنب محشي بالأرز والخضار بزيت الزيتون والليمون، يُقدم باردا"
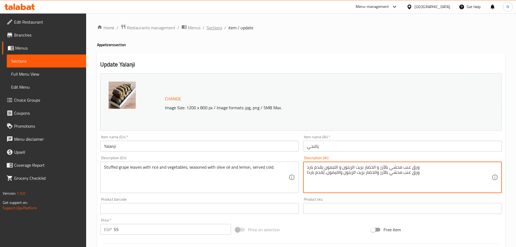
type textarea "ورق عنب محشي بالأرز و الخضار بزيت الزيتون و الليمون يقدم بارد ورق عنب محشي بالأ…"
click at [217, 28] on span "Sections" at bounding box center [214, 27] width 15 height 7
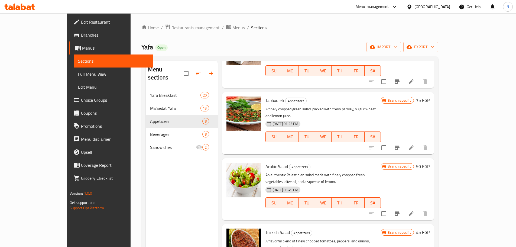
scroll to position [54, 0]
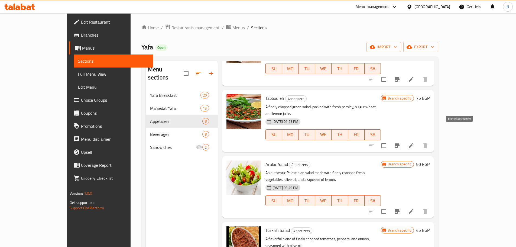
click at [400, 143] on icon "Branch-specific-item" at bounding box center [397, 145] width 5 height 4
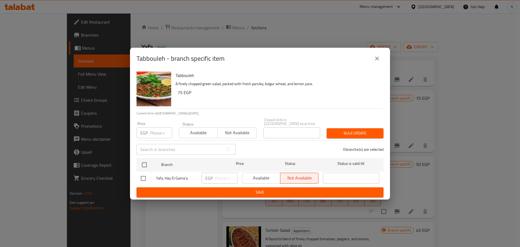
click at [159, 129] on input "number" at bounding box center [161, 132] width 22 height 11
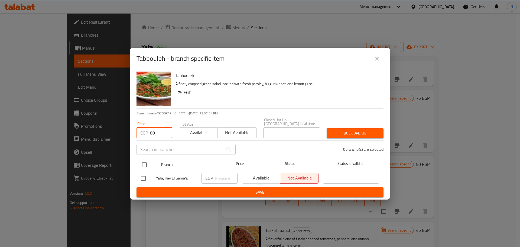
type input "80"
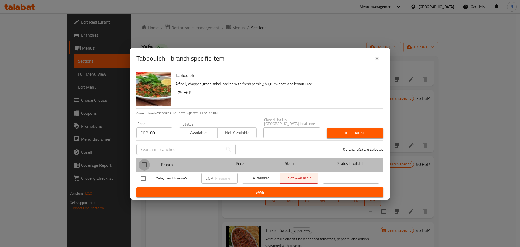
click at [146, 164] on input "checkbox" at bounding box center [144, 164] width 11 height 11
checkbox input "true"
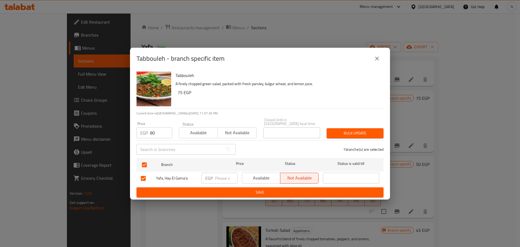
click at [340, 133] on span "Bulk update" at bounding box center [355, 133] width 48 height 7
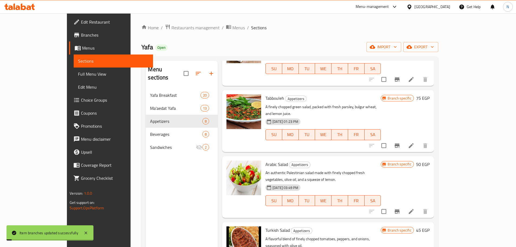
click at [430, 94] on h6 "75 EGP" at bounding box center [423, 98] width 14 height 8
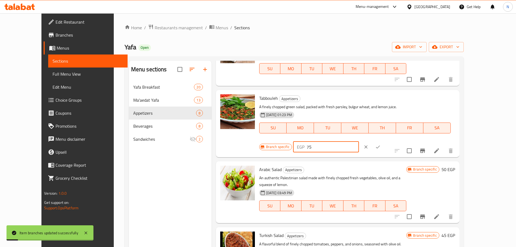
drag, startPoint x: 445, startPoint y: 96, endPoint x: 409, endPoint y: 91, distance: 36.9
click at [359, 141] on div "EGP 75 ​" at bounding box center [326, 146] width 66 height 11
type input "80"
click at [381, 144] on icon "ok" at bounding box center [377, 146] width 5 height 5
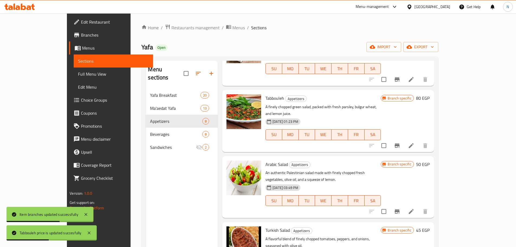
click at [419, 141] on li at bounding box center [411, 146] width 15 height 10
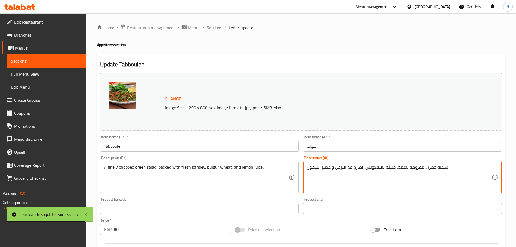
paste textarea "سلطة خضراء مفرومة ناعمة، مليئة بالبقدونس الطازج مع البرغل وعصير الليمون."
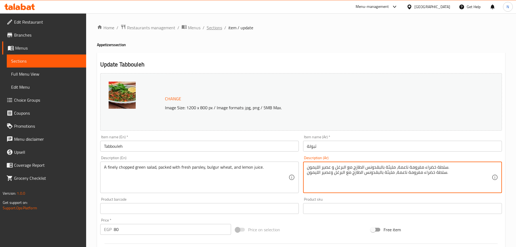
type textarea "سلطة خضراء مفرومة ناعمة، مليئة بالبقدونس الطازج مع البرغل و عصير الليمون. سلطة …"
click at [216, 27] on span "Sections" at bounding box center [214, 27] width 15 height 7
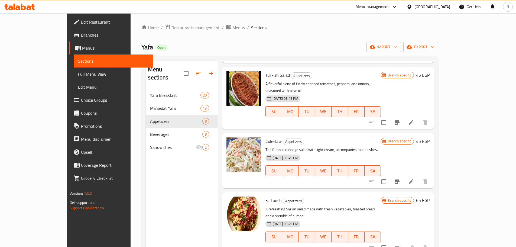
scroll to position [240, 0]
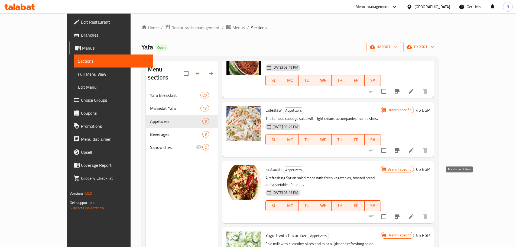
click at [401, 213] on icon "Branch-specific-item" at bounding box center [397, 216] width 7 height 7
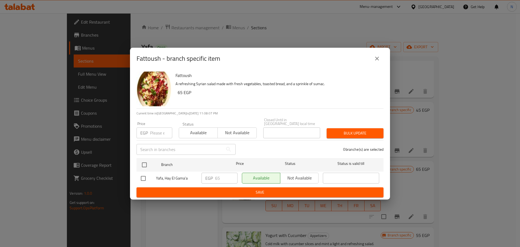
click at [159, 135] on input "number" at bounding box center [161, 132] width 22 height 11
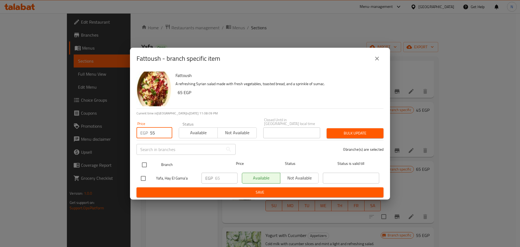
type input "55"
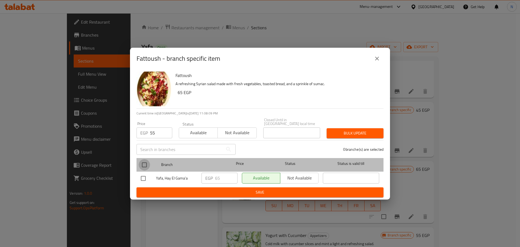
click at [147, 163] on input "checkbox" at bounding box center [144, 164] width 11 height 11
checkbox input "true"
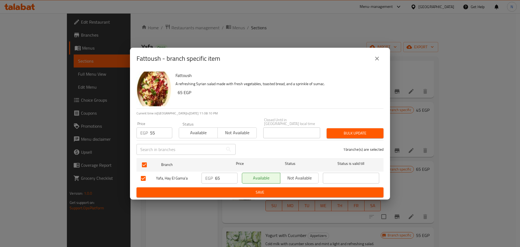
click at [341, 131] on span "Bulk update" at bounding box center [355, 133] width 48 height 7
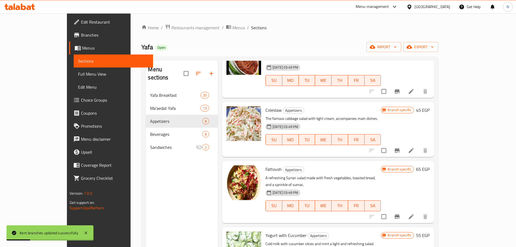
click at [430, 165] on h6 "65 EGP" at bounding box center [423, 169] width 14 height 8
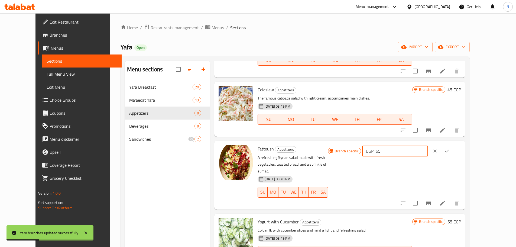
click at [428, 146] on input "65" at bounding box center [402, 151] width 52 height 11
type input "55"
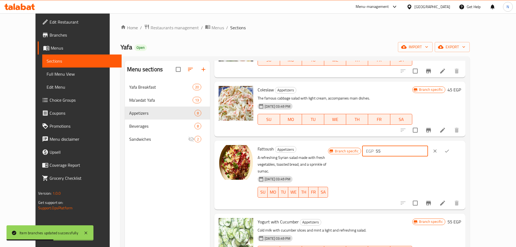
click at [453, 145] on button "ok" at bounding box center [447, 151] width 12 height 12
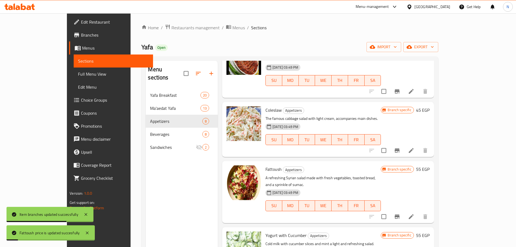
click at [415, 213] on icon at bounding box center [411, 216] width 7 height 7
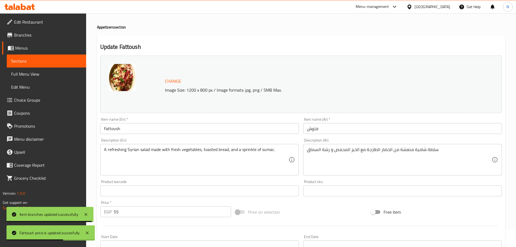
scroll to position [27, 0]
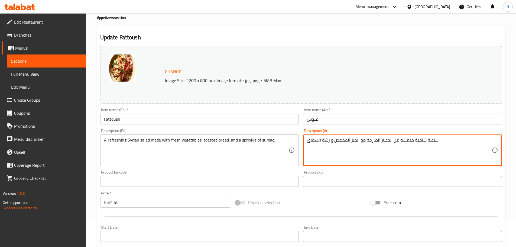
paste textarea "سلطة شامية منعشة من الخضار الطازجة مع الخبز المحمص ورشة السماق"
type textarea "سلطة شامية منعشة من الخضار الطازجة مع الخبز المحمص و رشة السماق سلطة شامية منعش…"
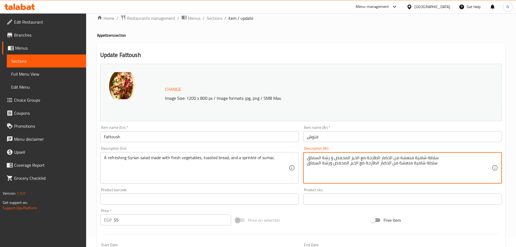
scroll to position [0, 0]
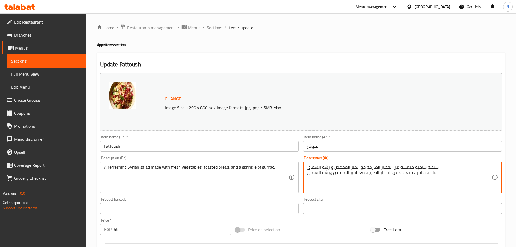
click at [210, 24] on span "Sections" at bounding box center [214, 27] width 15 height 7
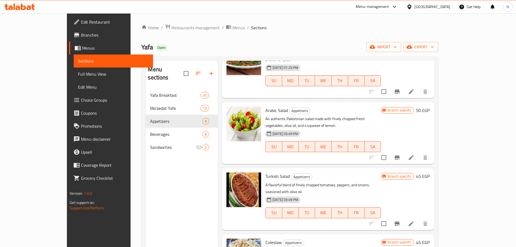
scroll to position [108, 0]
click at [400, 221] on icon "Branch-specific-item" at bounding box center [397, 223] width 5 height 4
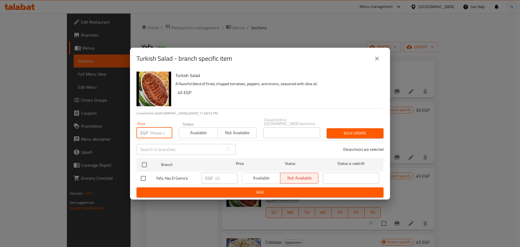
click at [157, 134] on input "number" at bounding box center [161, 132] width 22 height 11
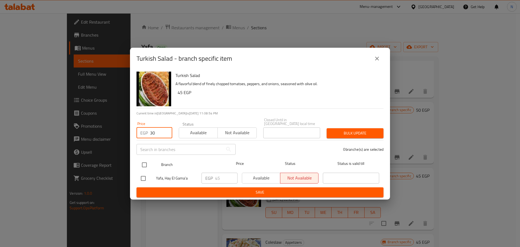
type input "30"
click at [149, 162] on input "checkbox" at bounding box center [144, 164] width 11 height 11
checkbox input "true"
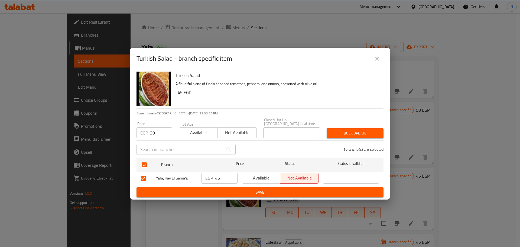
click at [349, 132] on span "Bulk update" at bounding box center [355, 133] width 48 height 7
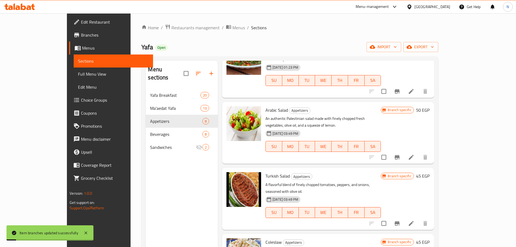
click at [430, 172] on h6 "45 EGP" at bounding box center [423, 176] width 14 height 8
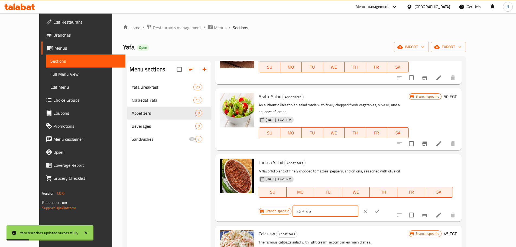
click at [359, 206] on input "45" at bounding box center [332, 211] width 52 height 11
type input "30"
click at [380, 208] on icon "ok" at bounding box center [377, 210] width 5 height 5
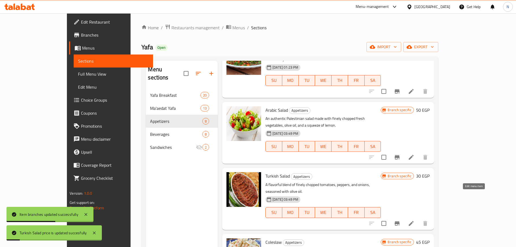
click at [415, 220] on icon at bounding box center [411, 223] width 7 height 7
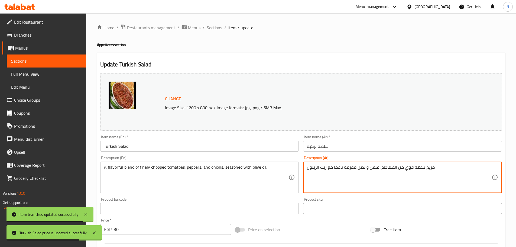
paste textarea "مزيج نكهة قوي من الطماطم والفلفل والبصل مفرومة ناعماً مع زيت الزيتون"
type textarea "مزيج نكهة قوي من الطماطم، فلفل و بصل مفرمة ناعما مع زيت الزيتون مزيج نكهة قوي م…"
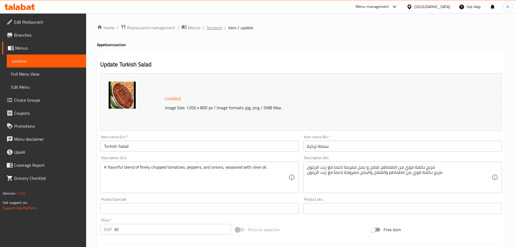
click at [209, 24] on span "Sections" at bounding box center [214, 27] width 15 height 7
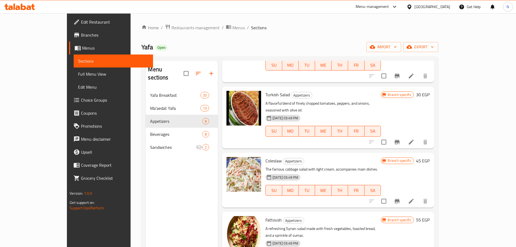
scroll to position [217, 0]
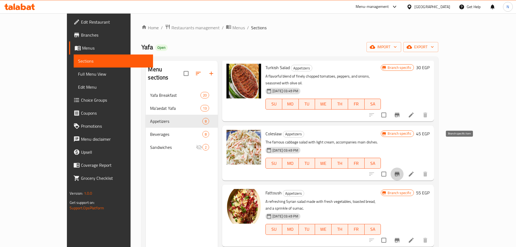
click at [401, 171] on icon "Branch-specific-item" at bounding box center [397, 174] width 7 height 7
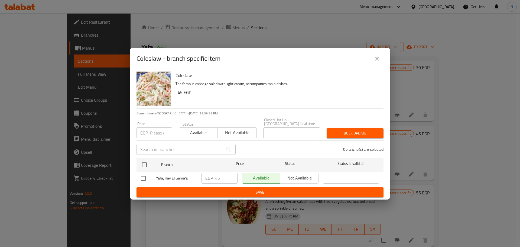
click at [153, 130] on input "number" at bounding box center [161, 132] width 22 height 11
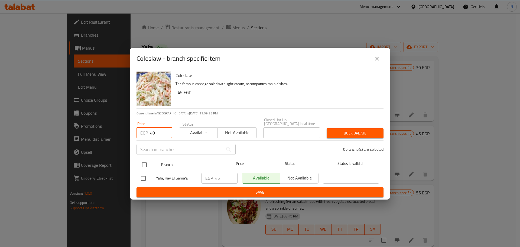
type input "40"
click at [141, 160] on input "checkbox" at bounding box center [144, 164] width 11 height 11
checkbox input "true"
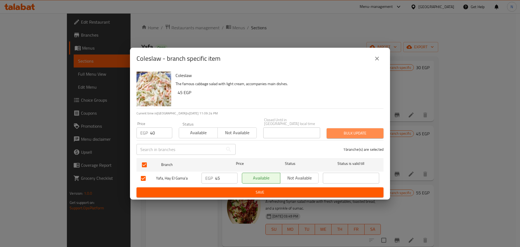
click at [368, 130] on span "Bulk update" at bounding box center [355, 133] width 48 height 7
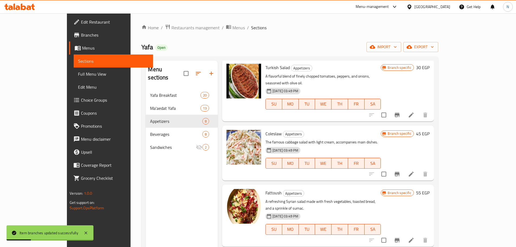
click at [430, 130] on h6 "45 EGP" at bounding box center [423, 134] width 14 height 8
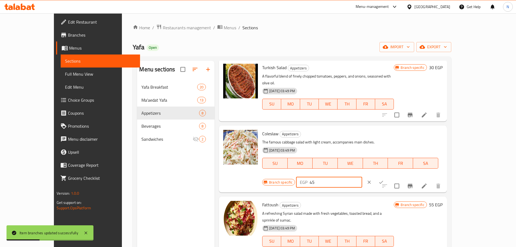
click at [362, 177] on input "45" at bounding box center [336, 182] width 52 height 11
type input "40"
click at [387, 176] on button "ok" at bounding box center [381, 182] width 12 height 12
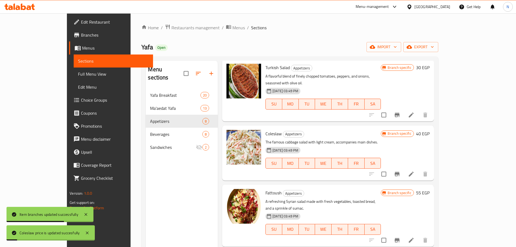
click at [415, 171] on icon at bounding box center [411, 174] width 7 height 7
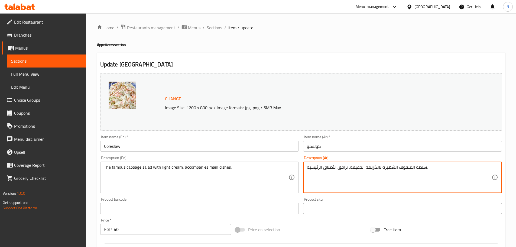
paste textarea "سلطة الملفوف الشهيرة بالكريمة الخفيفة، ترافق الأطباق الرئيسية"
type textarea "سلطة الملفوف الشهيرة بالكريمة الخفيفة، ترافق الأطباق الرئيسية. سلطة الملفوف الش…"
click at [214, 26] on span "Sections" at bounding box center [214, 27] width 15 height 7
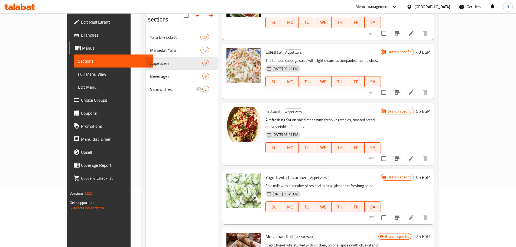
scroll to position [76, 0]
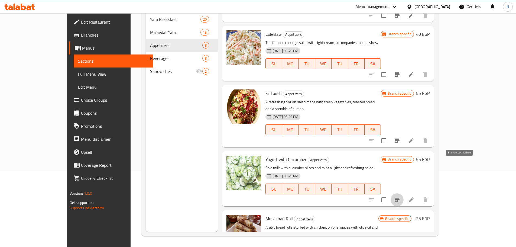
click at [401, 196] on icon "Branch-specific-item" at bounding box center [397, 199] width 7 height 7
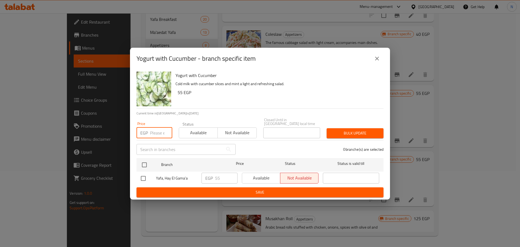
click at [151, 132] on input "number" at bounding box center [161, 132] width 22 height 11
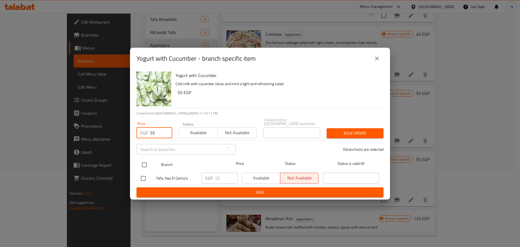
type input "55"
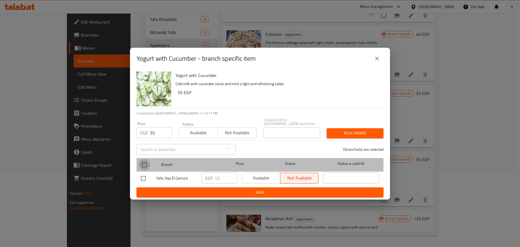
click at [145, 167] on input "checkbox" at bounding box center [144, 164] width 11 height 11
checkbox input "true"
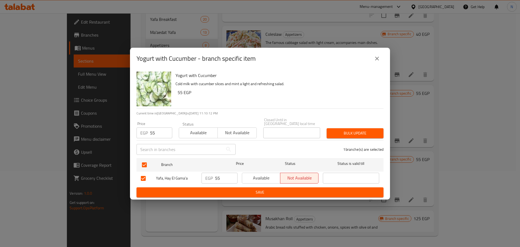
click at [373, 130] on span "Bulk update" at bounding box center [355, 133] width 48 height 7
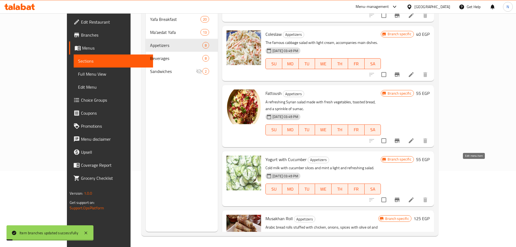
click at [414, 197] on icon at bounding box center [411, 199] width 5 height 5
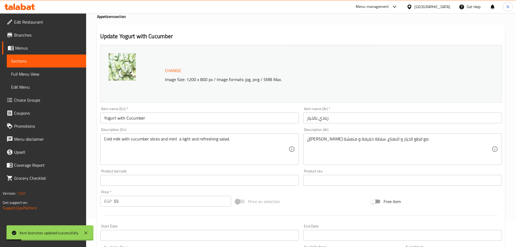
scroll to position [54, 0]
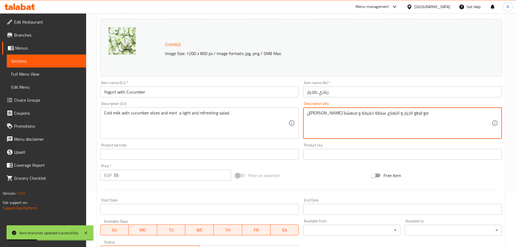
paste textarea "لبن بارد مع قطع الخيار والنعناع سلطة خفيفة ومنعشة."
type textarea "لبن بارد مع قطع الخيار و النعناع، سلطة خفيفة و منعشة لبن بارد مع قطع الخيار وال…"
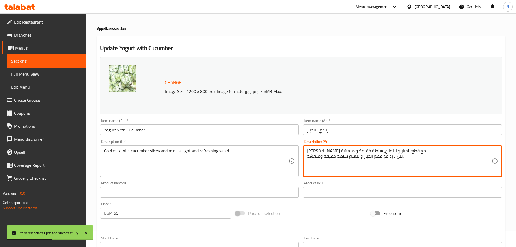
scroll to position [0, 0]
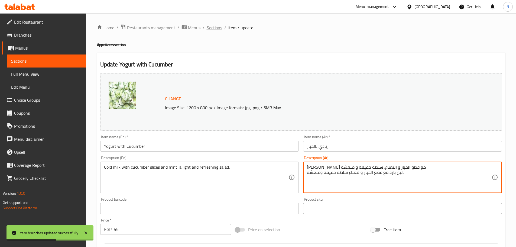
click at [218, 31] on span "Sections" at bounding box center [214, 27] width 15 height 7
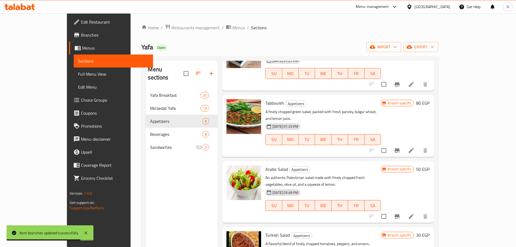
scroll to position [54, 0]
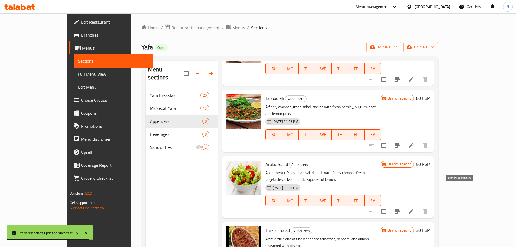
click at [401, 208] on icon "Branch-specific-item" at bounding box center [397, 211] width 7 height 7
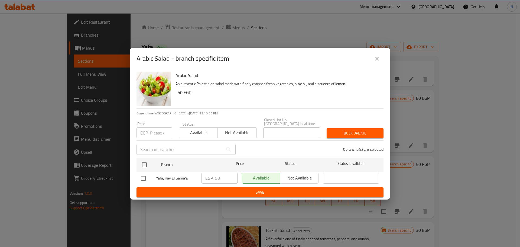
click at [159, 127] on input "number" at bounding box center [161, 132] width 22 height 11
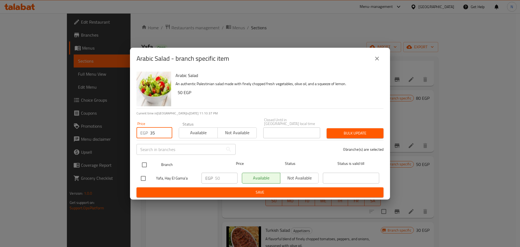
type input "35"
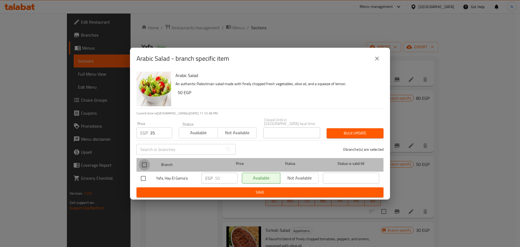
click at [144, 160] on input "checkbox" at bounding box center [144, 164] width 11 height 11
checkbox input "true"
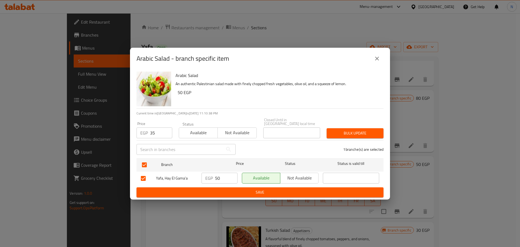
click at [337, 131] on span "Bulk update" at bounding box center [355, 133] width 48 height 7
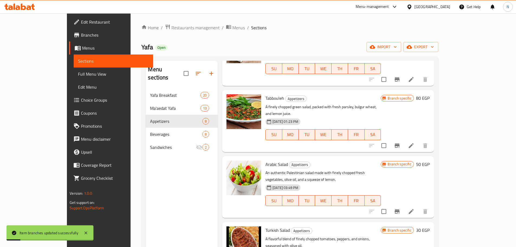
click at [430, 160] on h6 "50 EGP" at bounding box center [423, 164] width 14 height 8
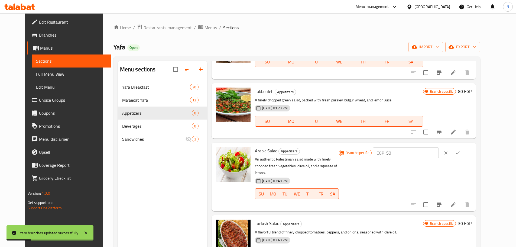
click at [421, 153] on input "50" at bounding box center [412, 152] width 52 height 11
type input "35"
click at [461, 151] on icon "ok" at bounding box center [457, 152] width 5 height 5
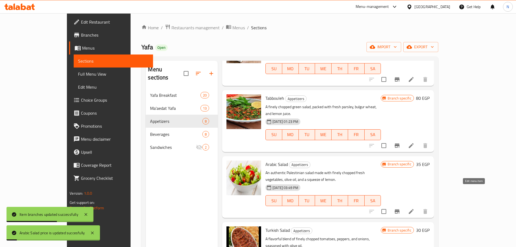
click at [414, 209] on icon at bounding box center [411, 211] width 5 height 5
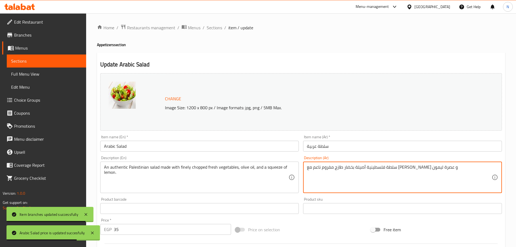
paste textarea "سلطة فلسطينية أصيلة بخضار طازجة مفرومة ناعمة مع زيت الزيتون وعصرة ليمون."
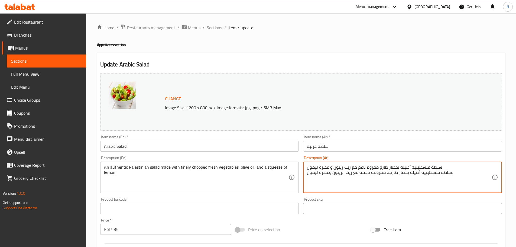
type textarea "سلطة فلسطينية أصيلة بخضار طازج مفروم ناعم مع زيت زيتون و عصرة ليمون سلطة فلسطين…"
drag, startPoint x: 214, startPoint y: 29, endPoint x: 213, endPoint y: 34, distance: 5.9
click at [214, 29] on span "Sections" at bounding box center [214, 27] width 15 height 7
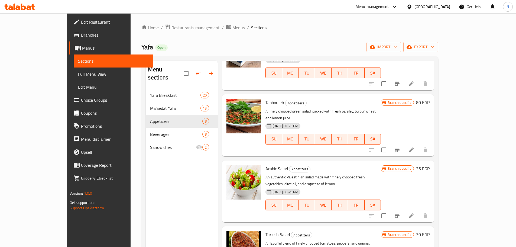
scroll to position [54, 0]
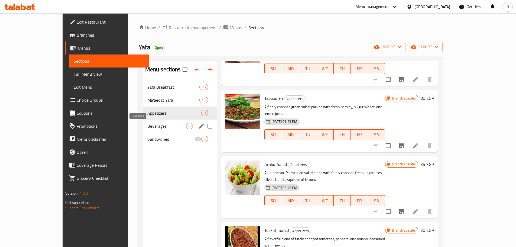
click at [147, 125] on span "Beverages" at bounding box center [166, 126] width 39 height 7
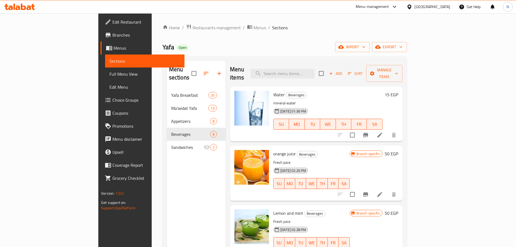
click at [368, 133] on icon "Branch-specific-item" at bounding box center [365, 135] width 5 height 4
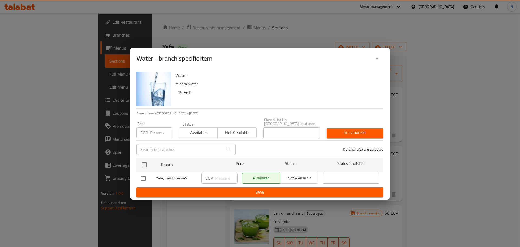
click at [156, 130] on input "number" at bounding box center [161, 132] width 22 height 11
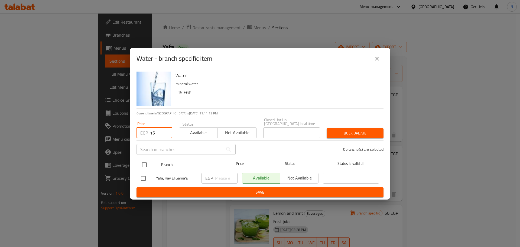
type input "15"
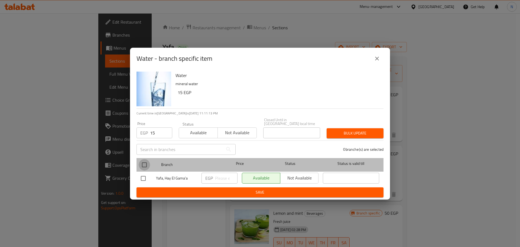
click at [146, 160] on input "checkbox" at bounding box center [144, 164] width 11 height 11
checkbox input "true"
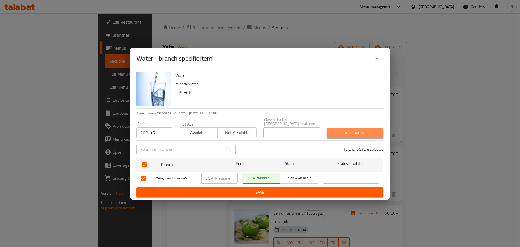
click at [352, 134] on span "Bulk update" at bounding box center [355, 133] width 48 height 7
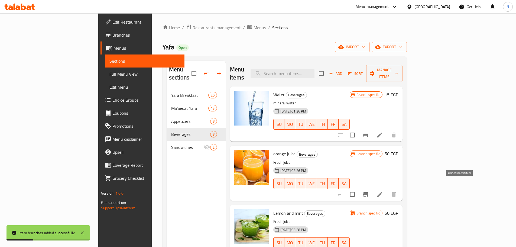
click at [372, 188] on button "Branch-specific-item" at bounding box center [365, 194] width 13 height 13
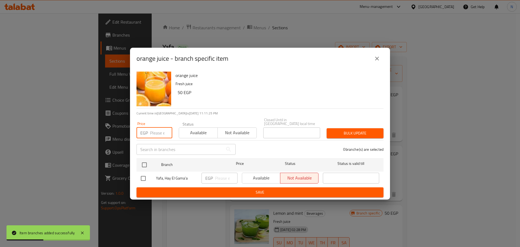
click at [162, 134] on input "number" at bounding box center [161, 132] width 22 height 11
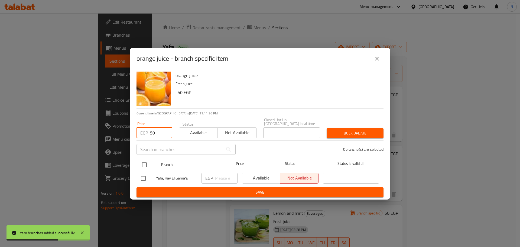
type input "50"
click at [144, 165] on input "checkbox" at bounding box center [144, 164] width 11 height 11
checkbox input "true"
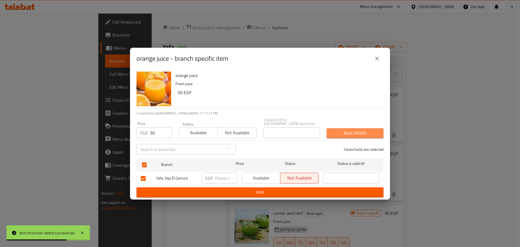
click at [372, 131] on span "Bulk update" at bounding box center [355, 133] width 48 height 7
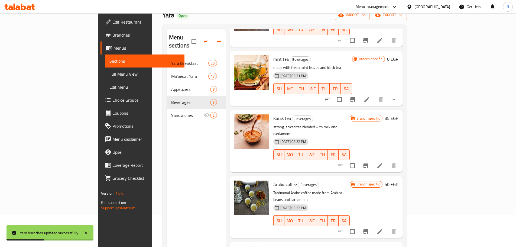
scroll to position [76, 0]
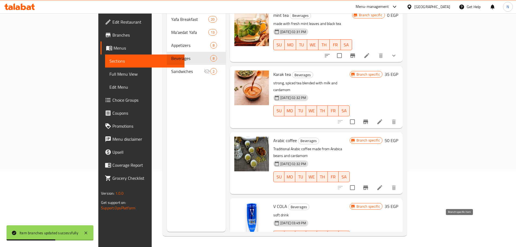
click at [369, 244] on icon "Branch-specific-item" at bounding box center [366, 247] width 7 height 7
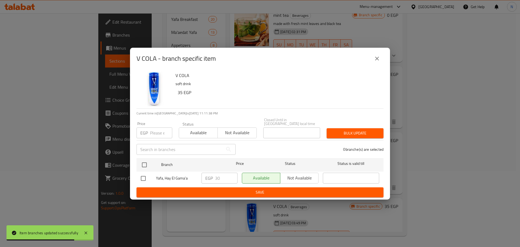
click at [377, 60] on icon "close" at bounding box center [377, 59] width 4 height 4
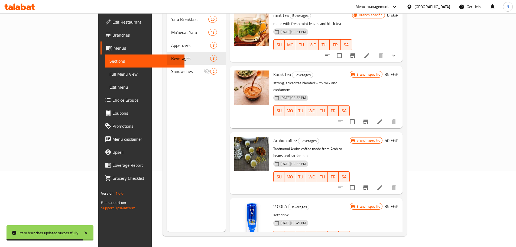
click at [398, 202] on h6 "35 EGP" at bounding box center [392, 206] width 14 height 8
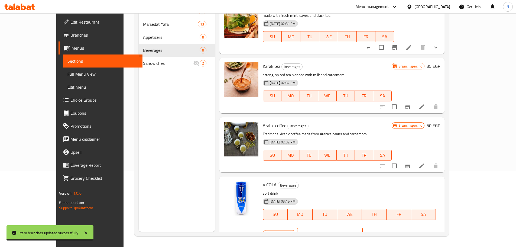
drag, startPoint x: 440, startPoint y: 190, endPoint x: 404, endPoint y: 189, distance: 36.6
click at [396, 227] on div "Branch specific EGP 35 ​" at bounding box center [329, 233] width 133 height 12
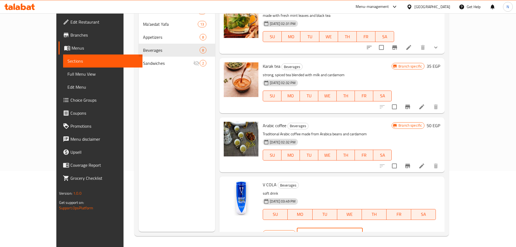
type input "30"
click at [388, 227] on button "ok" at bounding box center [382, 233] width 12 height 12
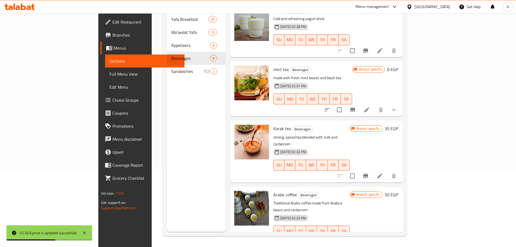
scroll to position [132, 0]
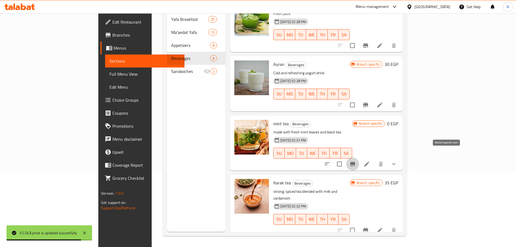
click at [356, 161] on icon "Branch-specific-item" at bounding box center [353, 164] width 7 height 7
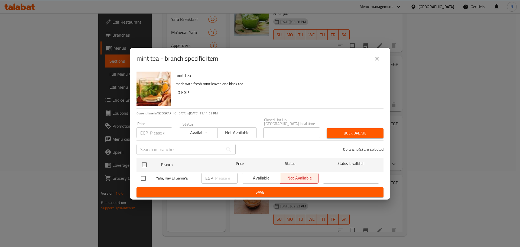
click at [379, 62] on icon "close" at bounding box center [377, 58] width 7 height 7
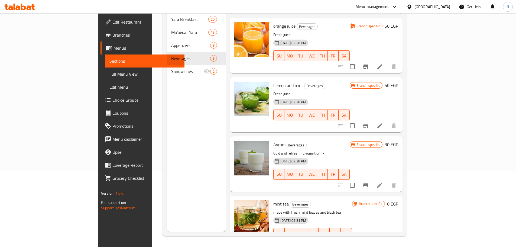
scroll to position [51, 0]
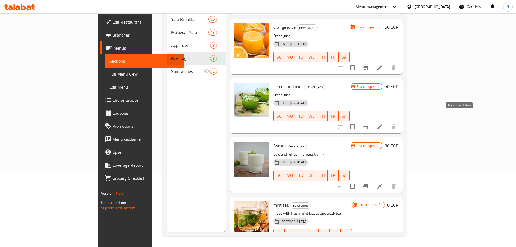
click at [369, 124] on icon "Branch-specific-item" at bounding box center [366, 127] width 7 height 7
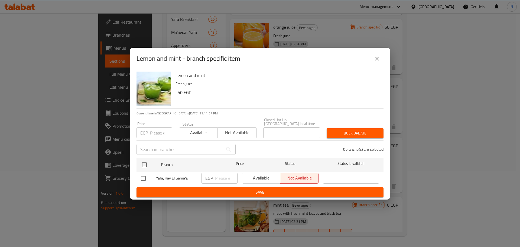
click at [157, 127] on input "number" at bounding box center [161, 132] width 22 height 11
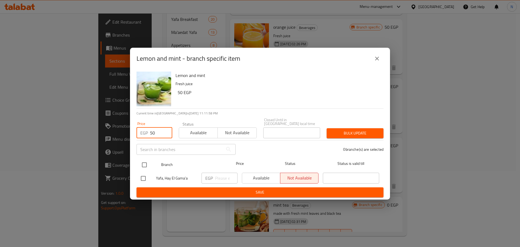
type input "50"
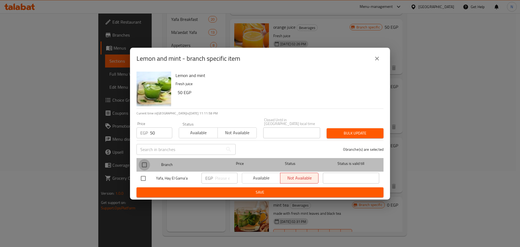
click at [141, 163] on input "checkbox" at bounding box center [144, 164] width 11 height 11
checkbox input "true"
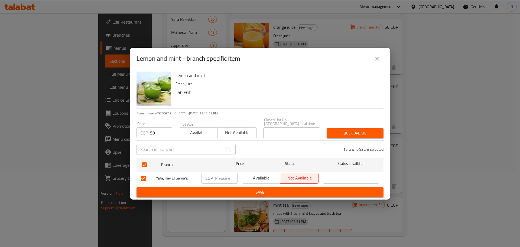
click at [350, 125] on div "Bulk update" at bounding box center [355, 133] width 63 height 17
click at [351, 133] on span "Bulk update" at bounding box center [355, 133] width 48 height 7
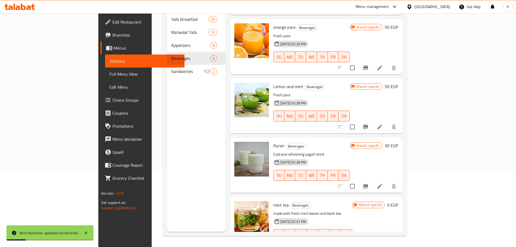
click at [368, 184] on icon "Branch-specific-item" at bounding box center [365, 186] width 5 height 4
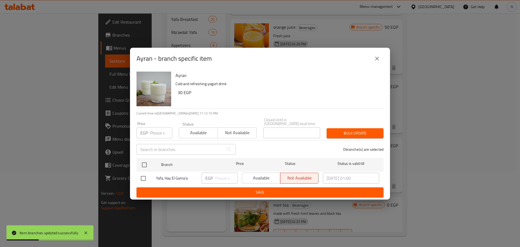
click at [159, 134] on input "number" at bounding box center [161, 132] width 22 height 11
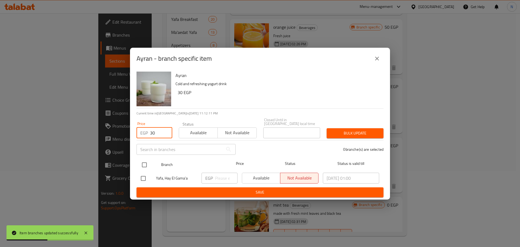
type input "30"
click at [146, 164] on input "checkbox" at bounding box center [144, 164] width 11 height 11
checkbox input "true"
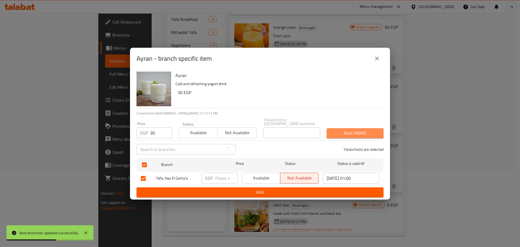
click at [343, 133] on span "Bulk update" at bounding box center [355, 133] width 48 height 7
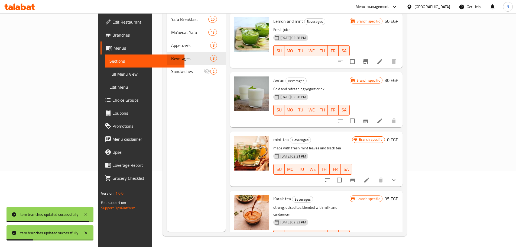
scroll to position [132, 0]
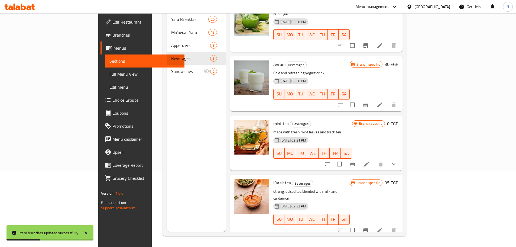
click at [397, 161] on icon "show more" at bounding box center [394, 164] width 7 height 7
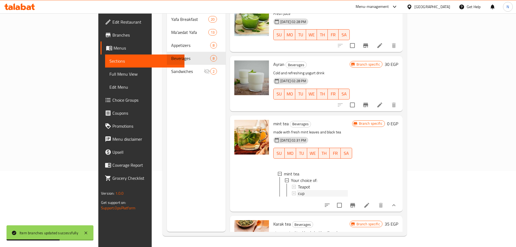
click at [298, 190] on span "cup" at bounding box center [301, 193] width 7 height 7
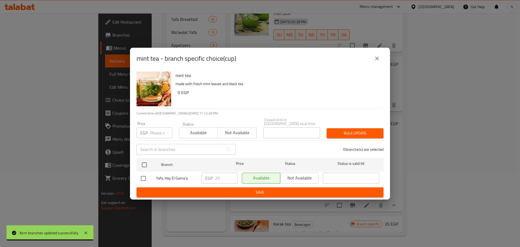
click at [380, 61] on icon "close" at bounding box center [377, 58] width 7 height 7
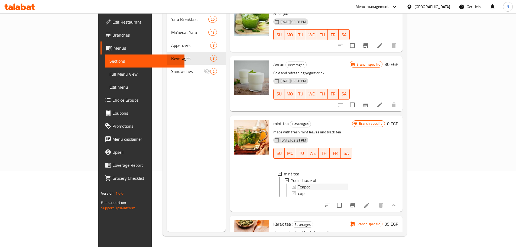
click at [298, 183] on span "Teapot" at bounding box center [304, 186] width 12 height 7
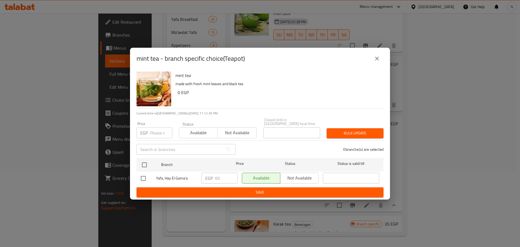
click at [379, 62] on icon "close" at bounding box center [377, 58] width 7 height 7
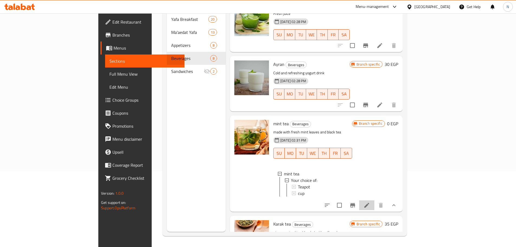
click at [375, 203] on li at bounding box center [366, 205] width 15 height 10
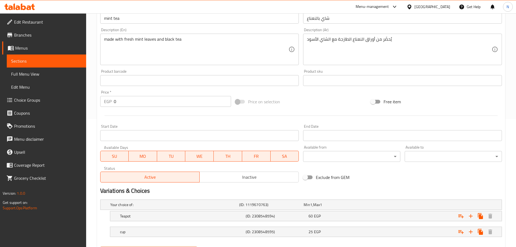
scroll to position [102, 0]
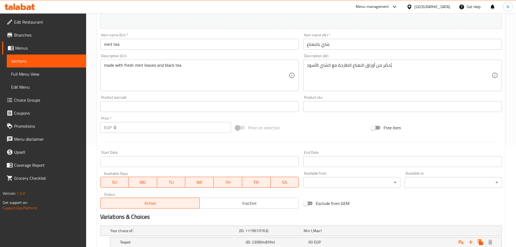
click at [117, 45] on input "mint tea" at bounding box center [199, 44] width 199 height 11
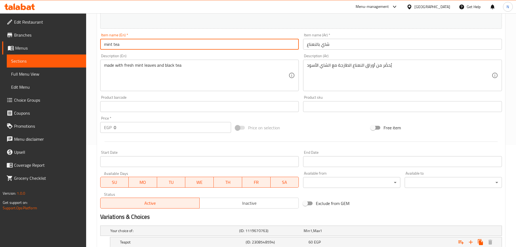
click at [117, 45] on input "mint tea" at bounding box center [199, 44] width 199 height 11
type input "Mint Tea"
click at [304, 117] on div "Change Image Size: 1200 x 800 px / Image formats: jpg, png / 5MB Max. Item name…" at bounding box center [301, 89] width 406 height 241
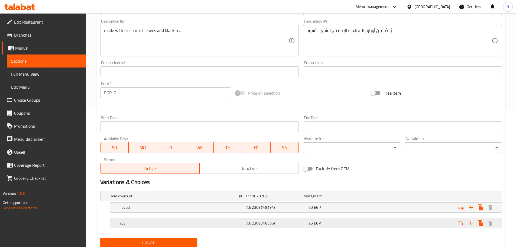
scroll to position [156, 0]
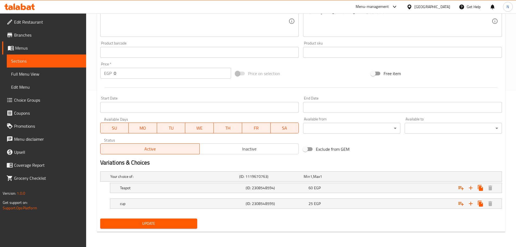
click at [144, 223] on span "Update" at bounding box center [149, 223] width 89 height 7
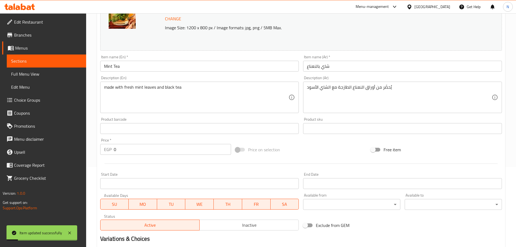
scroll to position [0, 0]
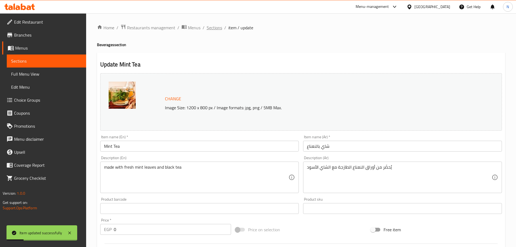
click at [212, 29] on span "Sections" at bounding box center [214, 27] width 15 height 7
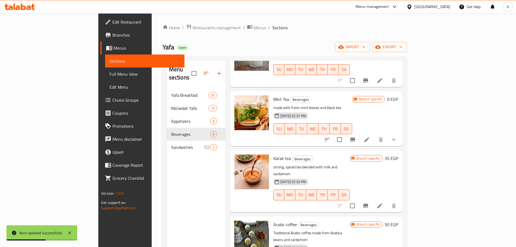
scroll to position [240, 0]
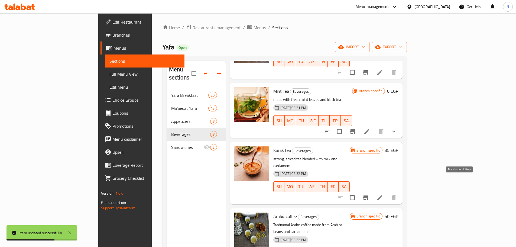
click at [368, 195] on icon "Branch-specific-item" at bounding box center [365, 197] width 5 height 4
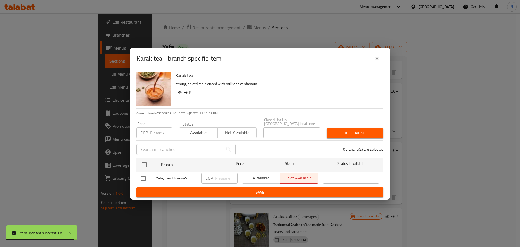
click at [158, 133] on input "number" at bounding box center [161, 132] width 22 height 11
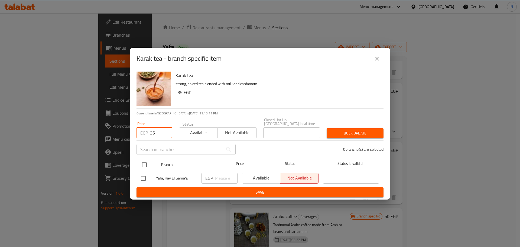
type input "35"
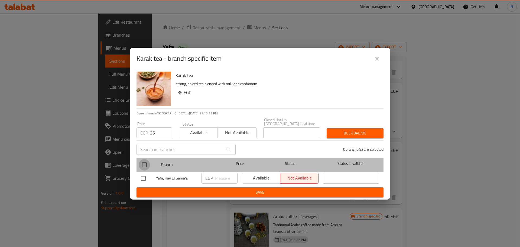
click at [145, 163] on input "checkbox" at bounding box center [144, 164] width 11 height 11
checkbox input "true"
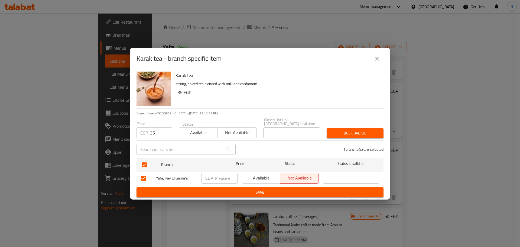
click at [356, 130] on span "Bulk update" at bounding box center [355, 133] width 48 height 7
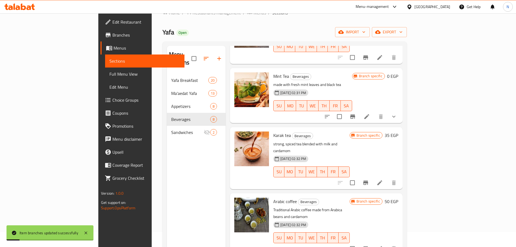
scroll to position [27, 0]
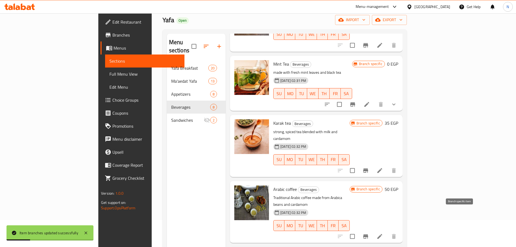
click at [372, 230] on button "Branch-specific-item" at bounding box center [365, 236] width 13 height 13
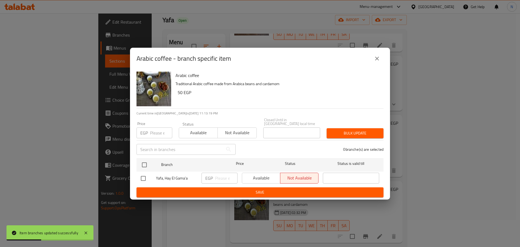
click at [156, 131] on input "number" at bounding box center [161, 132] width 22 height 11
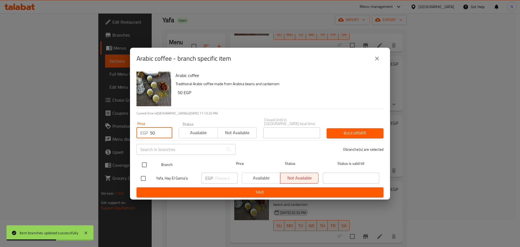
type input "50"
click at [144, 165] on input "checkbox" at bounding box center [144, 164] width 11 height 11
checkbox input "true"
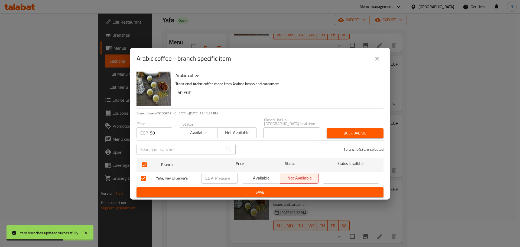
click at [349, 134] on span "Bulk update" at bounding box center [355, 133] width 48 height 7
